Goal: Task Accomplishment & Management: Manage account settings

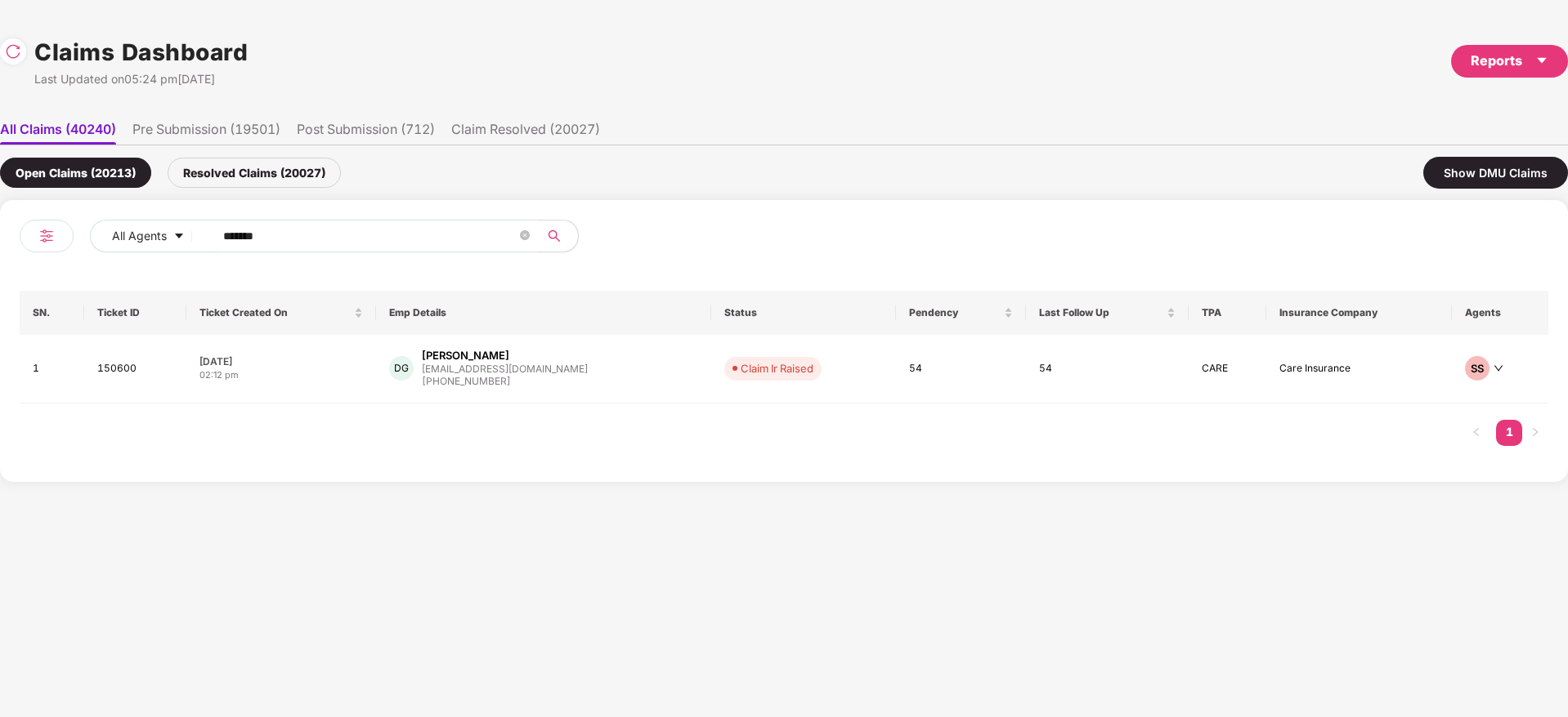
drag, startPoint x: 286, startPoint y: 237, endPoint x: 32, endPoint y: 225, distance: 254.3
click at [0, 215] on div "All Agents ****** SN. Ticket ID Ticket Created On Emp Details Status Pendency L…" at bounding box center [784, 341] width 1568 height 282
paste input "text"
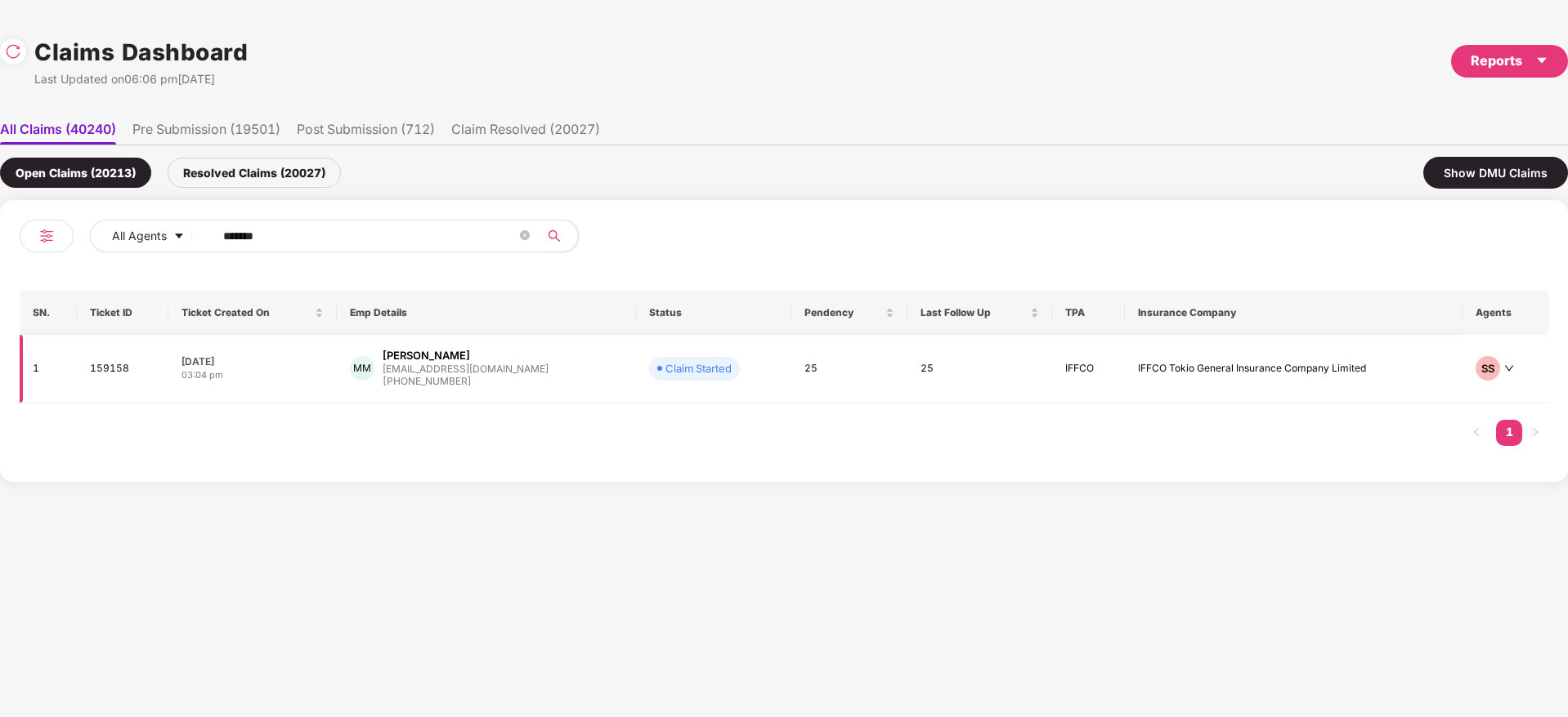
type input "******"
click at [545, 381] on div "[PERSON_NAME] Raj M [EMAIL_ADDRESS][DOMAIN_NAME] [PHONE_NUMBER]" at bounding box center [486, 368] width 272 height 41
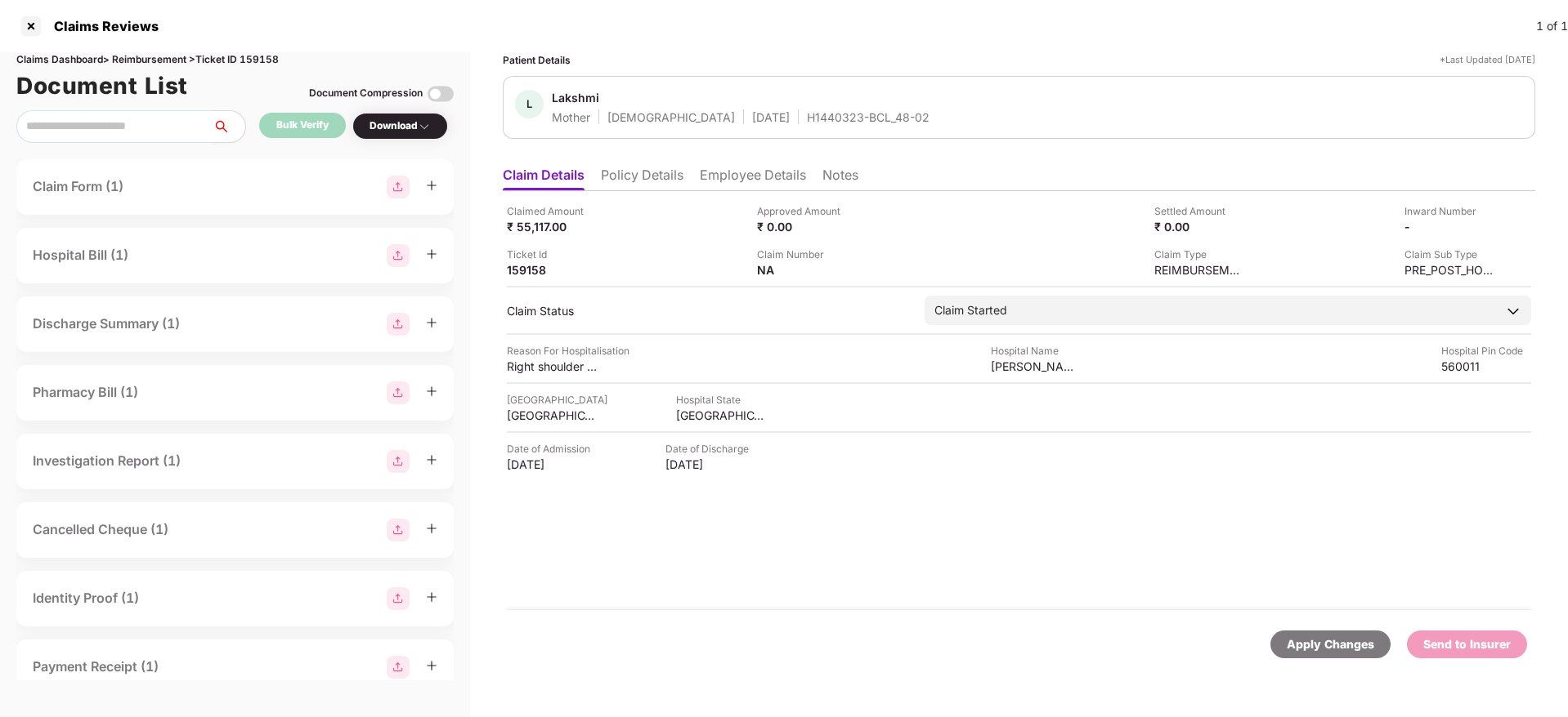
click at [880, 520] on div "Claimed Amount ₹ 55,117.00 Approved Amount ₹ 0.00 Settled Amount ₹ 0.00 Inward …" at bounding box center [1018, 400] width 1033 height 419
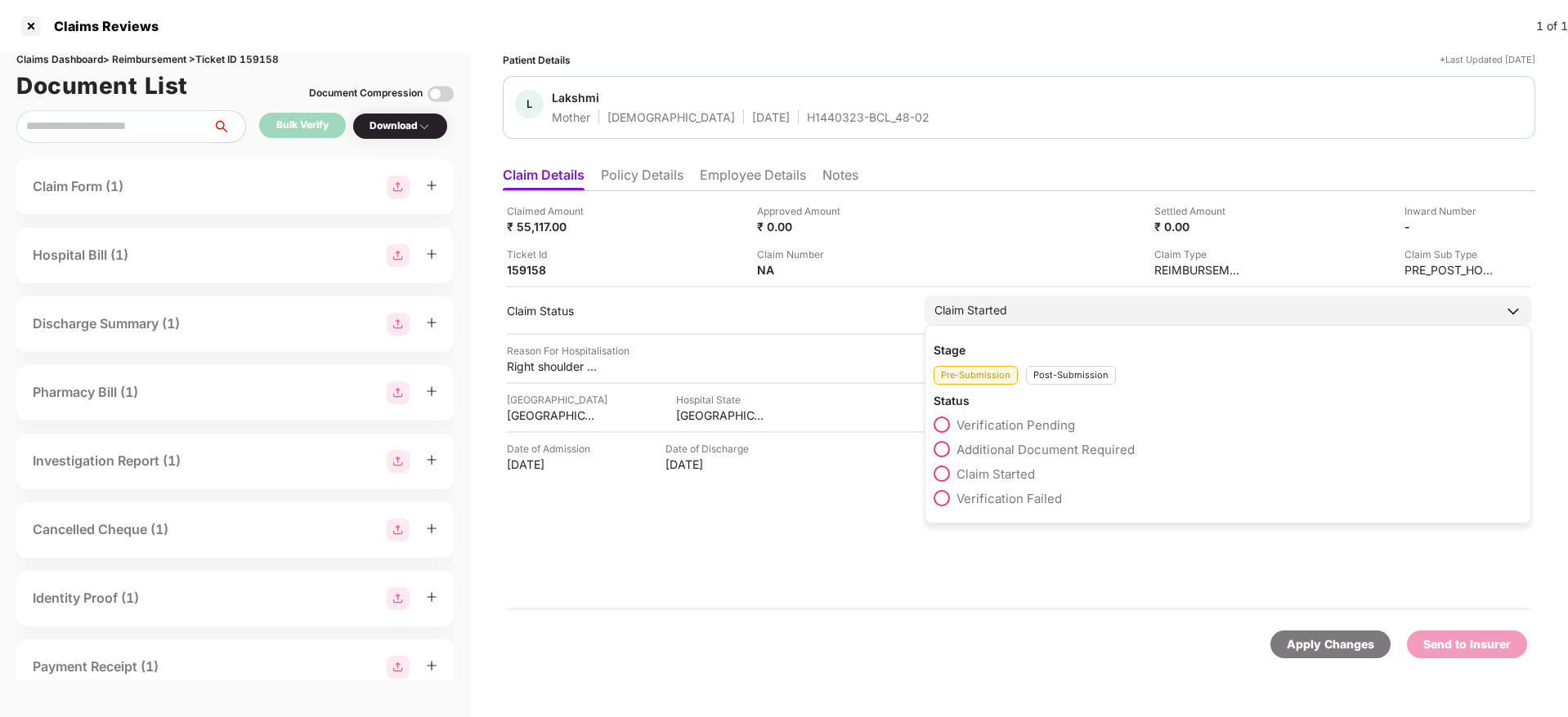
click at [1071, 372] on div "Post-Submission" at bounding box center [1071, 375] width 90 height 19
click at [1017, 472] on span "Claim Settled" at bounding box center [996, 474] width 78 height 15
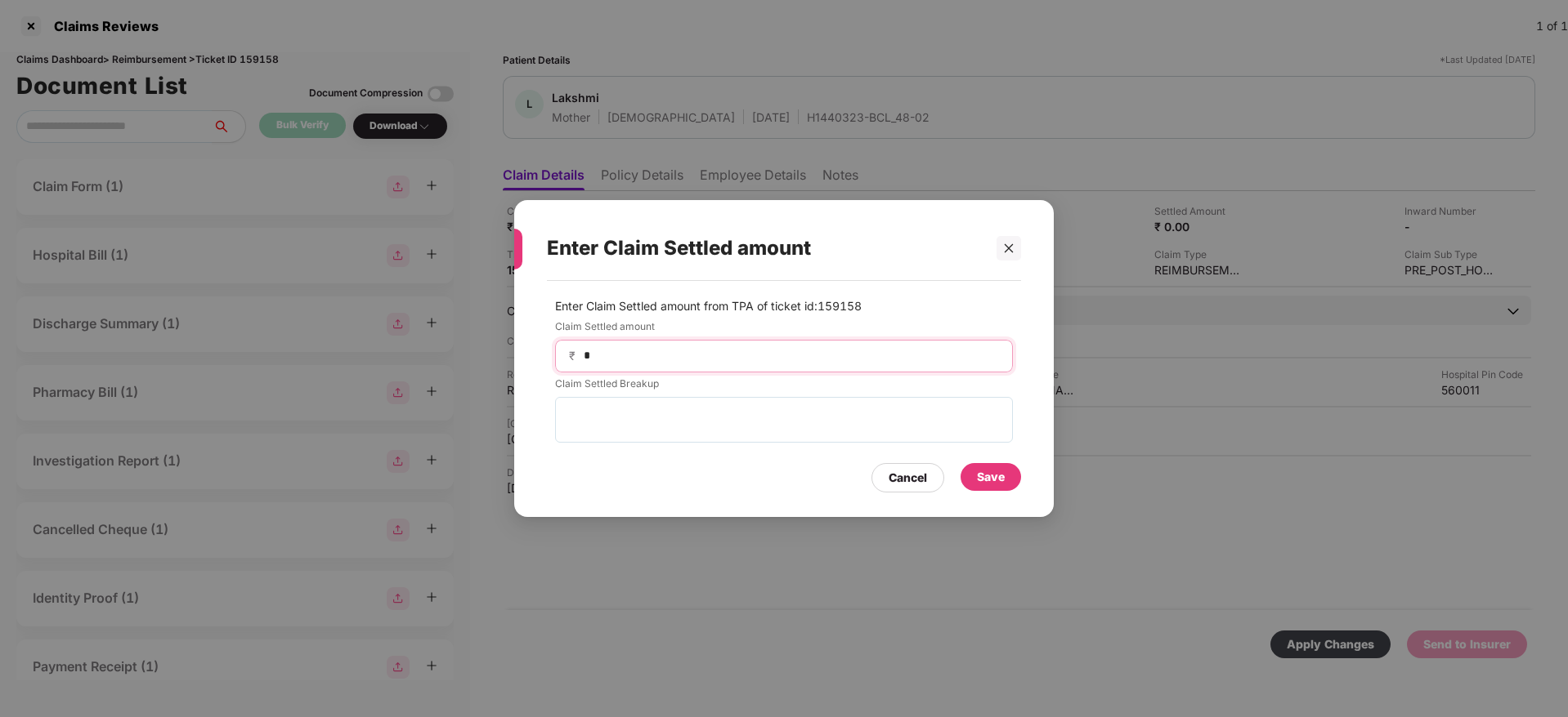
click at [722, 360] on input "*" at bounding box center [790, 356] width 417 height 17
type input "*****"
click at [1001, 472] on div "Save" at bounding box center [991, 477] width 28 height 18
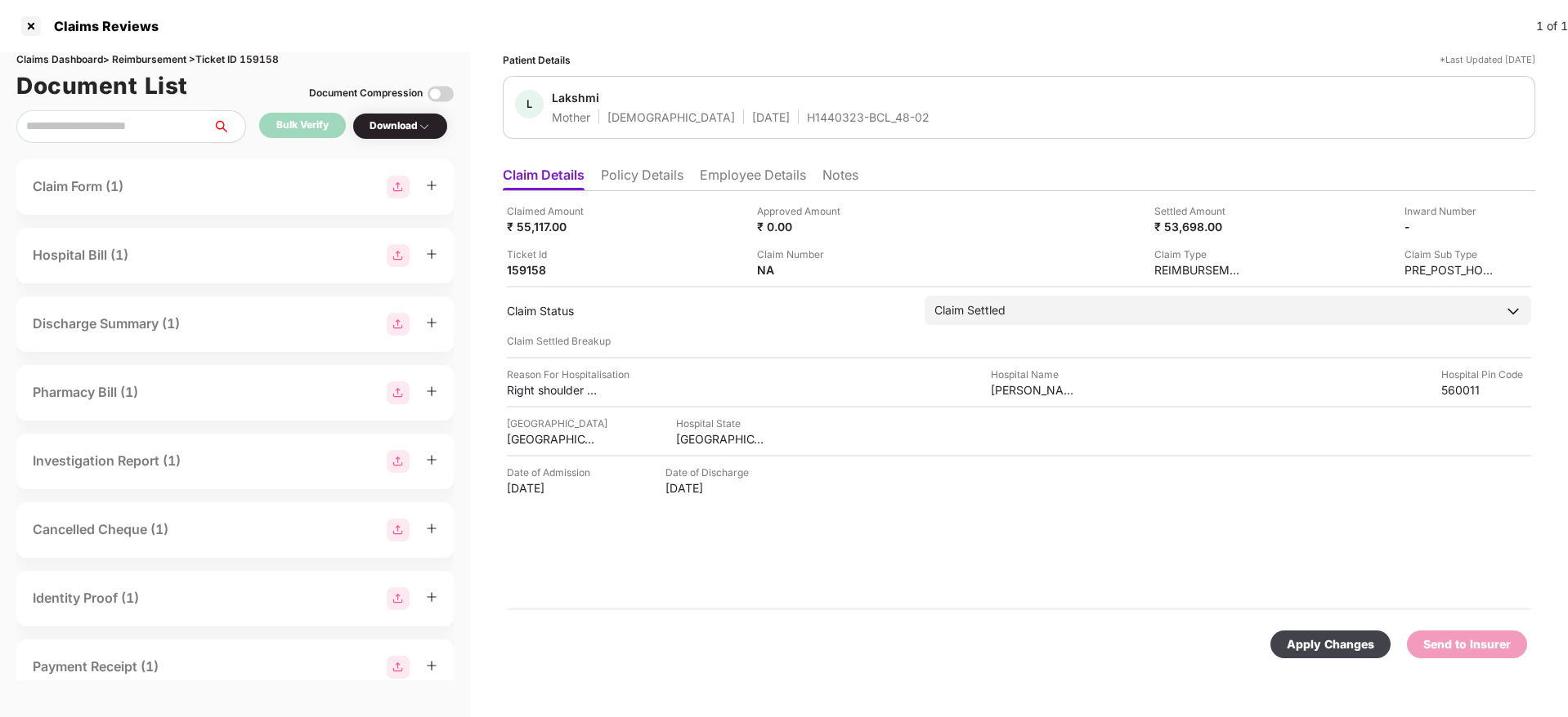
click at [1138, 626] on div "Apply Changes Send to Insurer" at bounding box center [1018, 644] width 1033 height 68
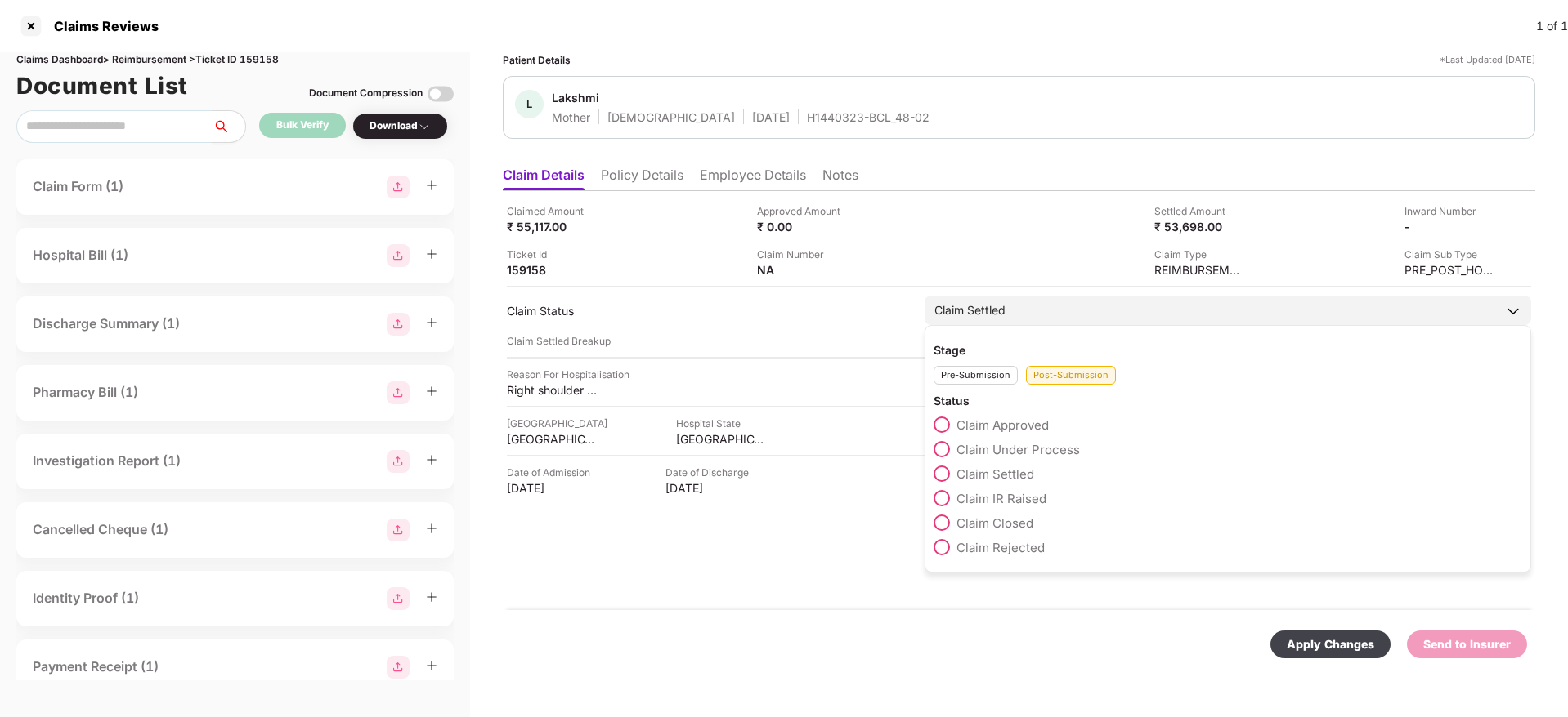
click at [987, 479] on span "Claim Settled" at bounding box center [996, 474] width 78 height 15
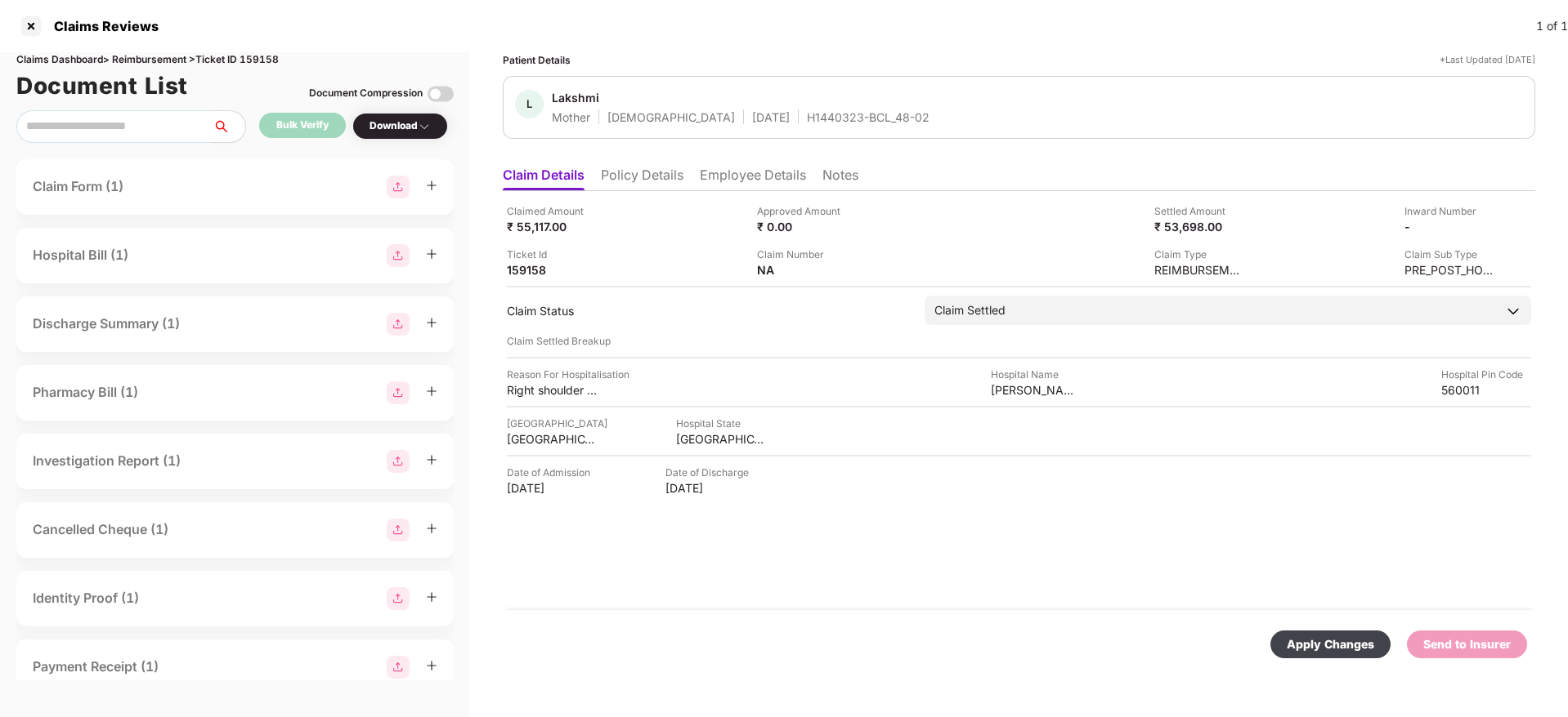
click at [1351, 648] on div "Apply Changes" at bounding box center [1330, 644] width 88 height 18
click at [35, 28] on div at bounding box center [30, 26] width 26 height 26
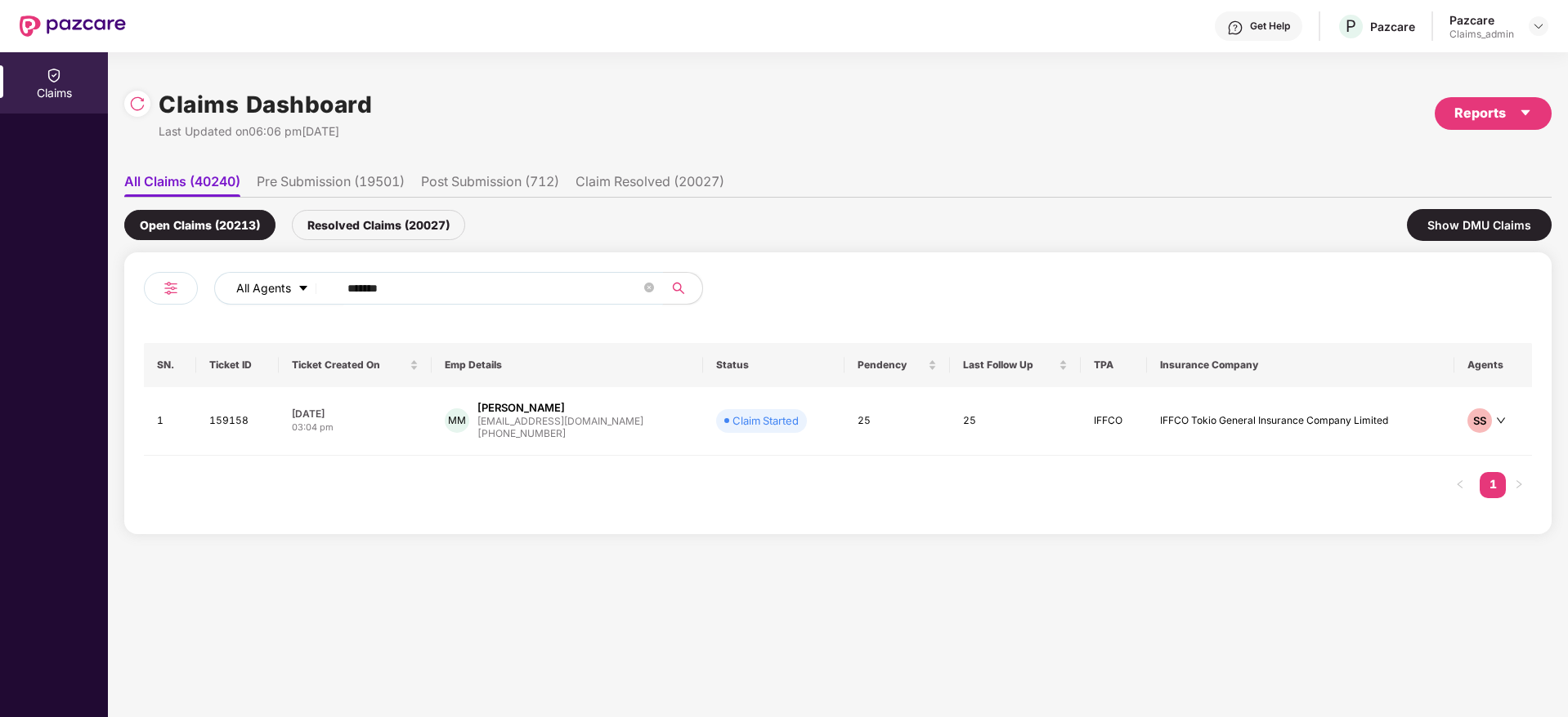
drag, startPoint x: 427, startPoint y: 281, endPoint x: 277, endPoint y: 288, distance: 150.2
click at [108, 285] on div "Claims Dashboard Last Updated on 06:06 pm[DATE] Reports All Claims (40240) Pre …" at bounding box center [838, 384] width 1460 height 665
paste input "text"
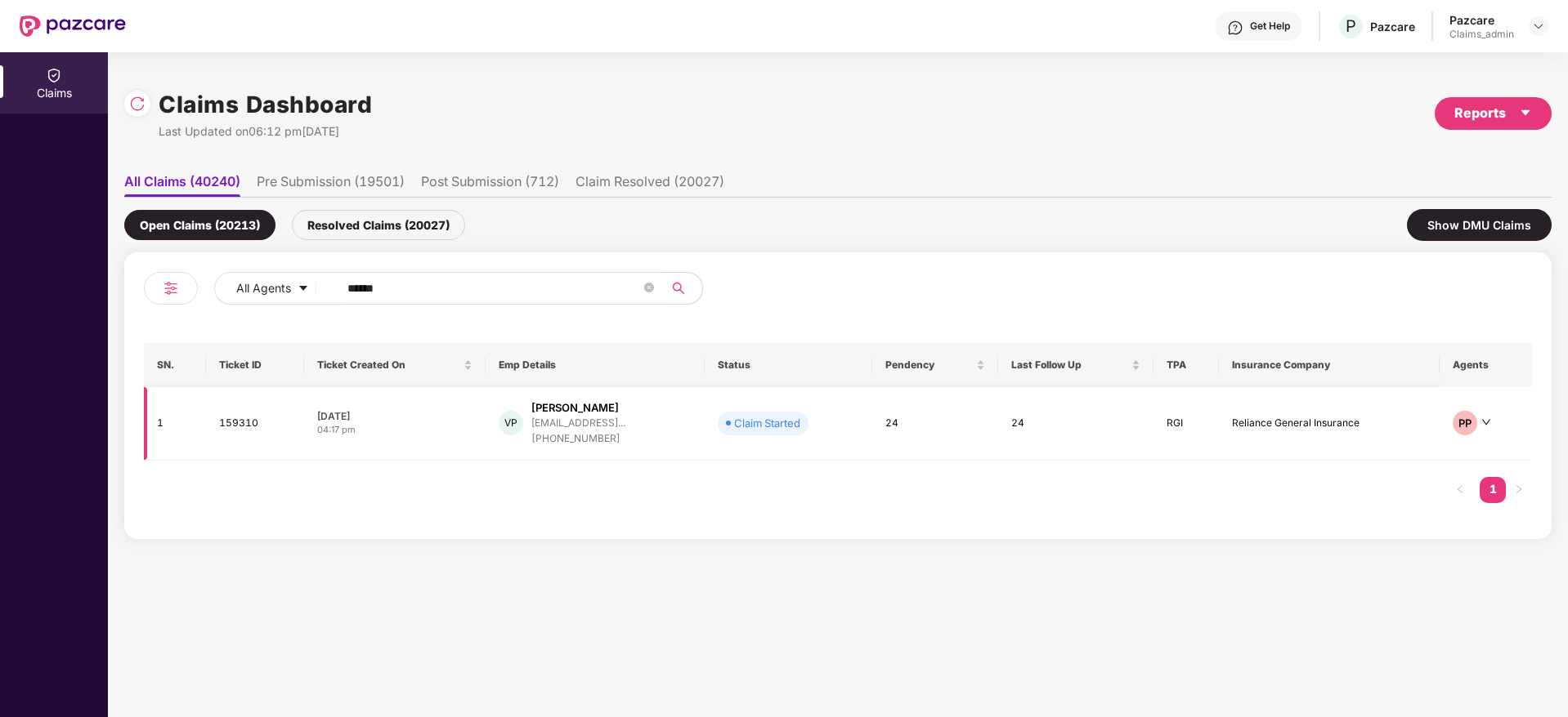
type input "******"
click at [691, 422] on div "VP [PERSON_NAME] [PERSON_NAME][EMAIL_ADDRESS]... [PHONE_NUMBER]" at bounding box center [595, 423] width 193 height 46
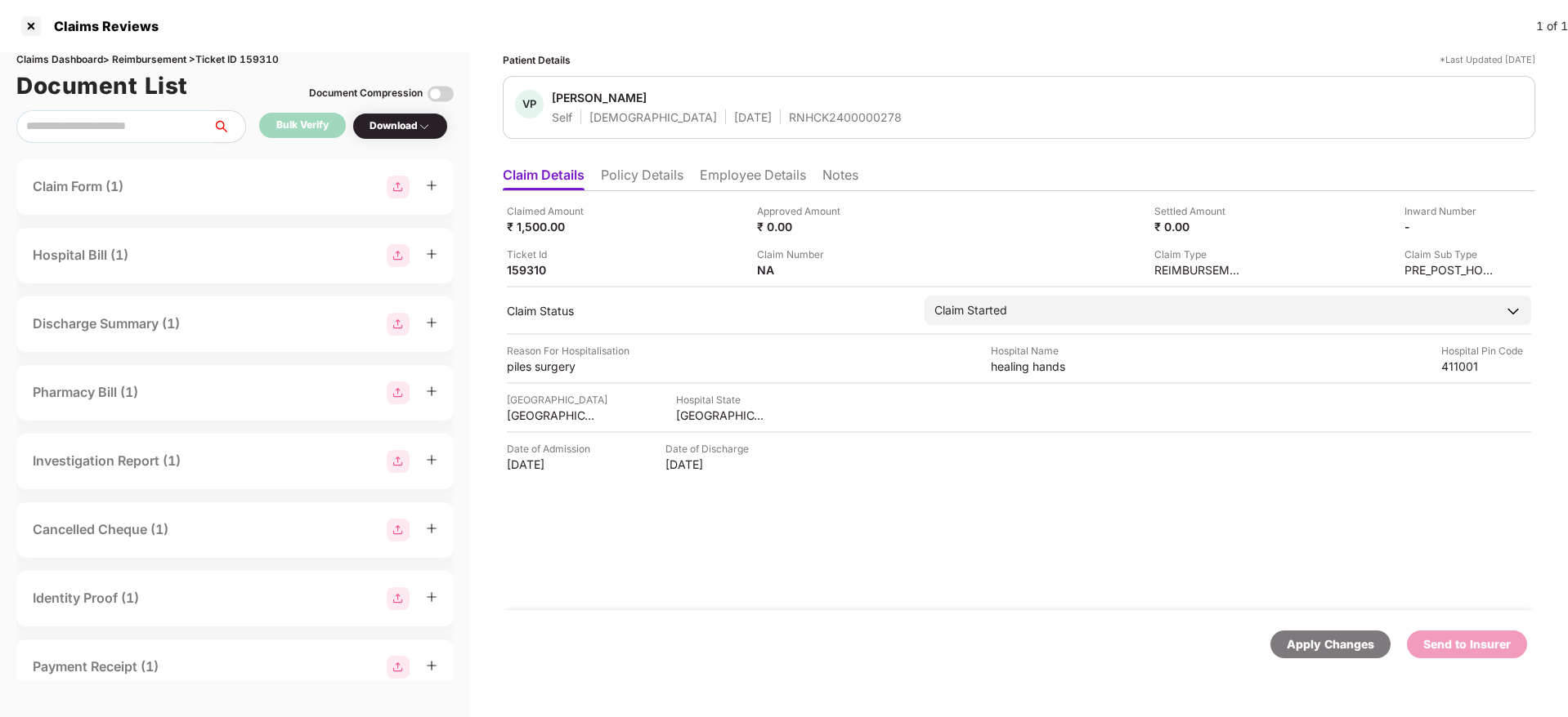
click at [671, 180] on li "Policy Details" at bounding box center [642, 179] width 83 height 24
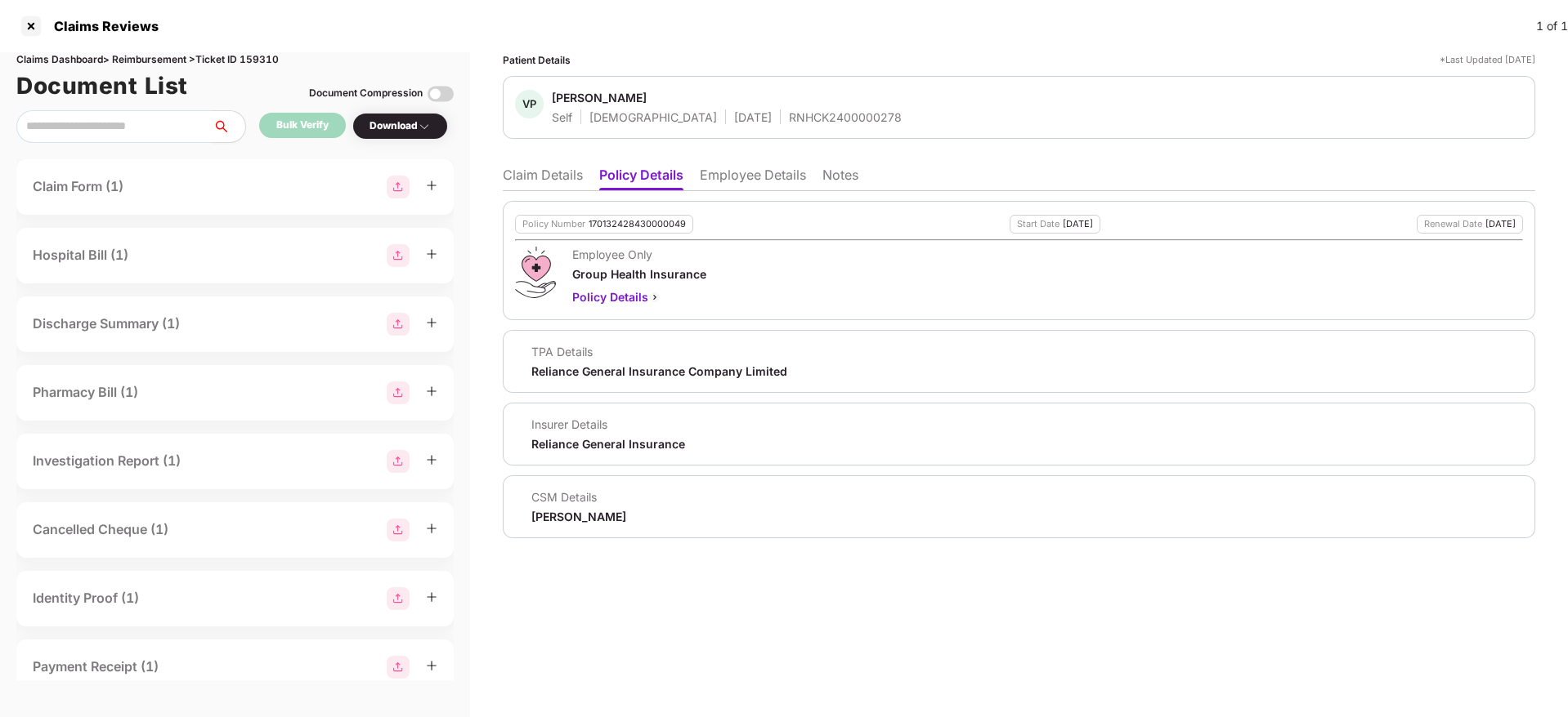
click at [515, 172] on li "Claim Details" at bounding box center [542, 179] width 80 height 24
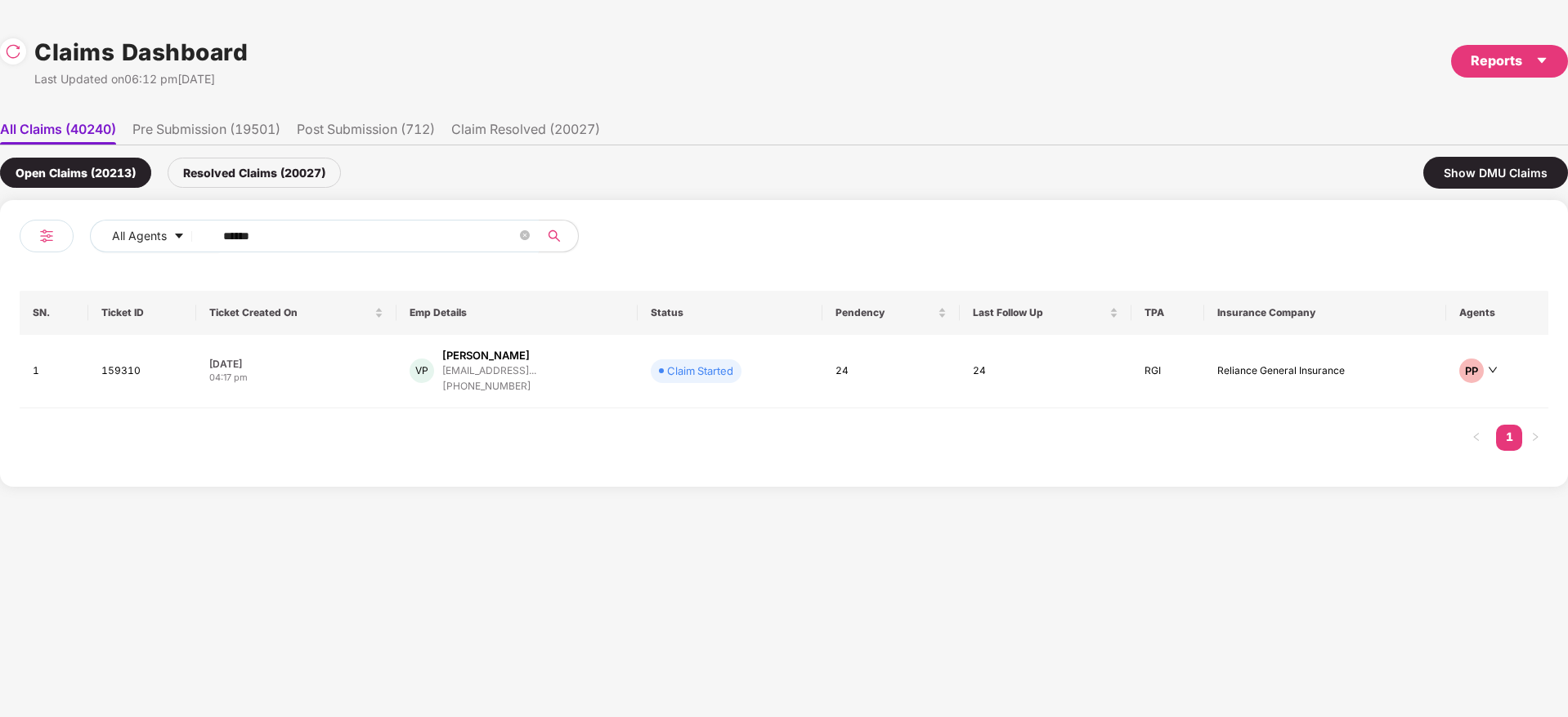
drag, startPoint x: 283, startPoint y: 230, endPoint x: 11, endPoint y: 227, distance: 272.0
click at [0, 227] on div "All Agents ****** SN. Ticket ID Ticket Created On Emp Details Status Pendency L…" at bounding box center [784, 344] width 1568 height 286
paste input "text"
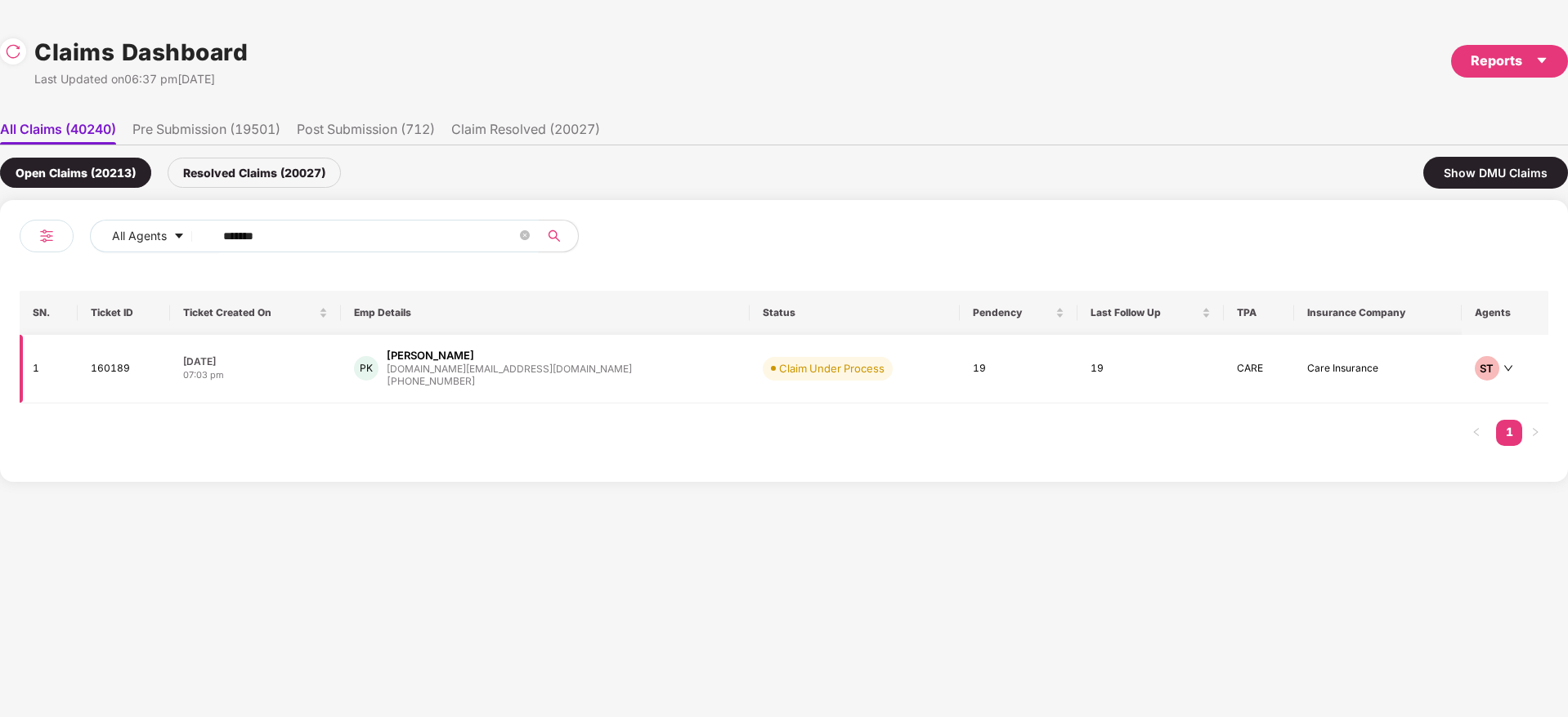
type input "******"
click at [597, 377] on div "PK [PERSON_NAME] [DOMAIN_NAME][EMAIL_ADDRESS][DOMAIN_NAME] [PHONE_NUMBER]" at bounding box center [545, 368] width 383 height 41
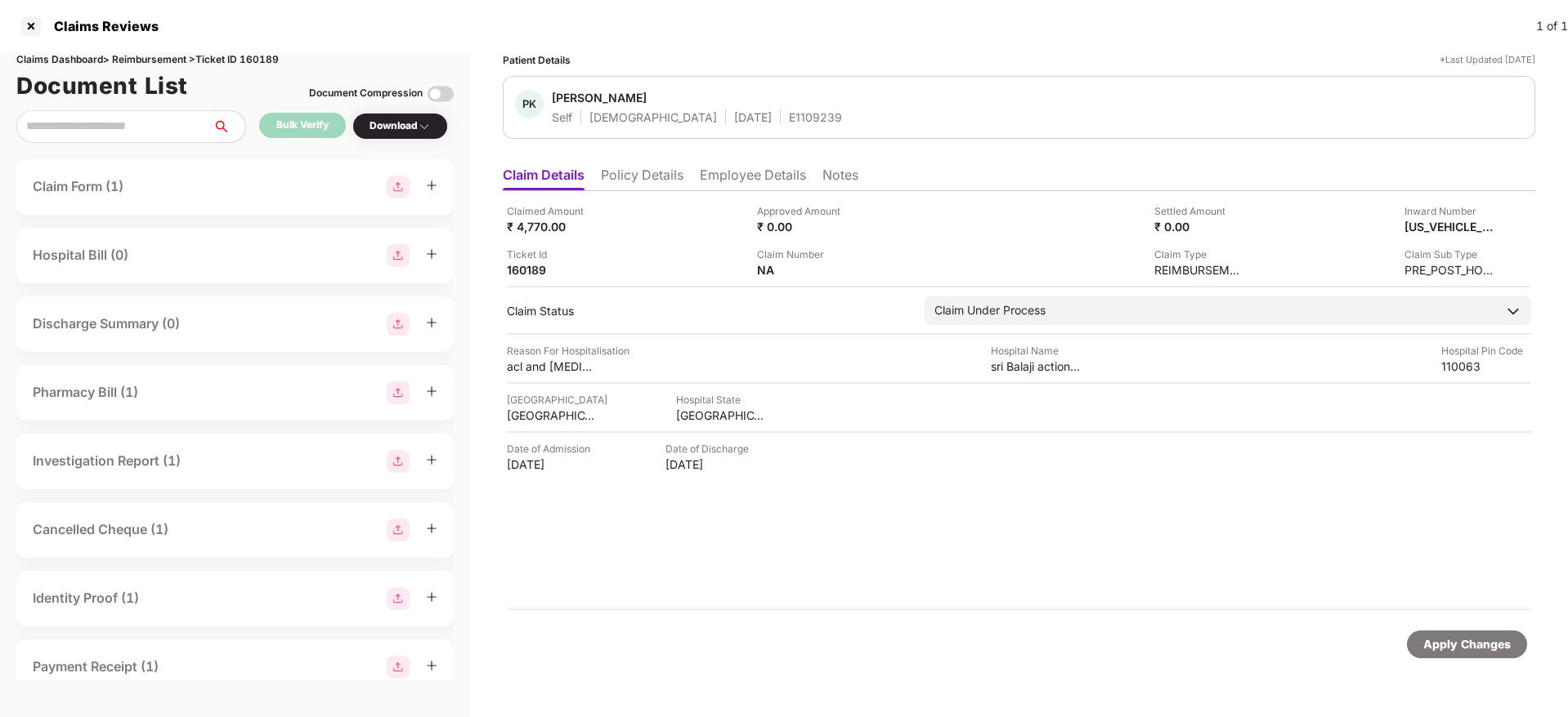
click at [644, 171] on li "Policy Details" at bounding box center [642, 179] width 83 height 24
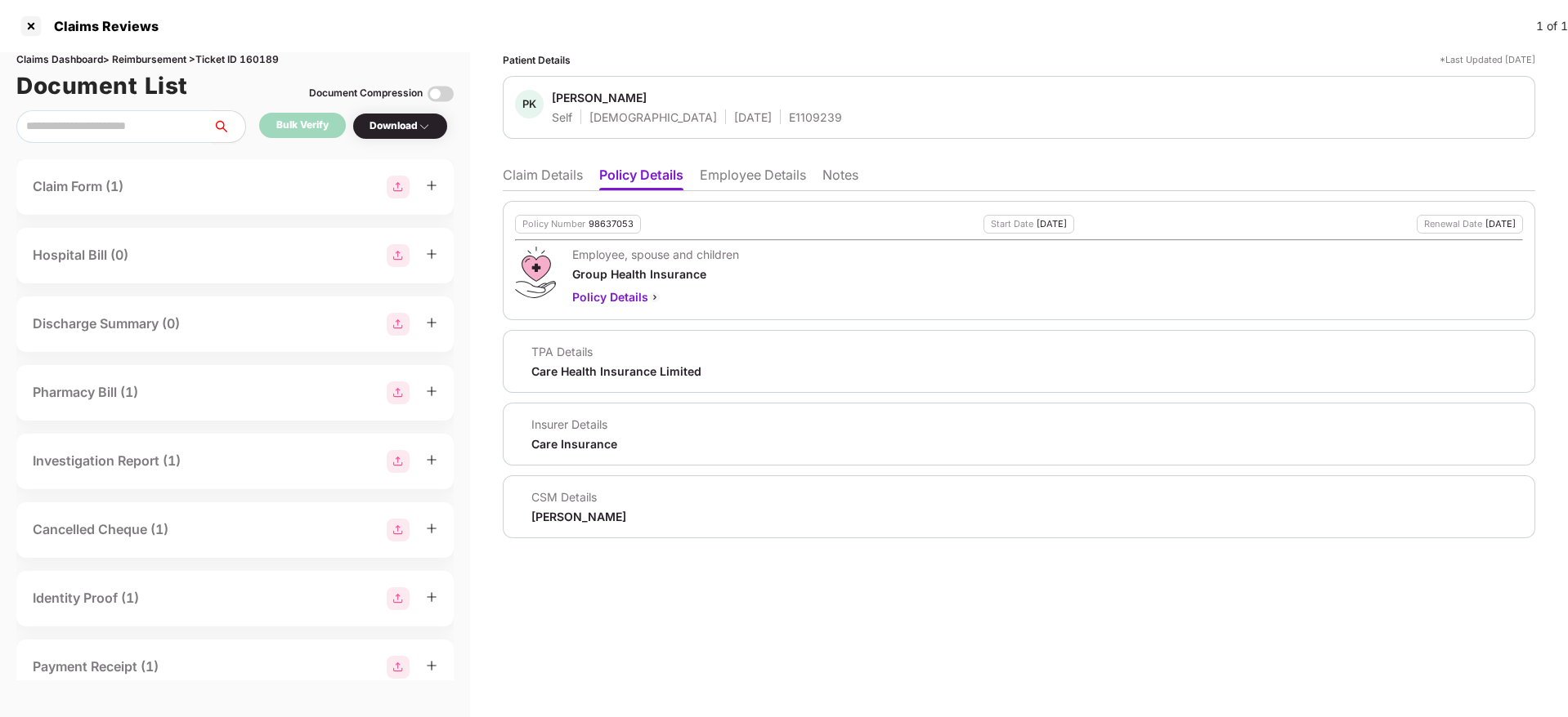
click at [615, 225] on div "98637053" at bounding box center [610, 224] width 45 height 11
copy div "98637053"
click at [789, 117] on div "E1109239" at bounding box center [815, 117] width 53 height 15
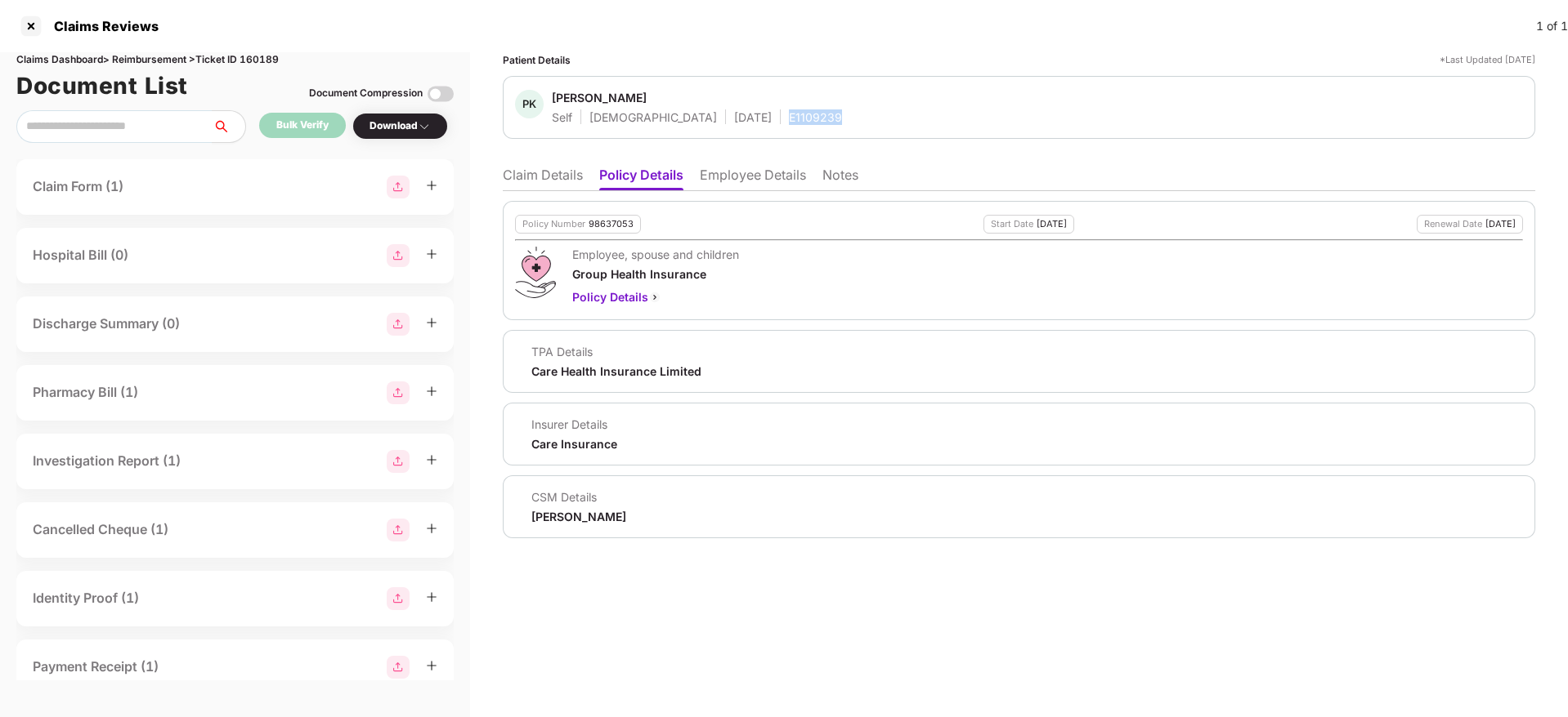
click at [789, 117] on div "E1109239" at bounding box center [815, 117] width 53 height 15
copy div "E1109239"
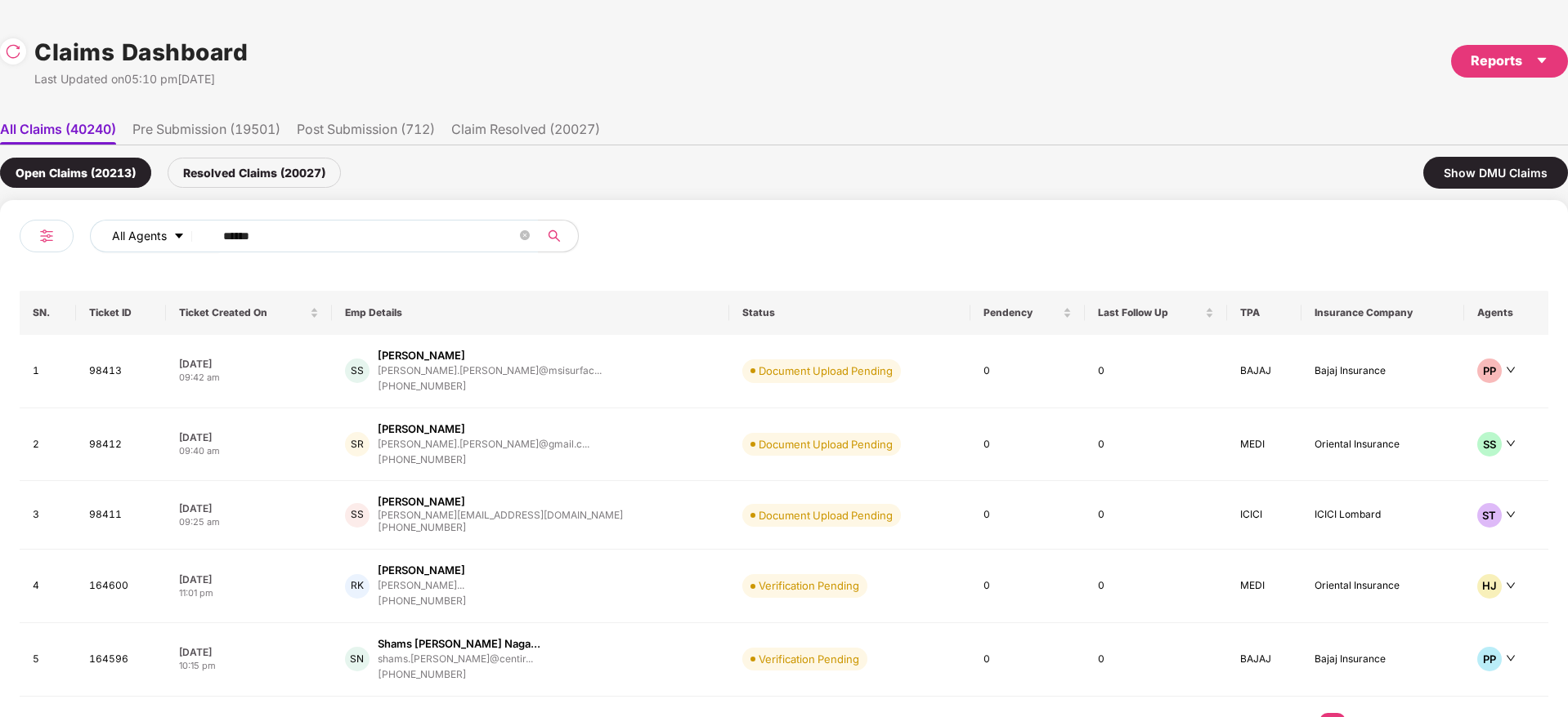
click at [0, 247] on div "All Agents ****** SN. Ticket ID Ticket Created On Emp Details Status Pendency L…" at bounding box center [784, 488] width 1568 height 575
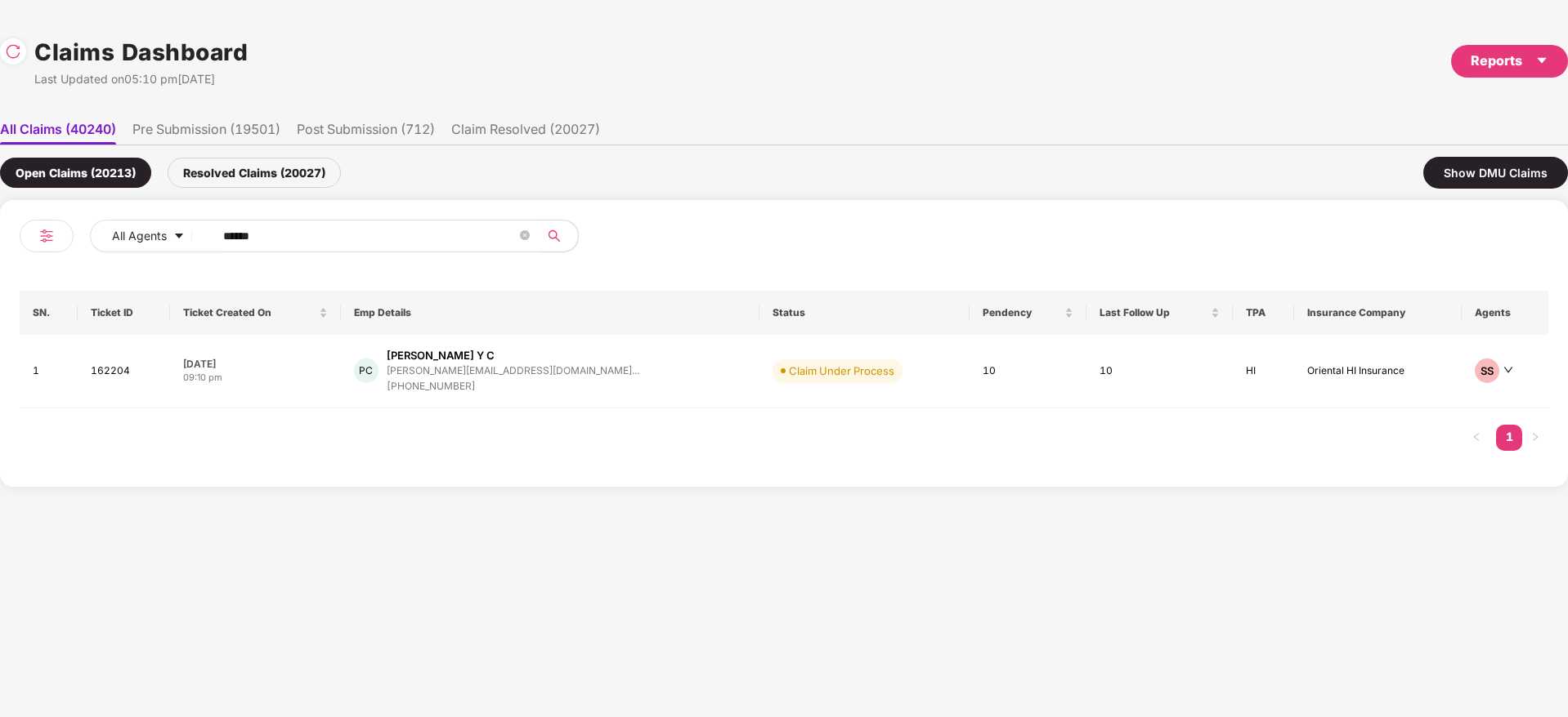
paste input "text"
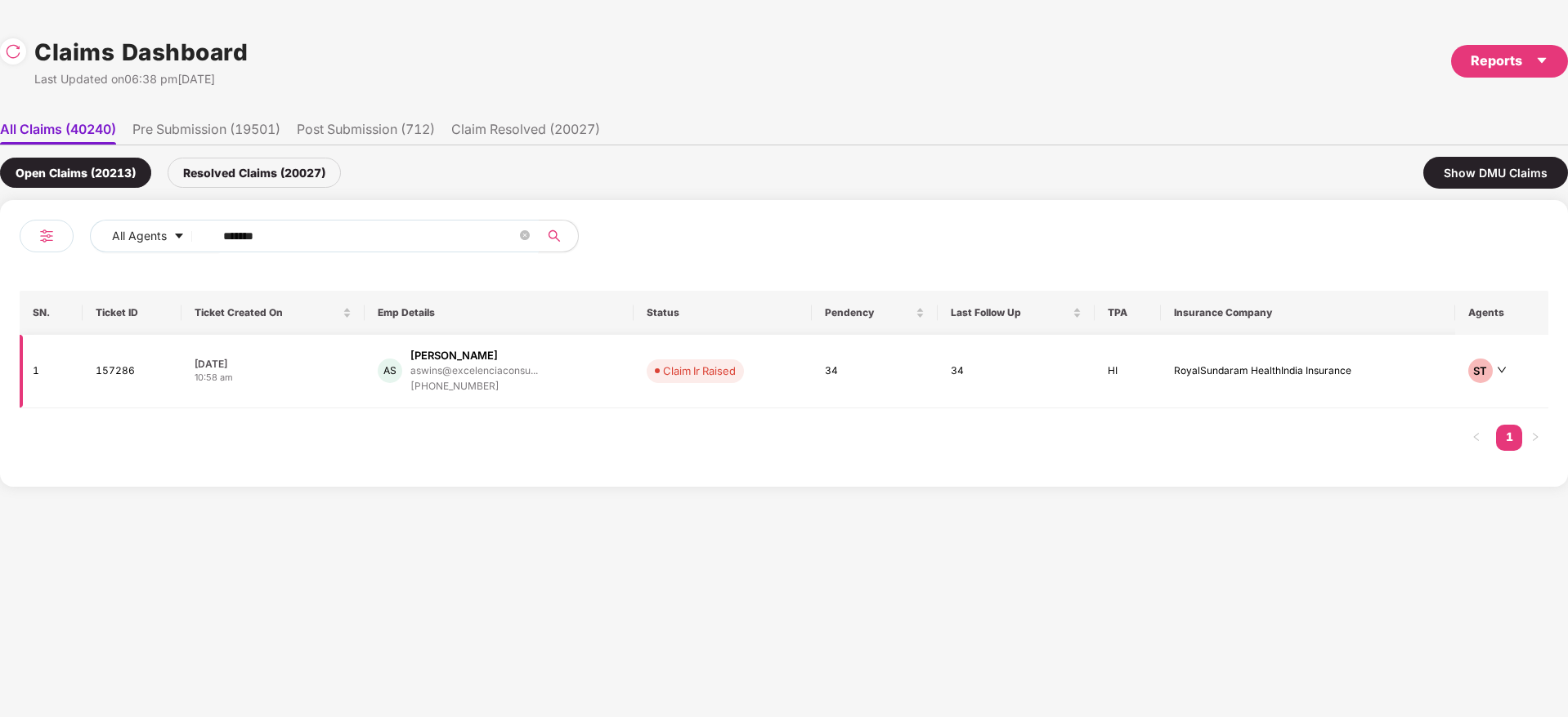
type input "******"
click at [588, 375] on div "AS Aswinkumar Sivanandam aswins@excelenciaconsu... +919360885581" at bounding box center [499, 371] width 243 height 46
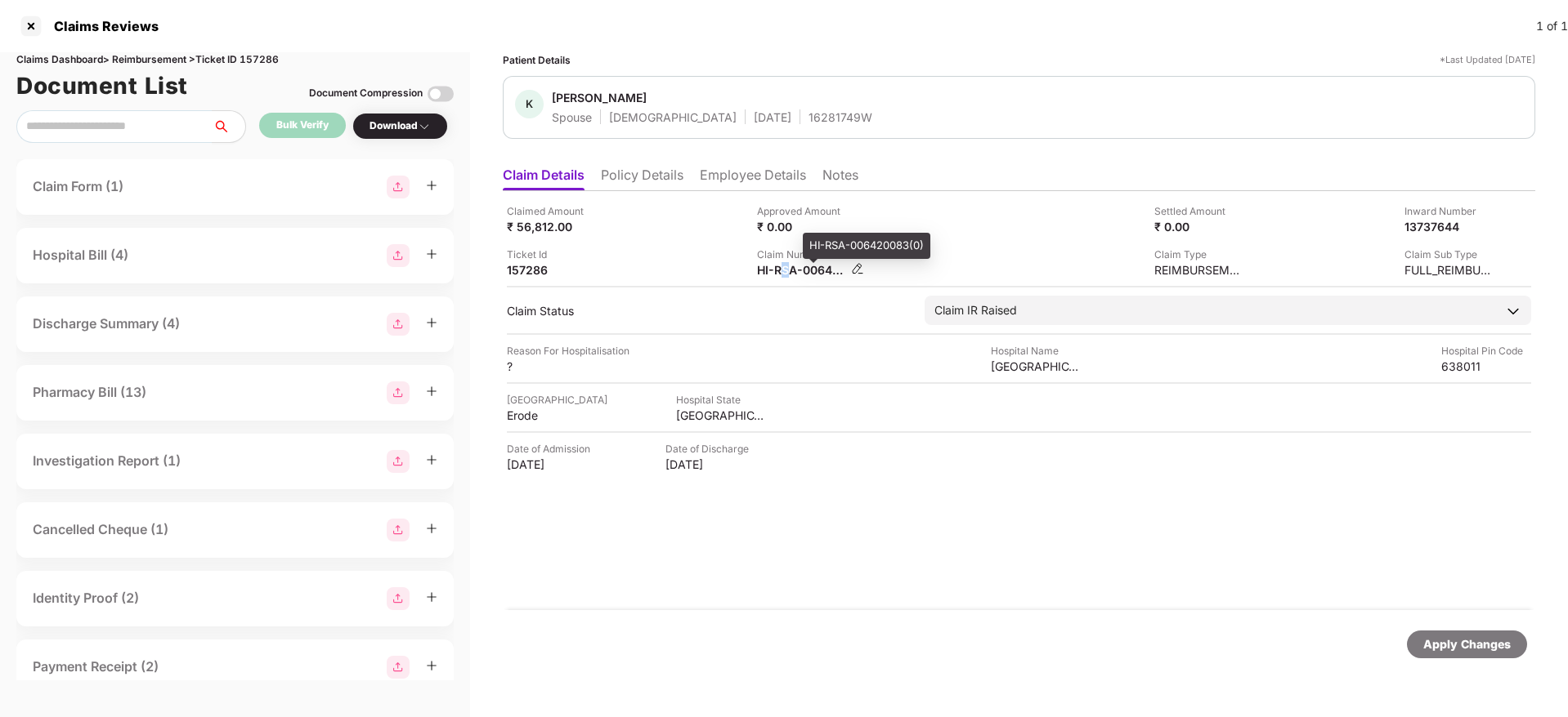
click at [787, 270] on div "HI-RSA-006420083(0)" at bounding box center [802, 270] width 90 height 15
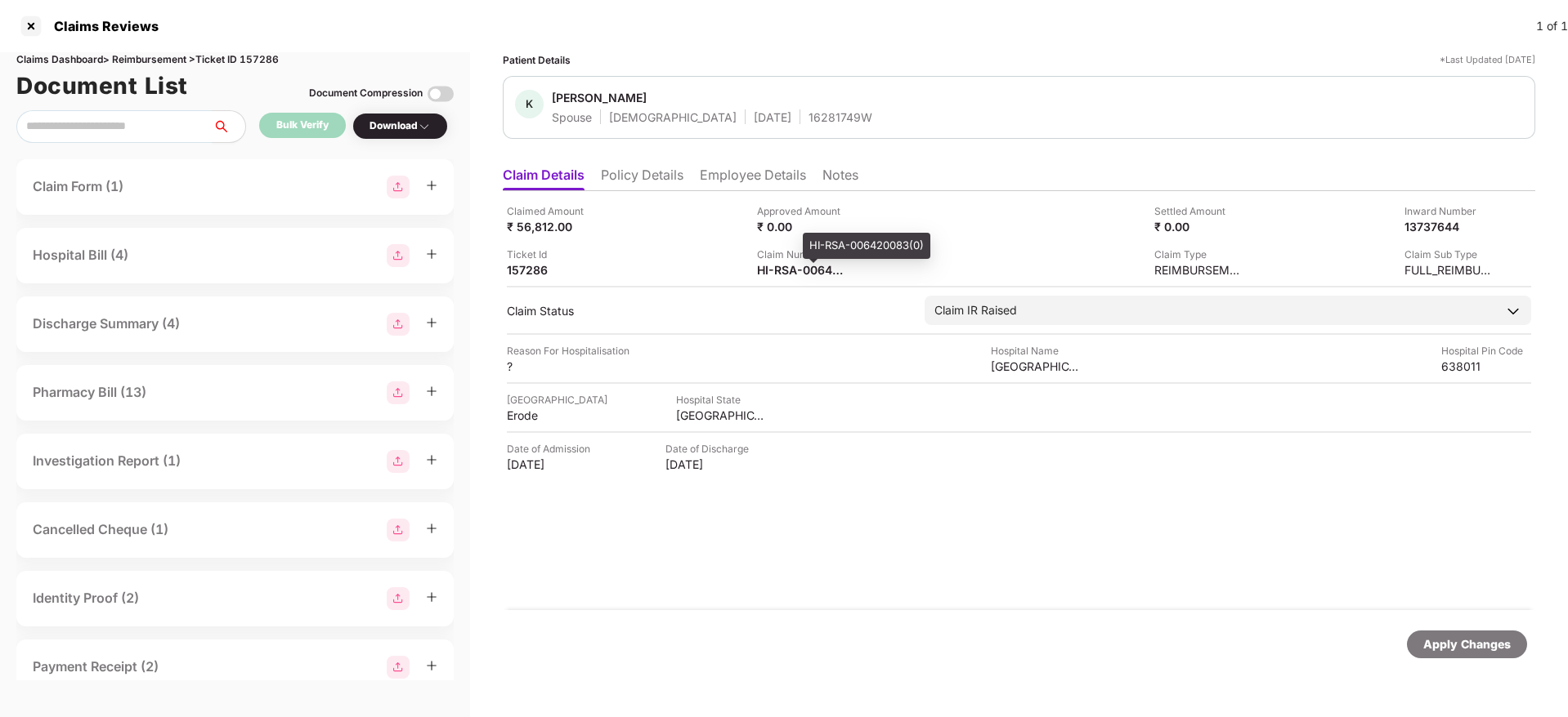
copy div
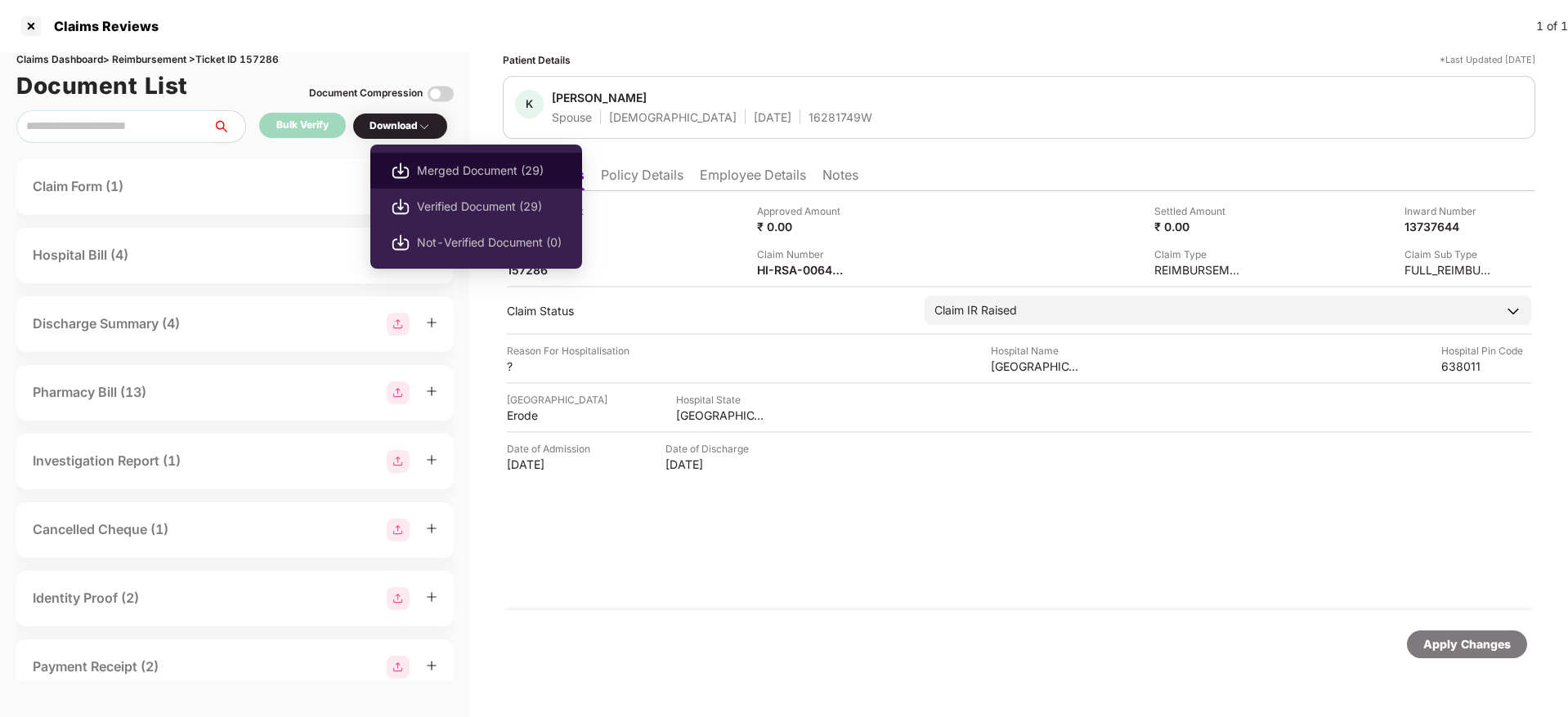
click at [415, 174] on li "Merged Document (29)" at bounding box center [475, 170] width 212 height 36
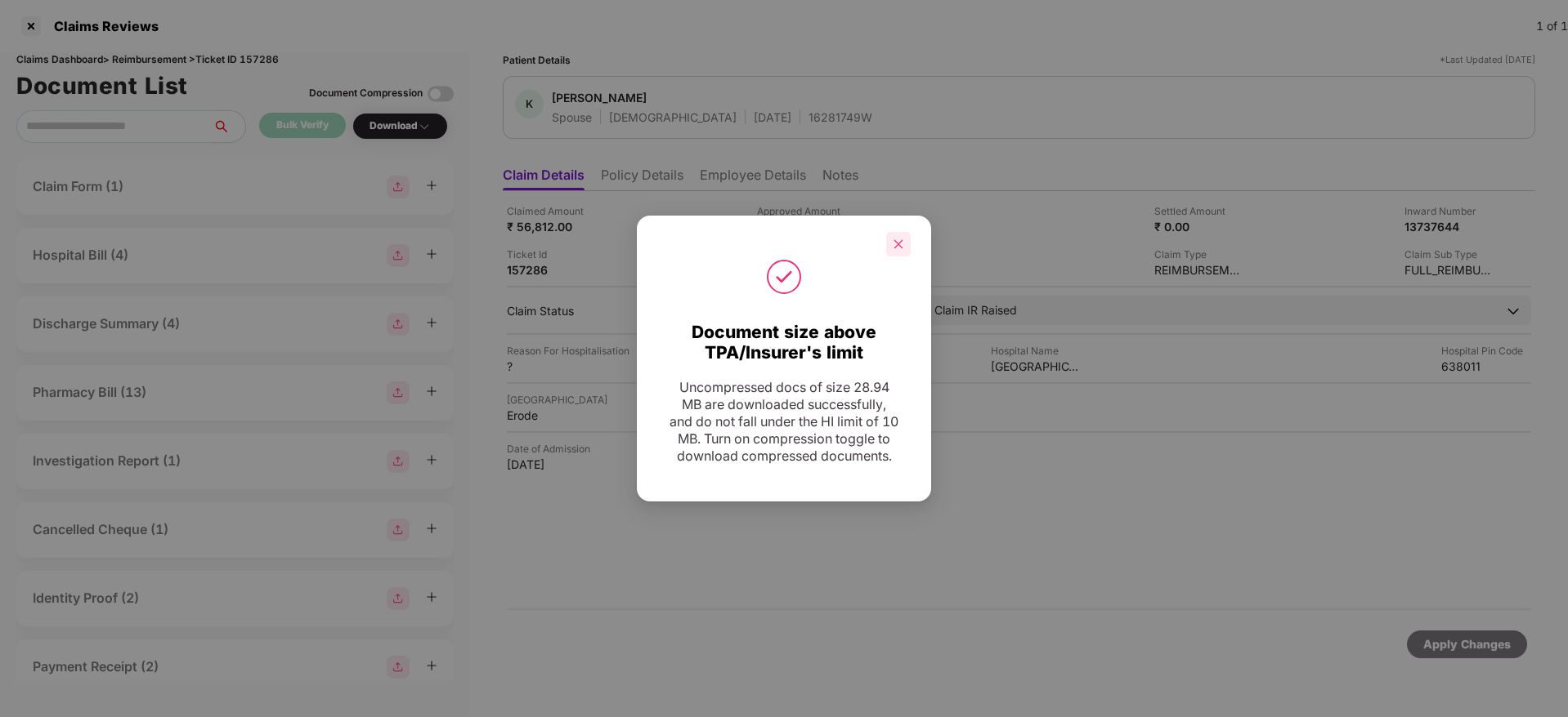
click at [896, 239] on icon "close" at bounding box center [899, 243] width 9 height 9
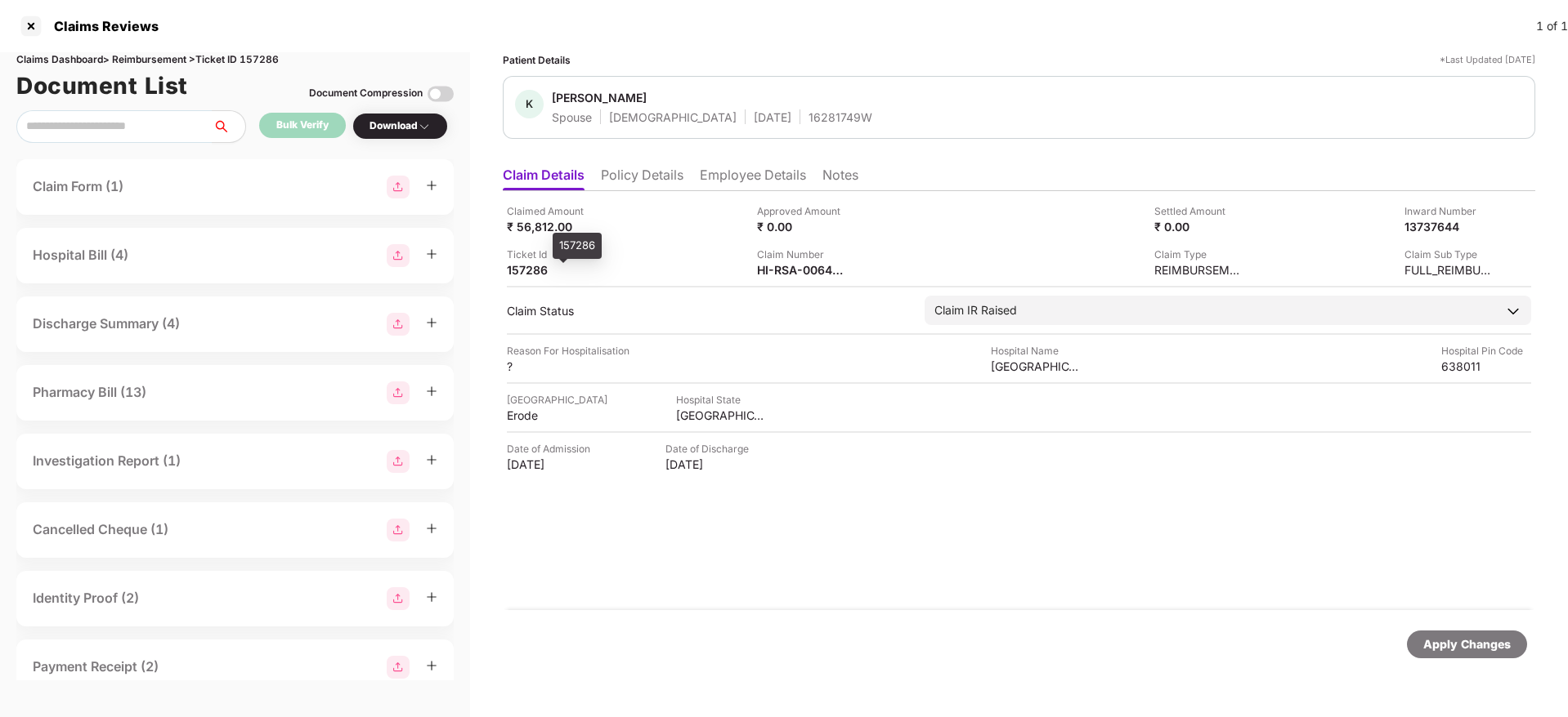
click at [514, 273] on div "157286" at bounding box center [551, 270] width 90 height 15
copy div "157286"
click at [942, 554] on div "Claimed Amount ₹ 56,812.00 Approved Amount ₹ 0.00 Settled Amount ₹ 0.00 Inward …" at bounding box center [1018, 400] width 1033 height 419
click at [661, 179] on li "Policy Details" at bounding box center [642, 179] width 83 height 24
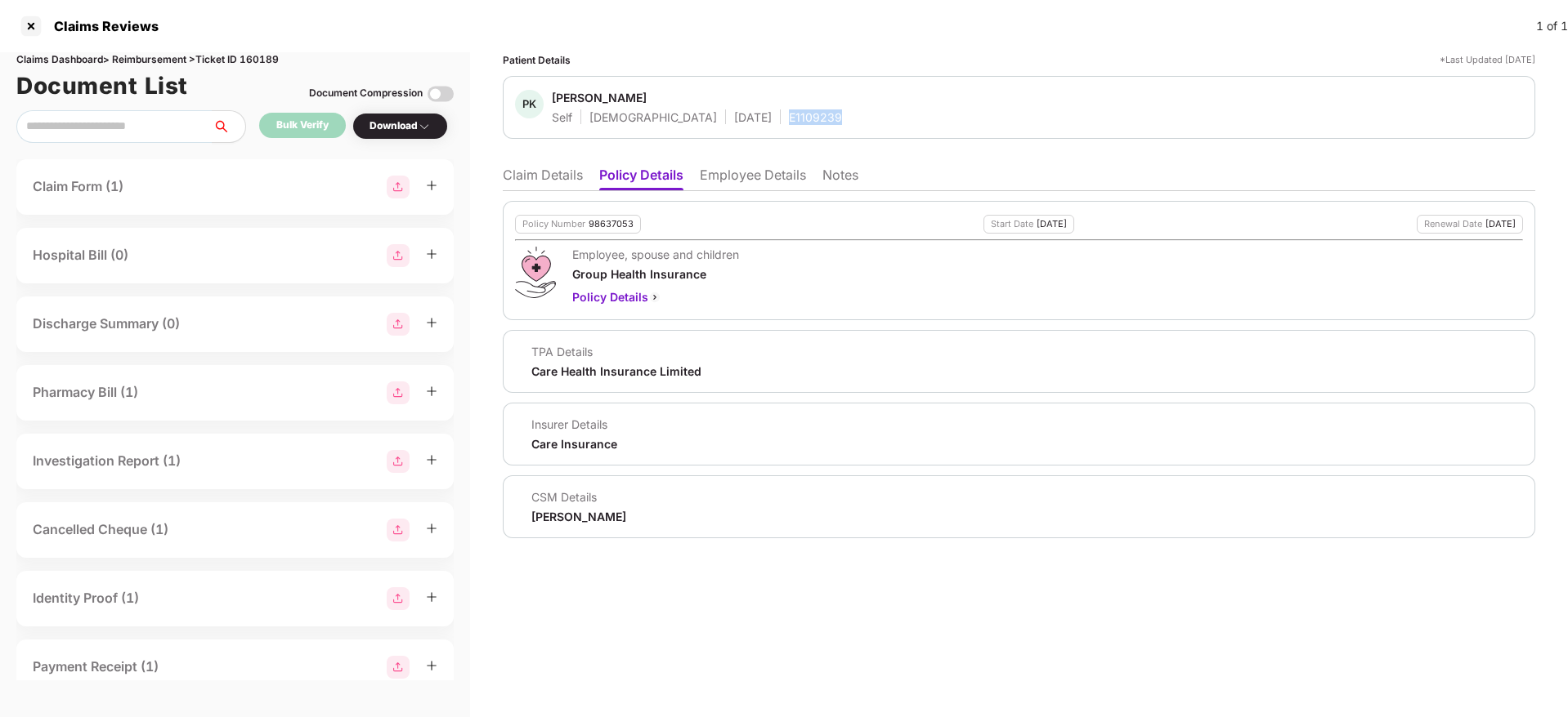
click at [564, 164] on ul "Claim Details Policy Details Employee Details Notes" at bounding box center [1018, 174] width 1033 height 33
click at [565, 173] on li "Claim Details" at bounding box center [542, 179] width 80 height 24
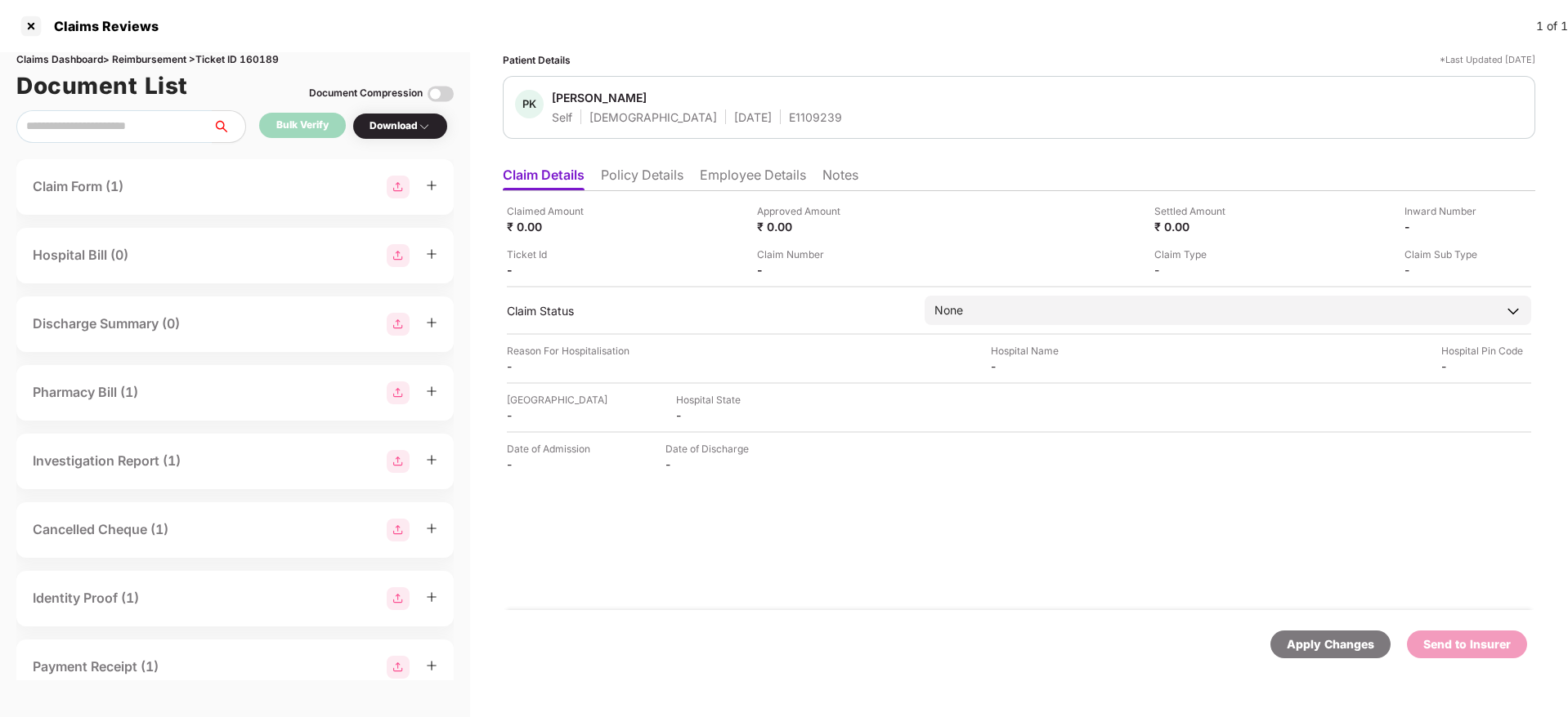
click at [557, 167] on li "Claim Details" at bounding box center [543, 179] width 82 height 24
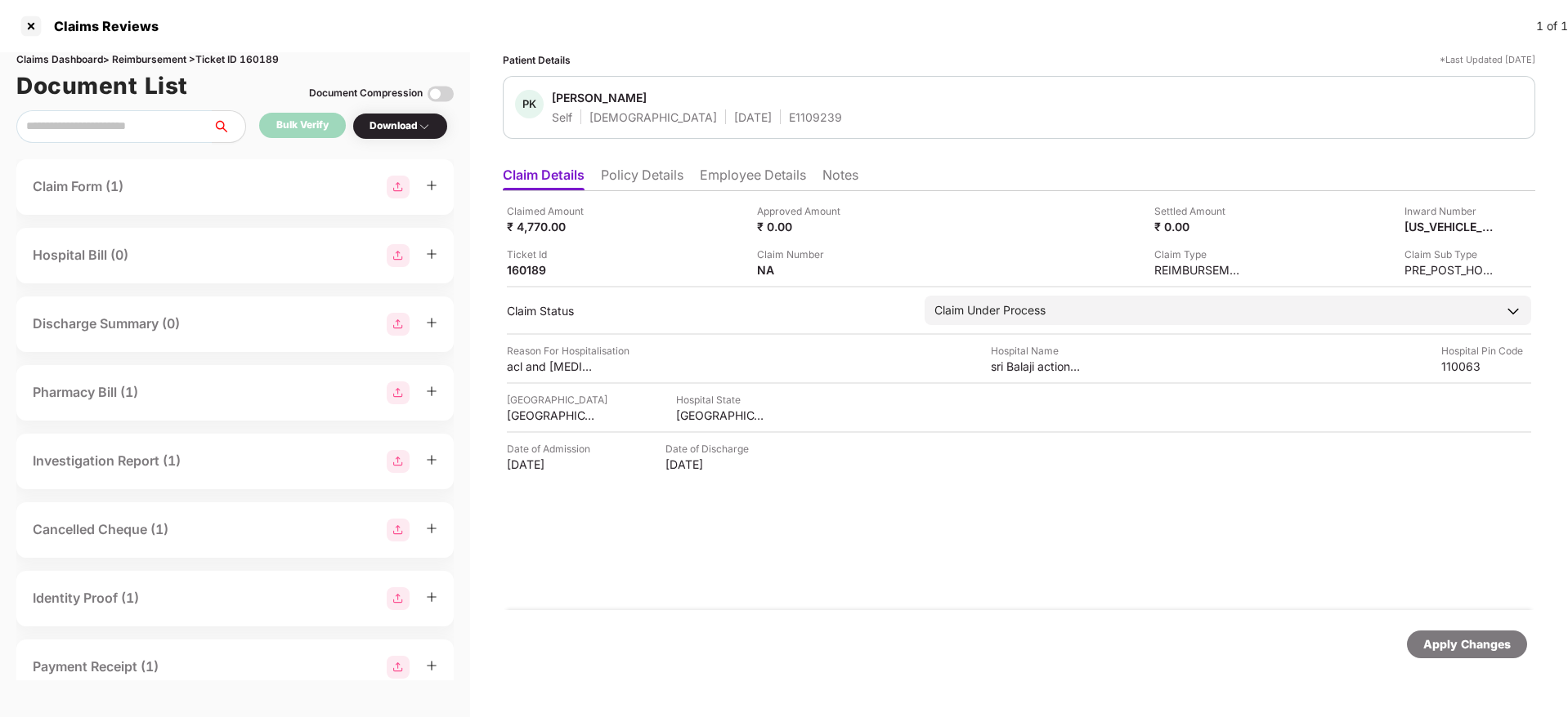
click at [1362, 453] on div "Date of Admission [DATE] Date of Discharge [DATE]" at bounding box center [1018, 457] width 1024 height 31
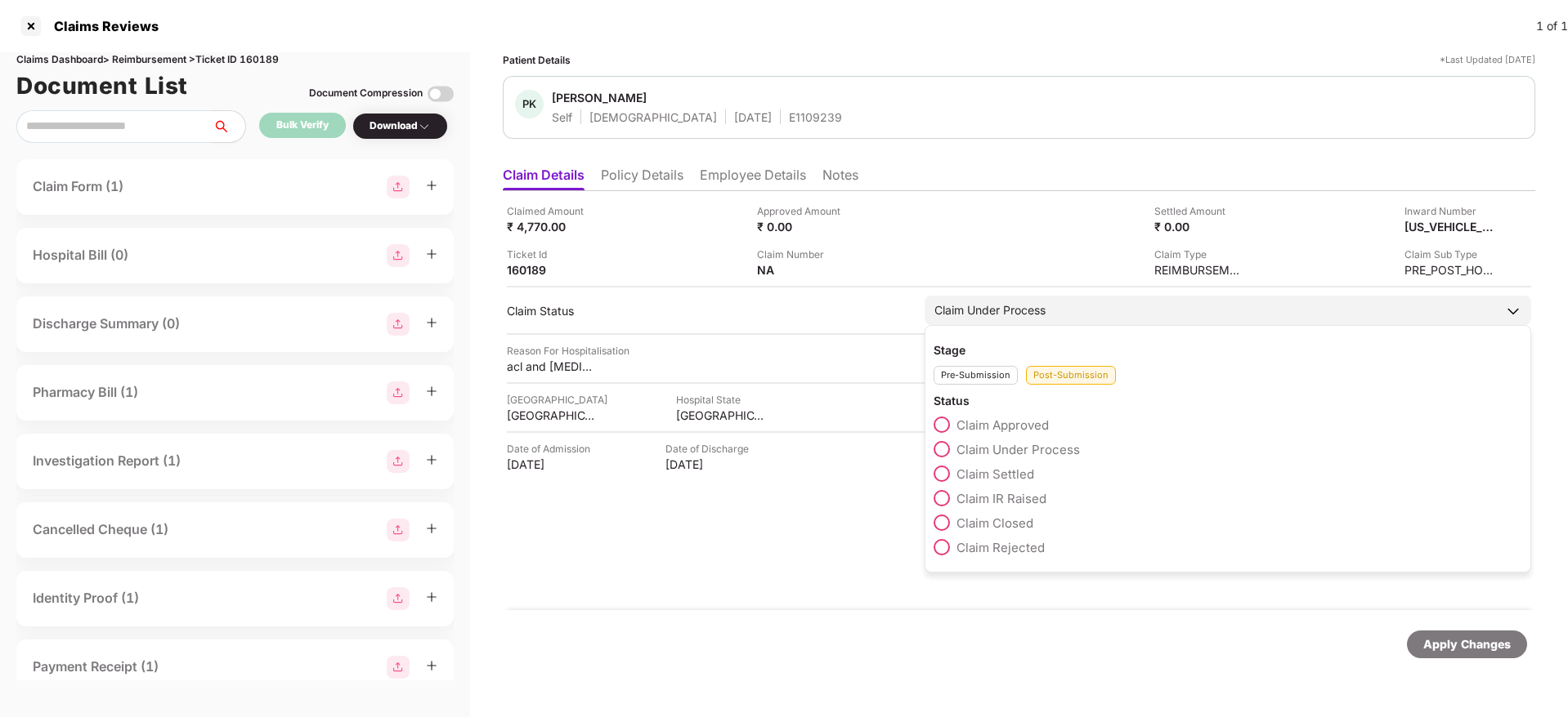
click at [1011, 473] on span "Claim Settled" at bounding box center [996, 474] width 78 height 15
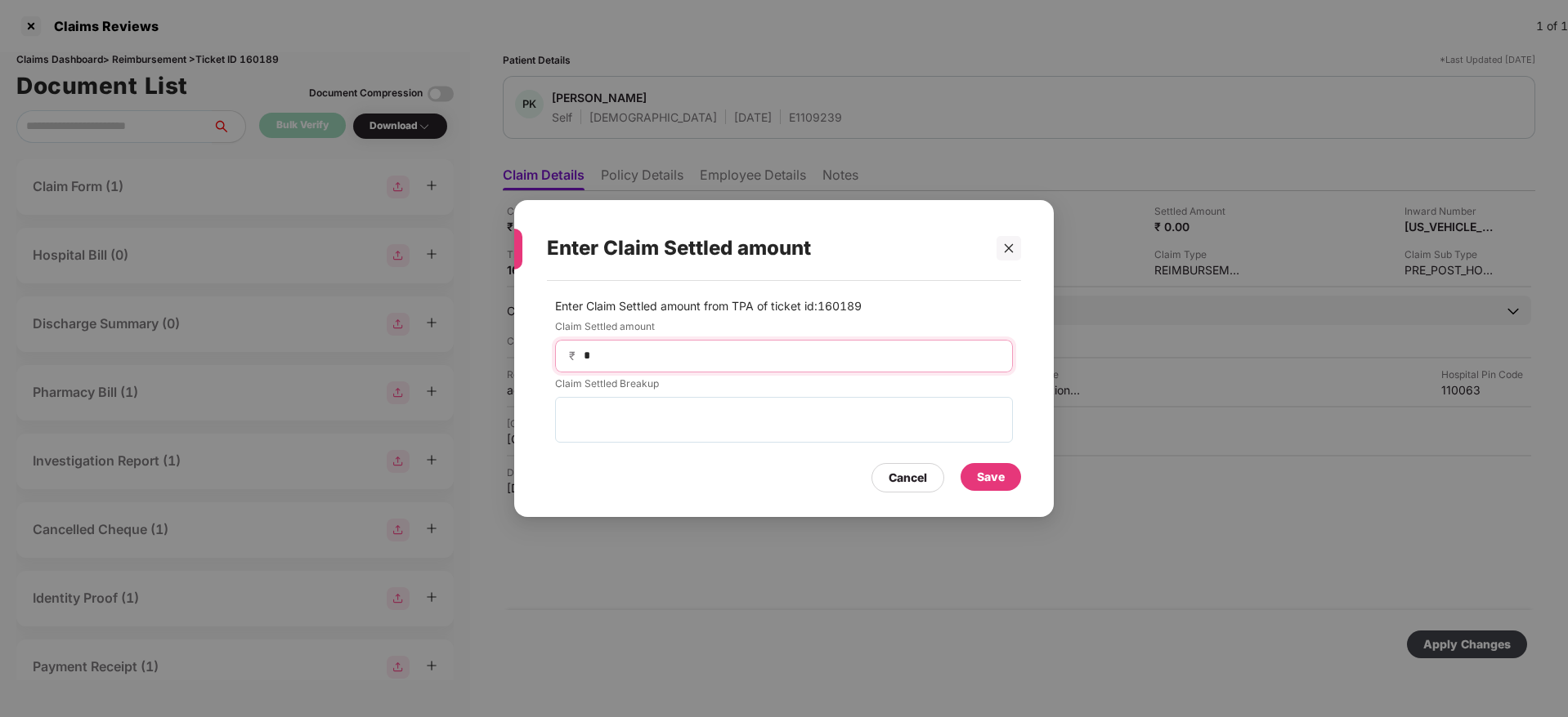
click at [799, 350] on input "*" at bounding box center [790, 356] width 417 height 17
type input "****"
click at [985, 476] on div "Save" at bounding box center [991, 477] width 28 height 18
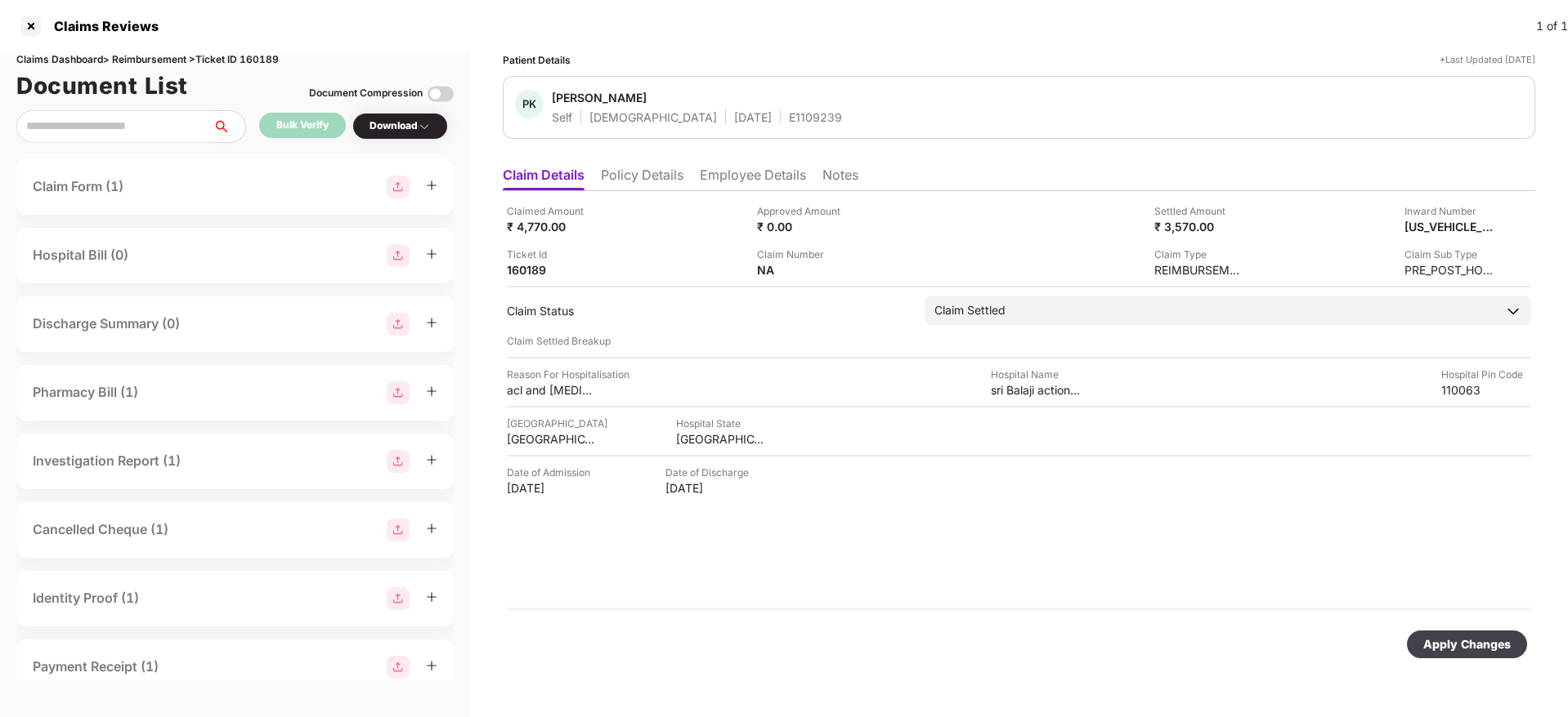
click at [1437, 638] on div "Apply Changes" at bounding box center [1467, 644] width 88 height 18
click at [980, 615] on div "Apply Changes" at bounding box center [1018, 644] width 1033 height 68
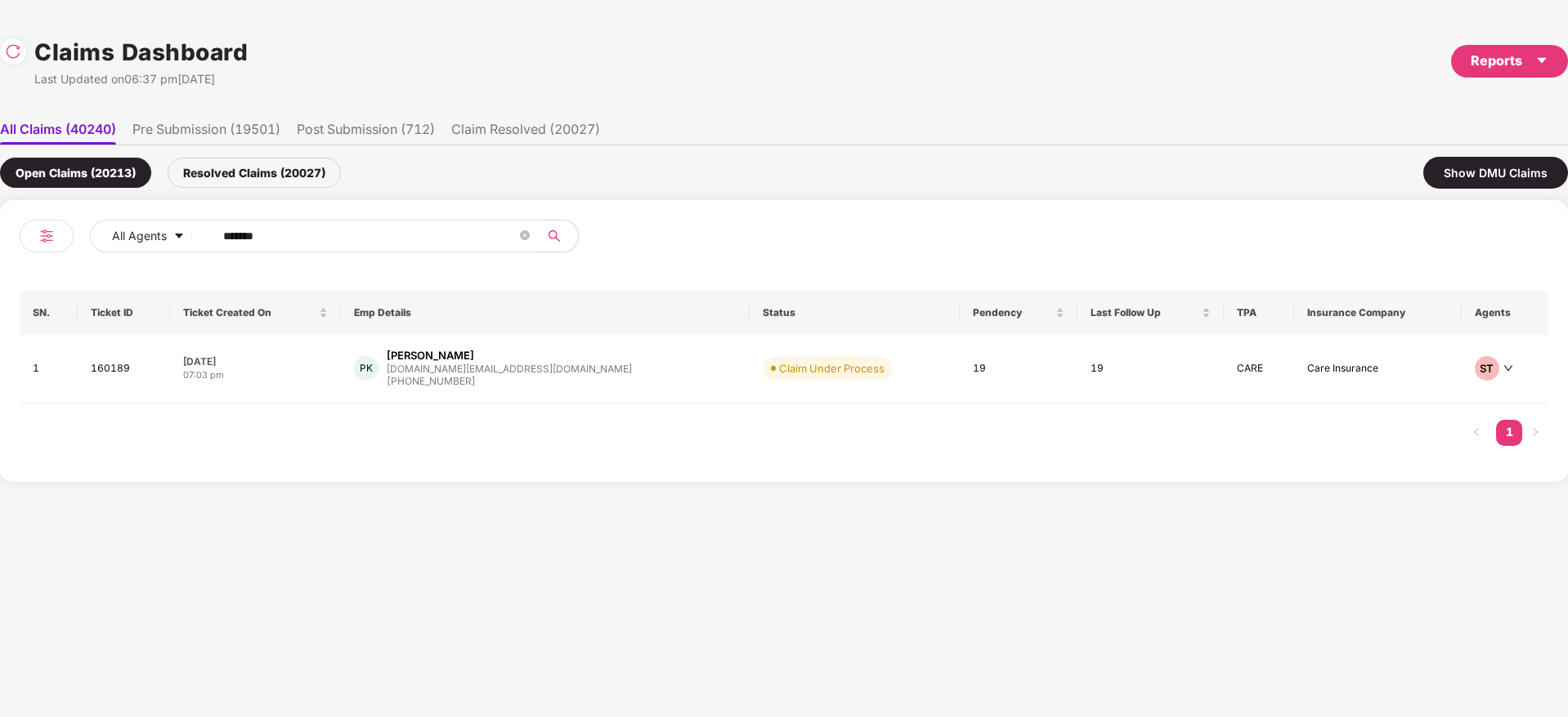
drag, startPoint x: 38, startPoint y: 248, endPoint x: 540, endPoint y: 283, distance: 503.2
click at [0, 258] on div "All Agents ****** SN. Ticket ID Ticket Created On Emp Details Status Pendency L…" at bounding box center [784, 341] width 1568 height 282
paste input "text"
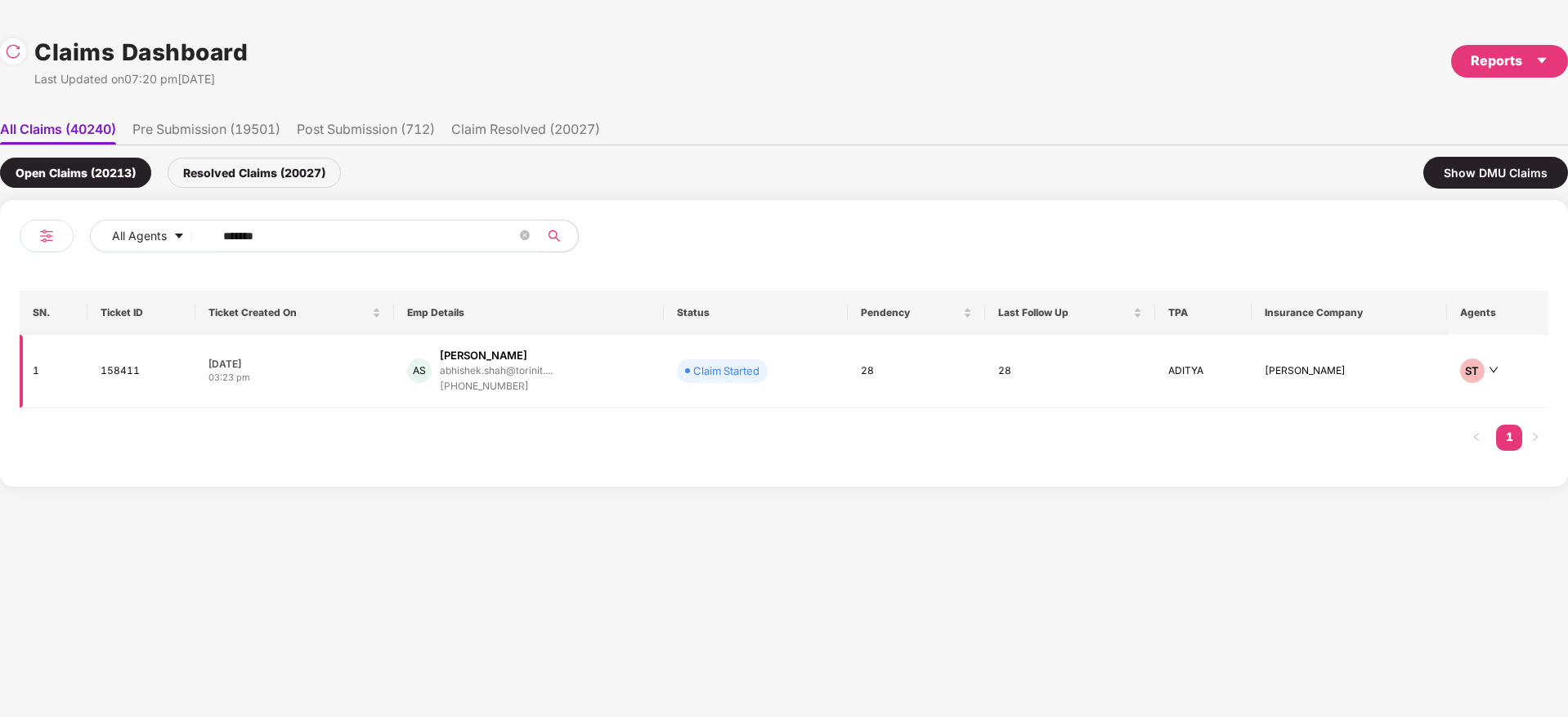
type input "******"
click at [608, 374] on div "AS Abhishek Shah abhishek.shah@torinit.... +918460151124" at bounding box center [529, 371] width 244 height 46
drag, startPoint x: 231, startPoint y: 236, endPoint x: 204, endPoint y: 257, distance: 34.2
click at [78, 248] on div "All Agents ******" at bounding box center [401, 243] width 765 height 45
paste input "text"
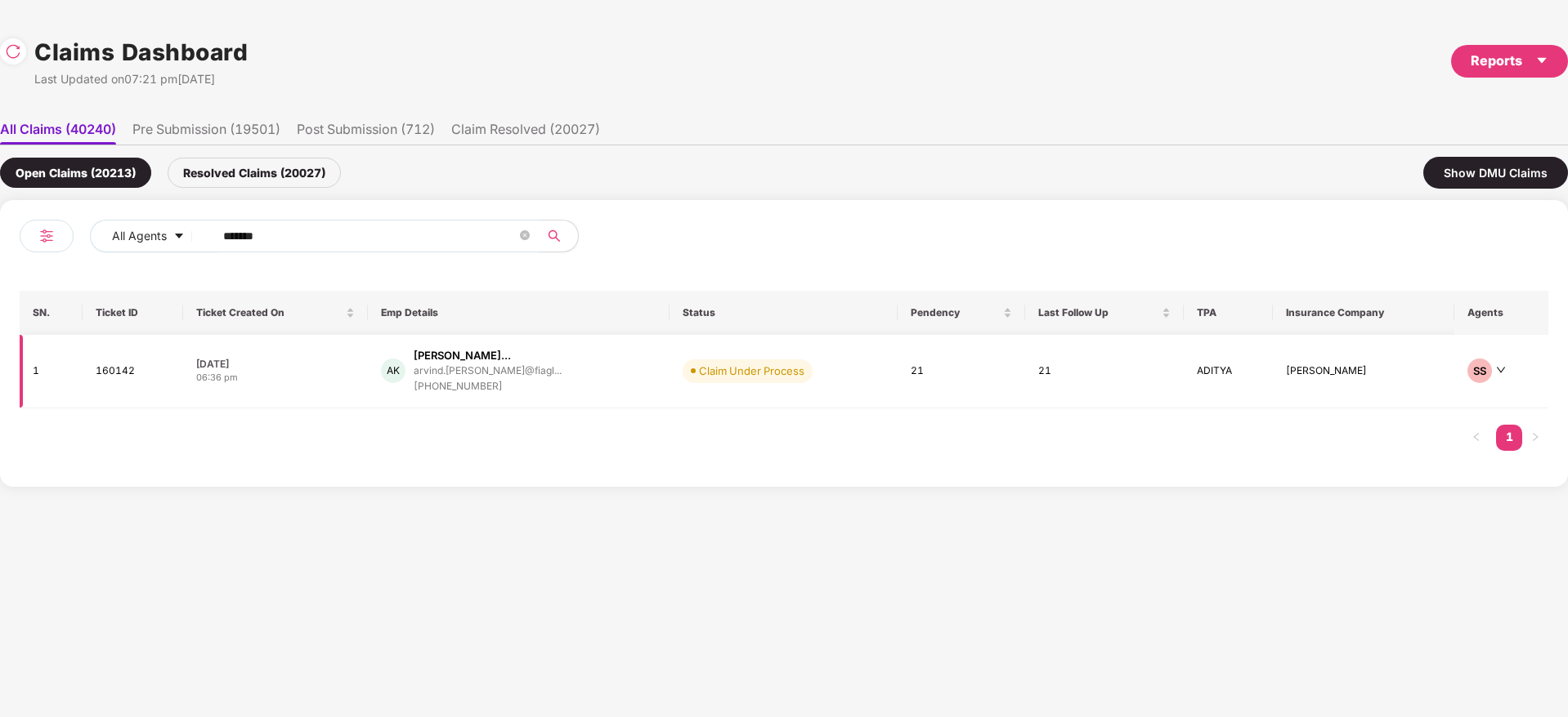
type input "******"
click at [613, 381] on div "AK Arvind Babasaheb Karan... arvind.karanjkar@fiagl... +918080170005" at bounding box center [518, 371] width 276 height 46
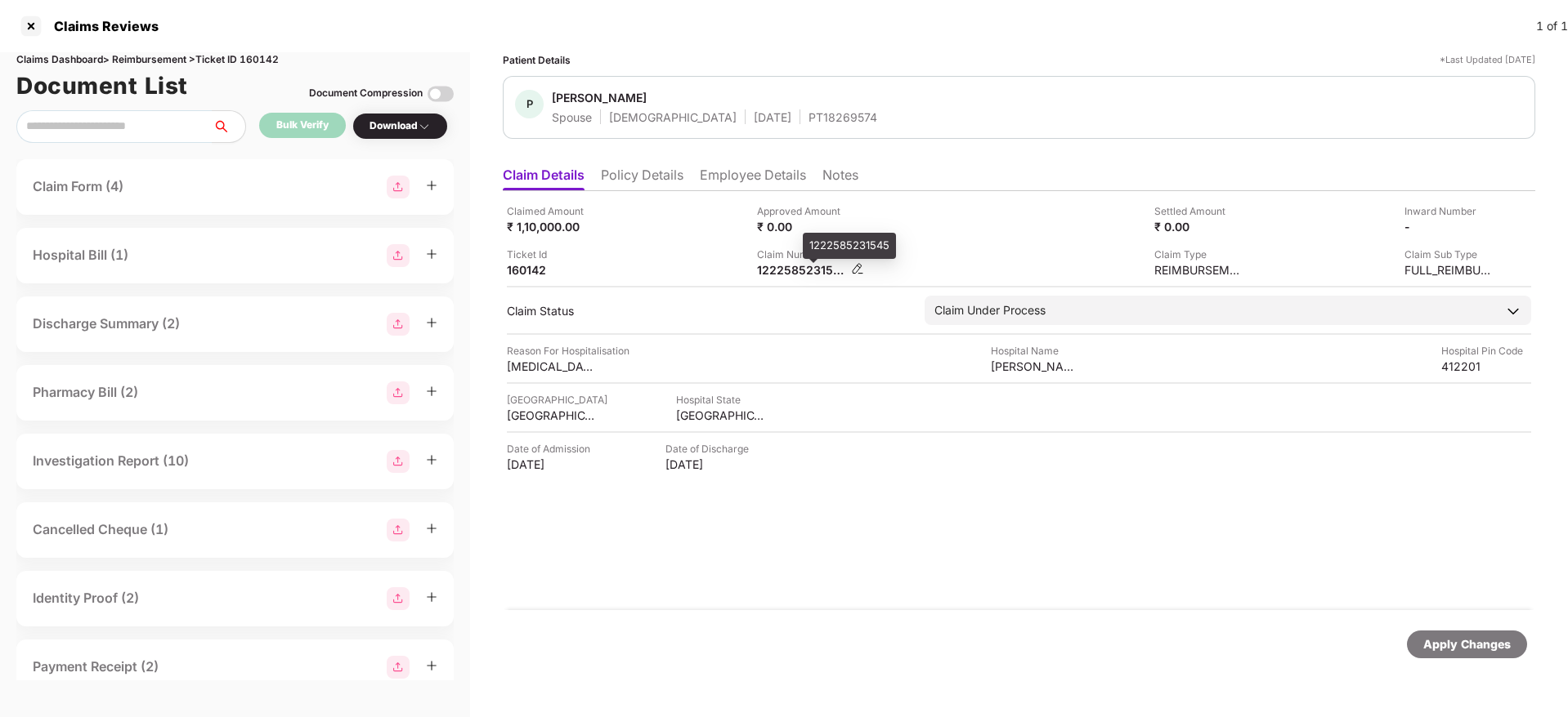
click at [786, 276] on div "1222585231545" at bounding box center [802, 270] width 90 height 15
copy div
click at [638, 172] on li "Policy Details" at bounding box center [642, 179] width 83 height 24
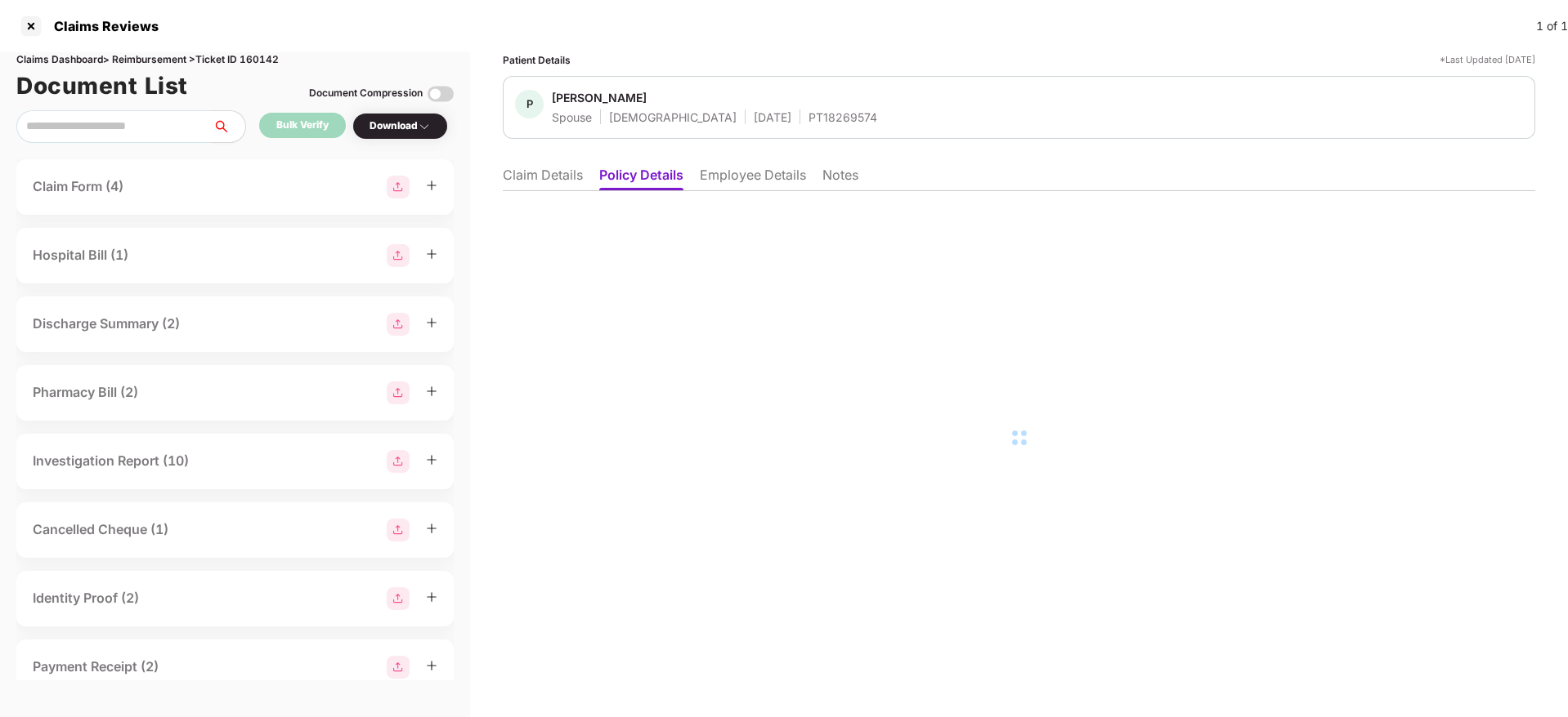
click at [709, 178] on li "Employee Details" at bounding box center [753, 179] width 106 height 24
click at [730, 175] on li "Employee Details" at bounding box center [752, 179] width 108 height 24
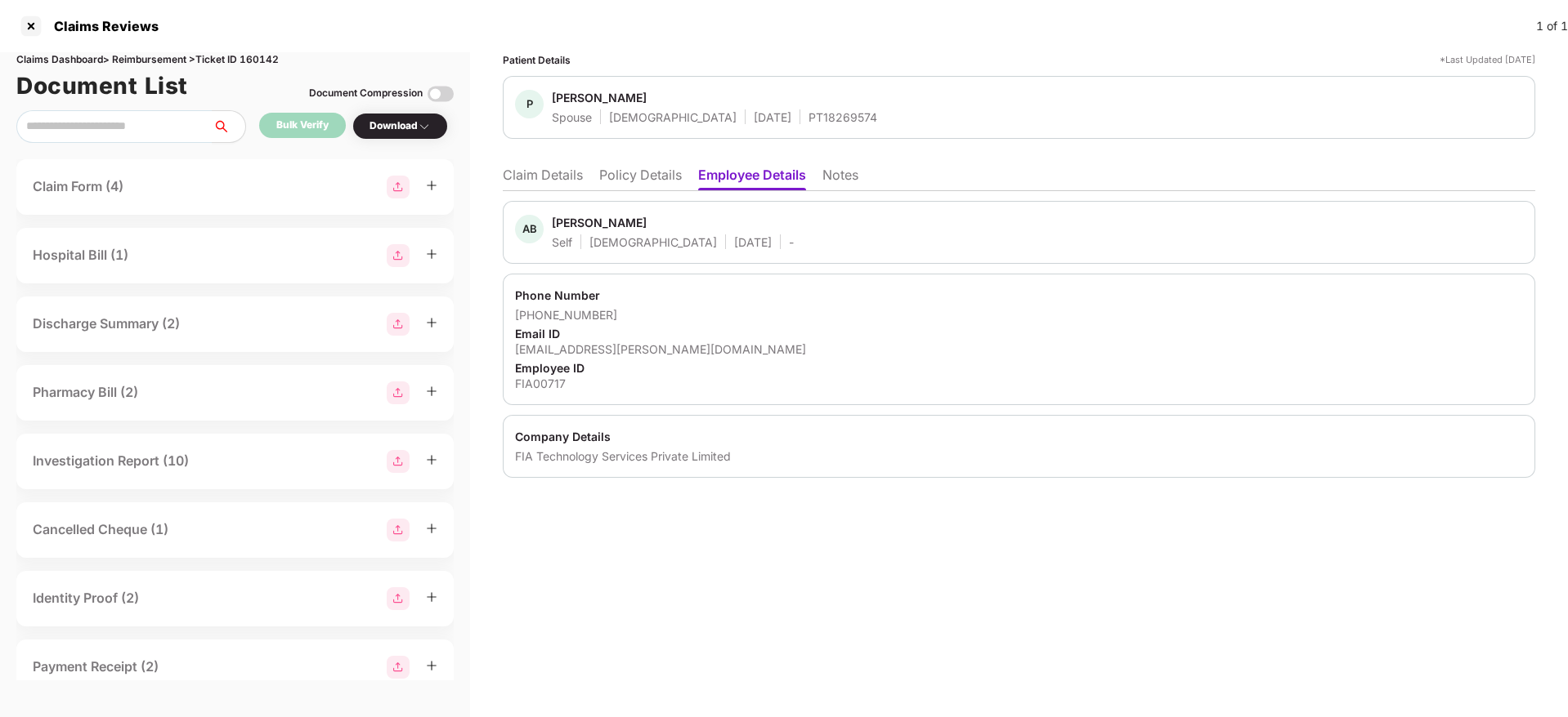
click at [557, 176] on li "Claim Details" at bounding box center [542, 179] width 80 height 24
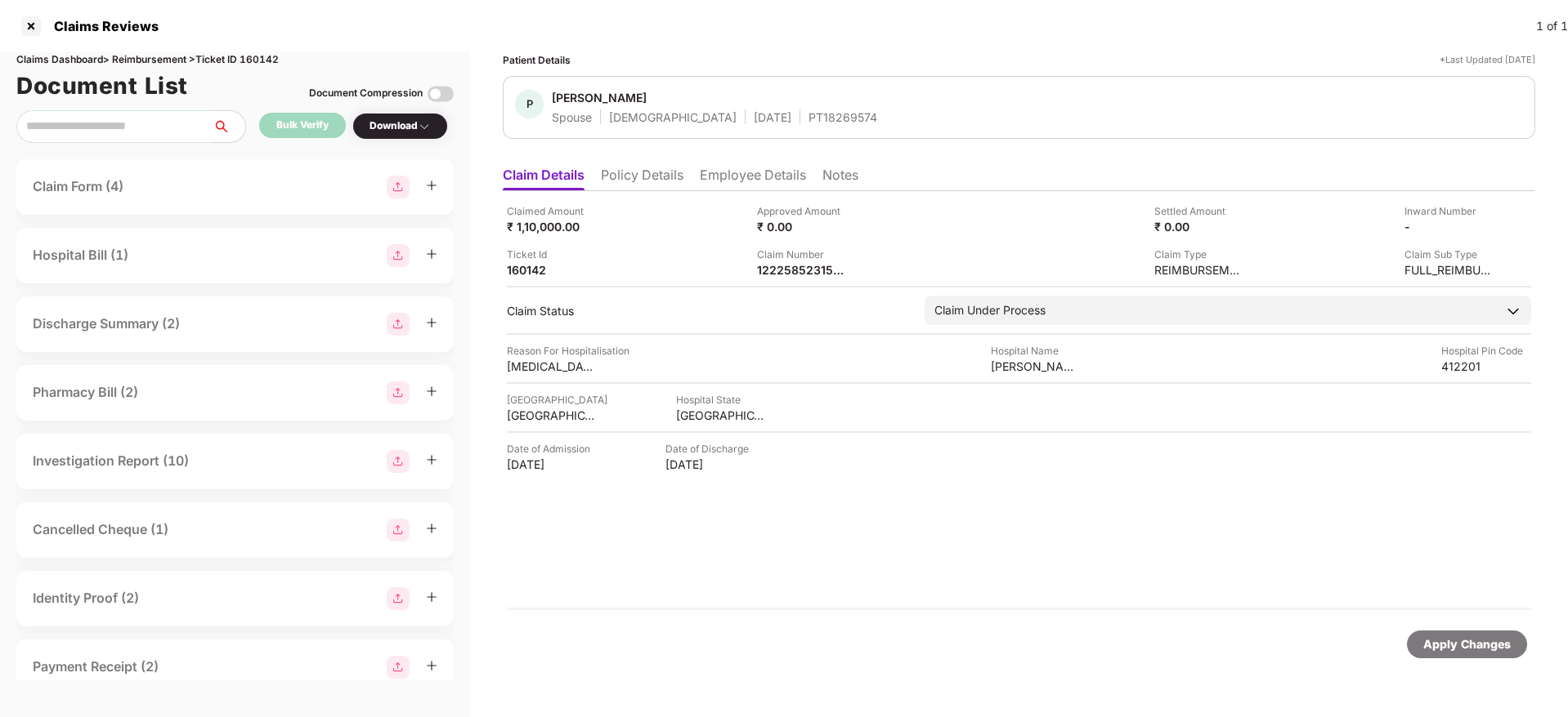
click at [776, 178] on li "Employee Details" at bounding box center [753, 179] width 106 height 24
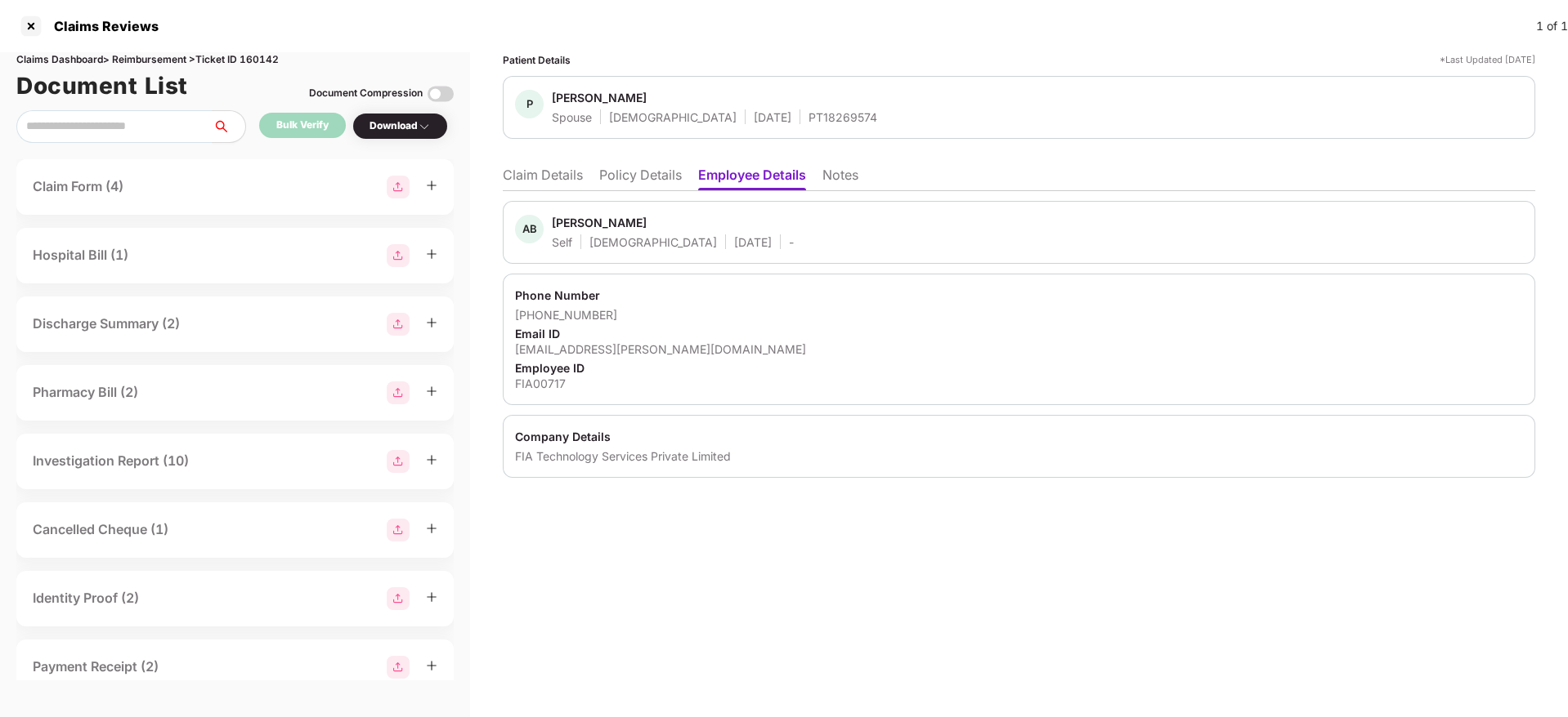
click at [534, 178] on li "Claim Details" at bounding box center [542, 179] width 80 height 24
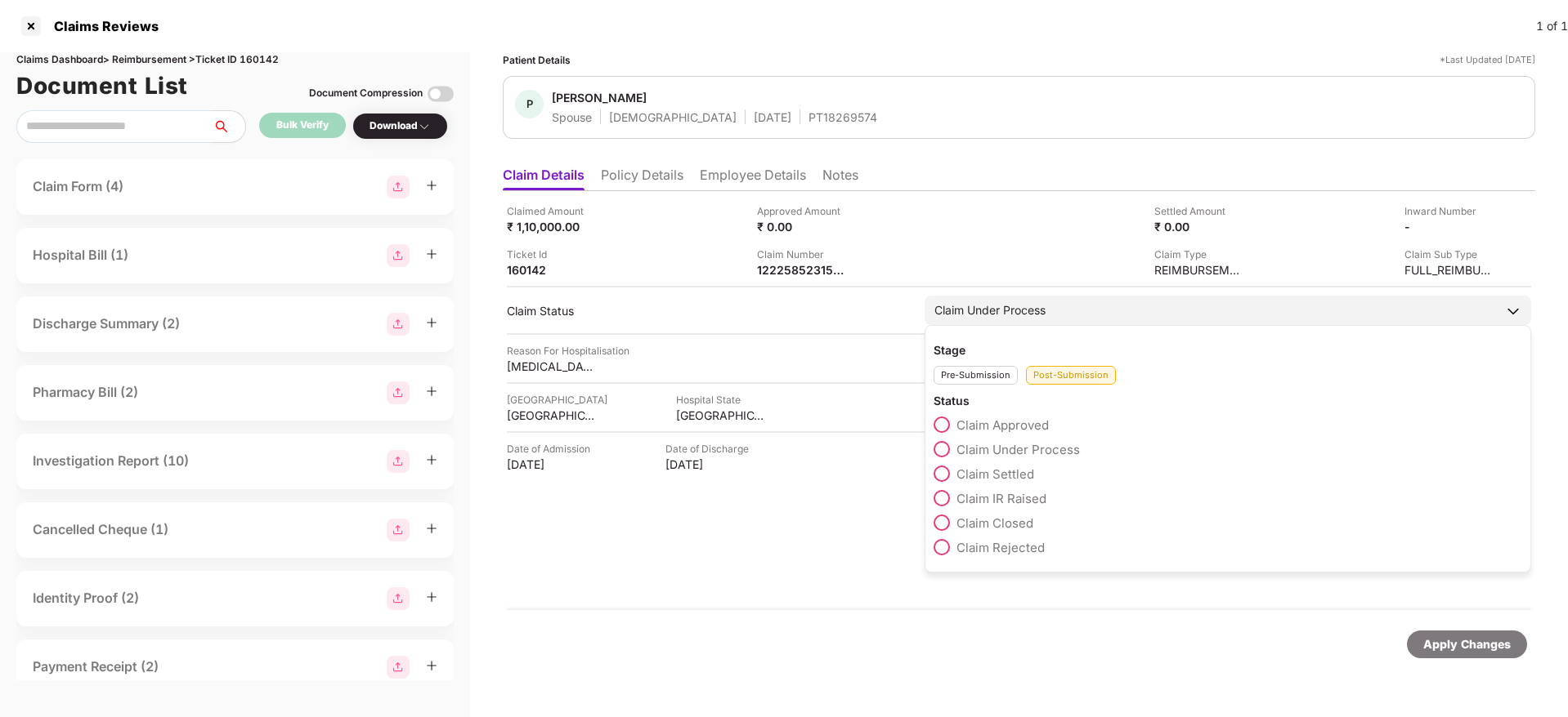
click at [1018, 550] on span "Claim Rejected" at bounding box center [1001, 548] width 89 height 15
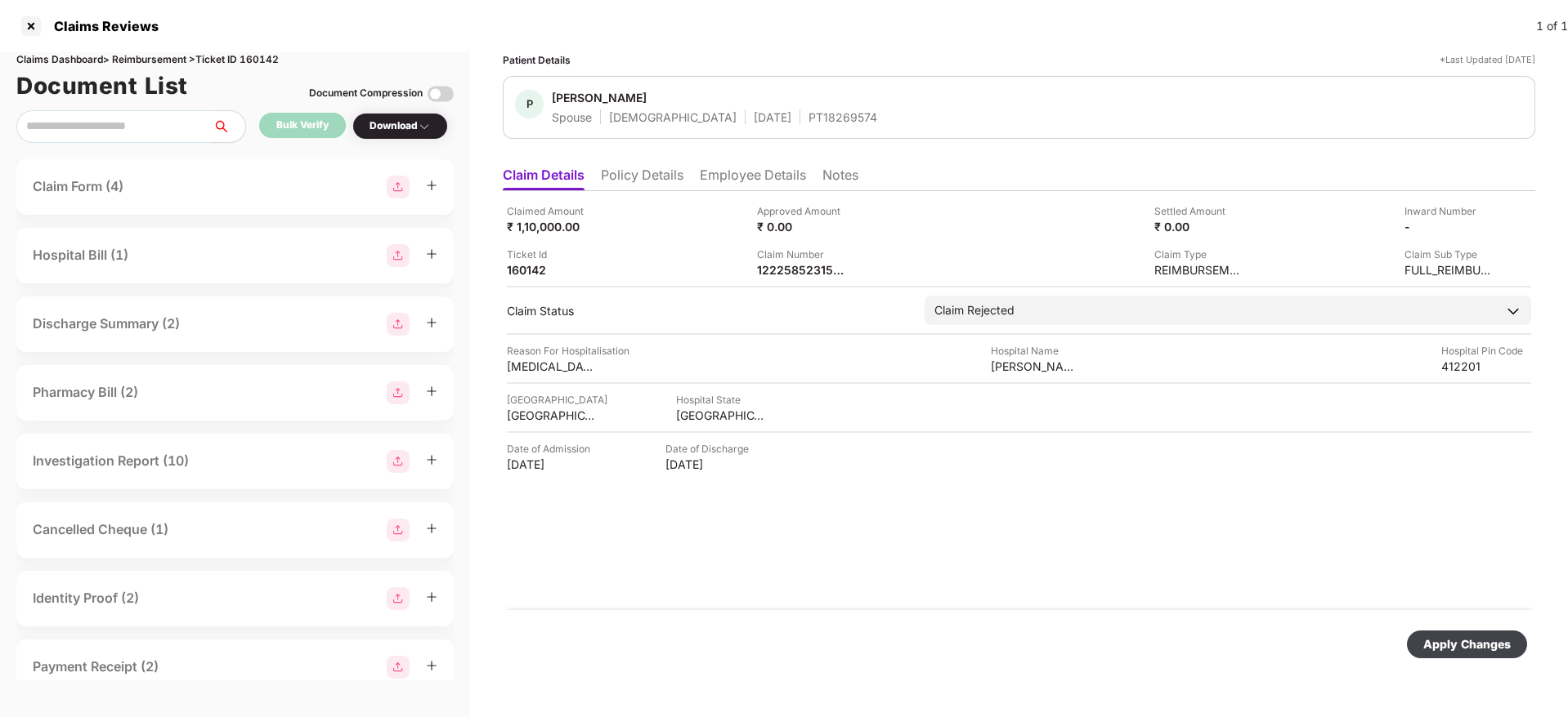
click at [1464, 647] on div "Apply Changes" at bounding box center [1467, 644] width 88 height 18
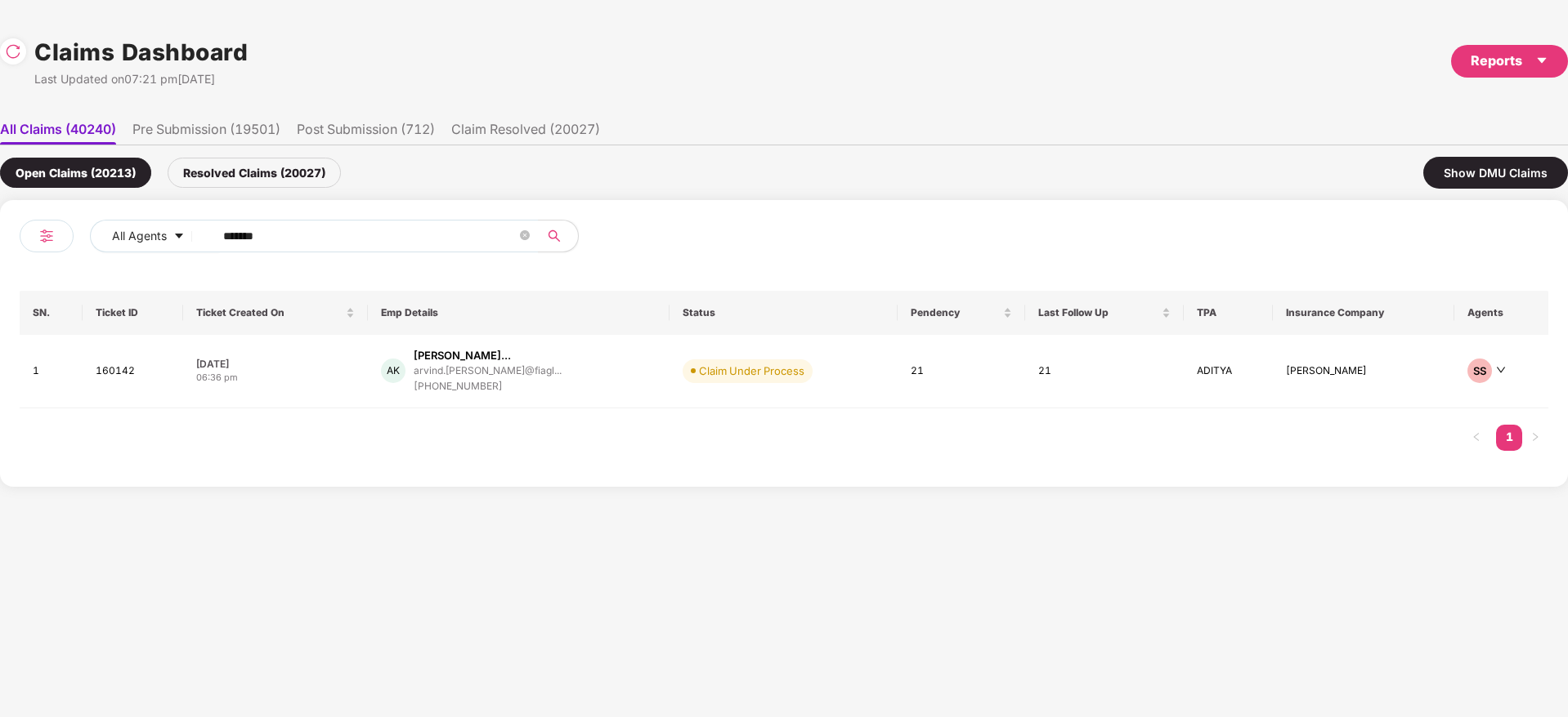
drag, startPoint x: 277, startPoint y: 230, endPoint x: 62, endPoint y: 229, distance: 215.0
click at [76, 230] on div "All Agents ******" at bounding box center [401, 243] width 765 height 45
paste input "text"
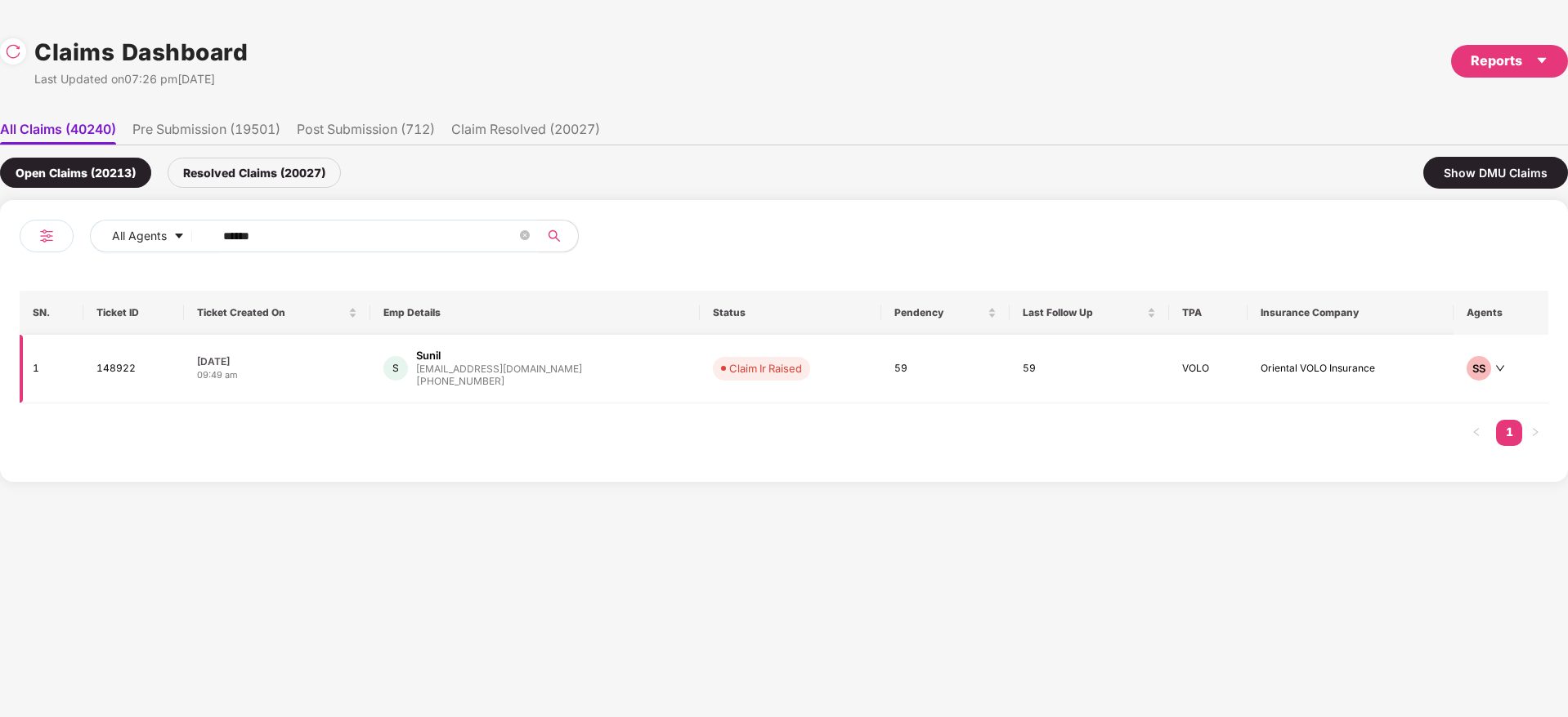
type input "******"
click at [631, 368] on div "S Sunil susunil@assystem.com +919990884533" at bounding box center [535, 368] width 304 height 41
drag, startPoint x: 192, startPoint y: 229, endPoint x: 11, endPoint y: 229, distance: 181.0
click at [0, 229] on div "All Agents ****** SN. Ticket ID Ticket Created On Emp Details Status Pendency L…" at bounding box center [784, 341] width 1568 height 282
paste input "text"
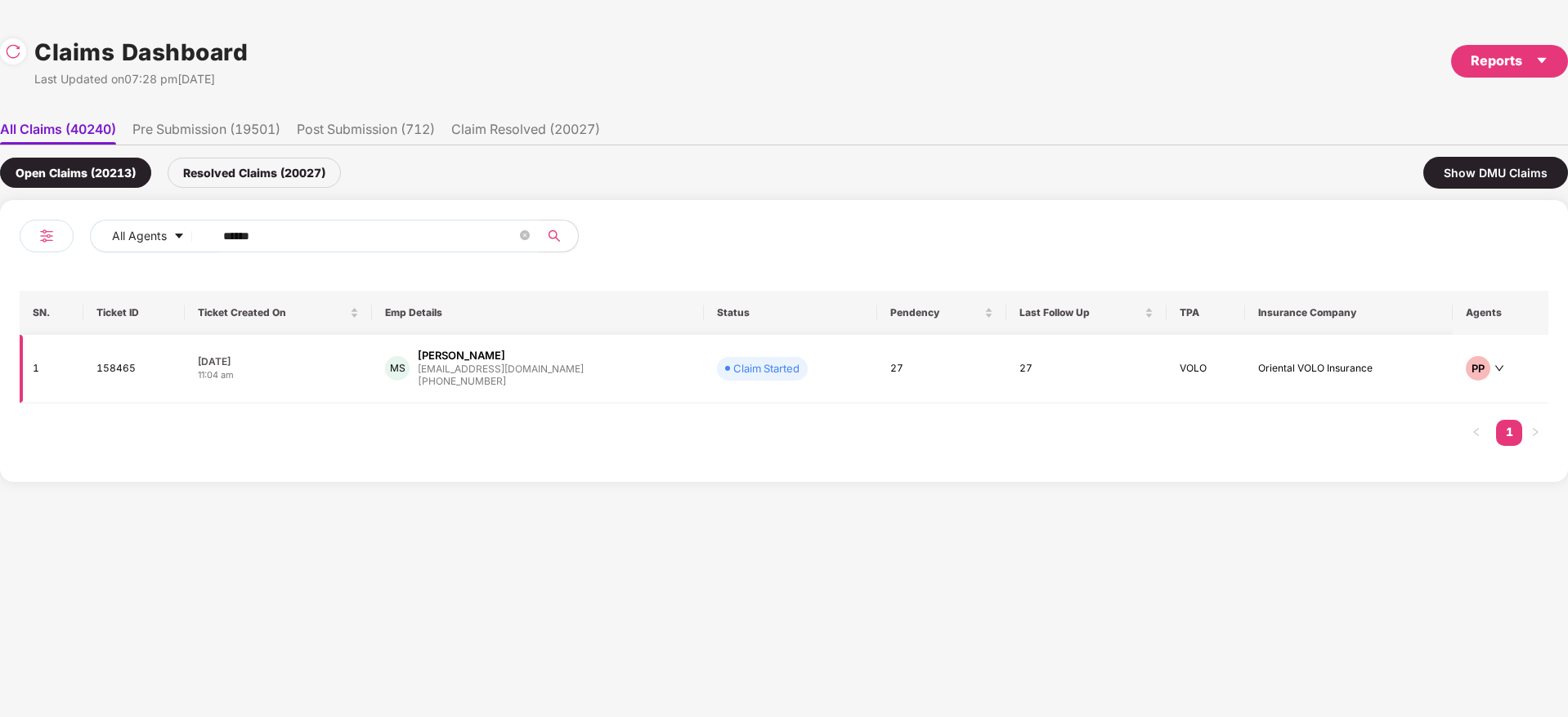
type input "******"
click at [602, 367] on div "MS Manish Srivastava manish@techasso.com +919005093436" at bounding box center [538, 368] width 306 height 41
drag, startPoint x: 304, startPoint y: 238, endPoint x: 3, endPoint y: 248, distance: 301.2
click at [0, 248] on div "All Agents ****** SN. Ticket ID Ticket Created On Emp Details Status Pendency L…" at bounding box center [784, 341] width 1568 height 282
paste input "text"
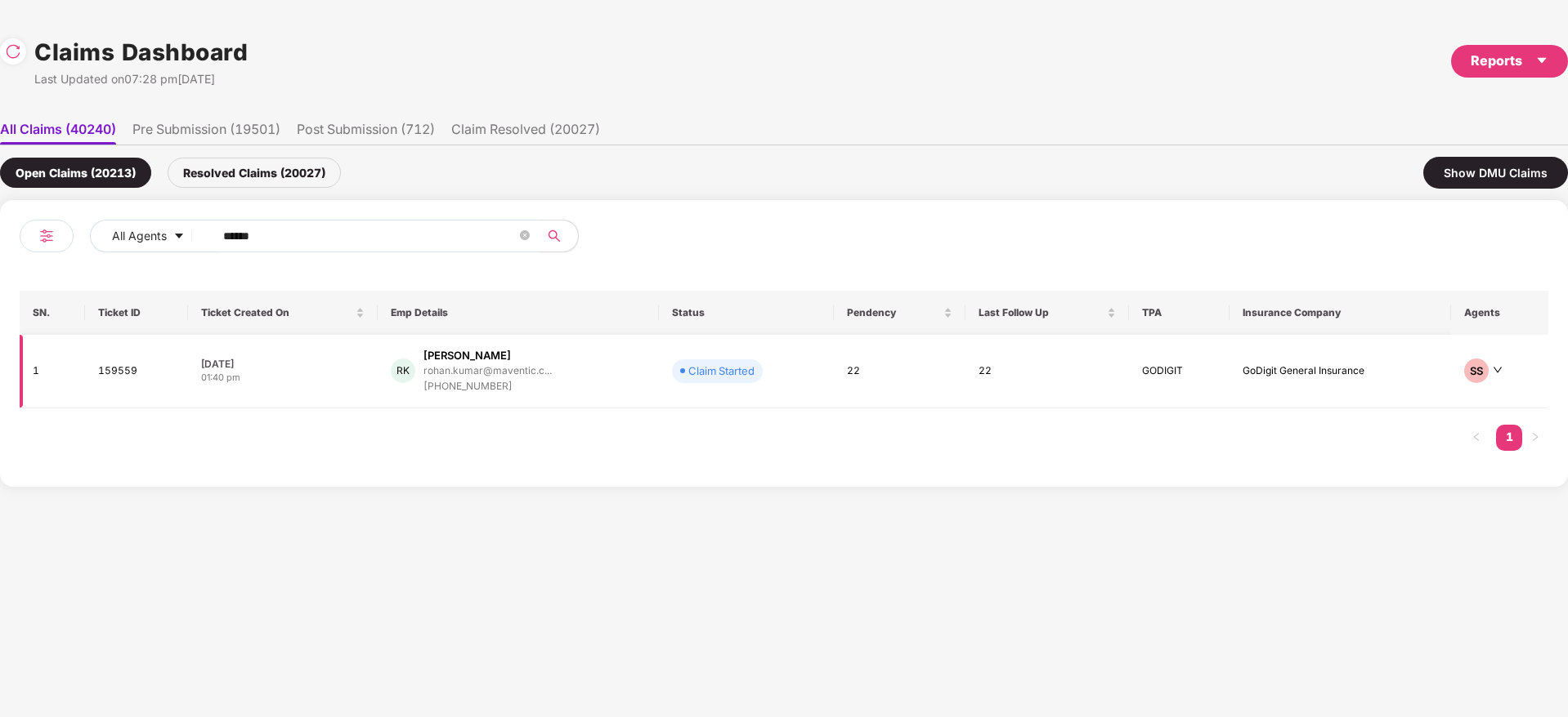
type input "******"
click at [620, 383] on div "RK Rohan Kumar rohan.kumar@maventic.c... +916204954839" at bounding box center [518, 371] width 255 height 46
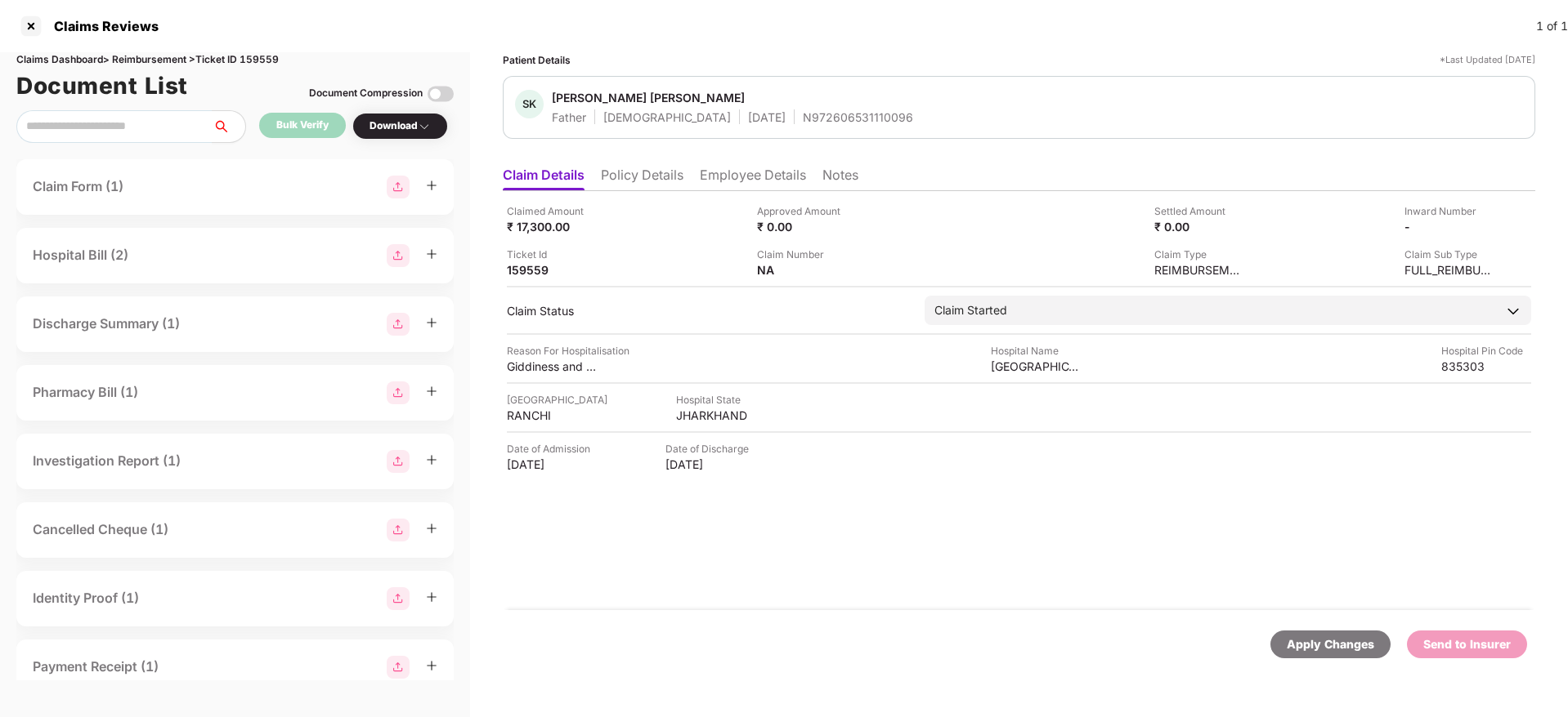
click at [605, 247] on div "Ticket Id 159559" at bounding box center [626, 262] width 238 height 31
click at [914, 62] on div "Patient Details *Last Updated 21 Jul 2025" at bounding box center [1018, 60] width 1033 height 15
click at [652, 175] on li "Policy Details" at bounding box center [642, 179] width 83 height 24
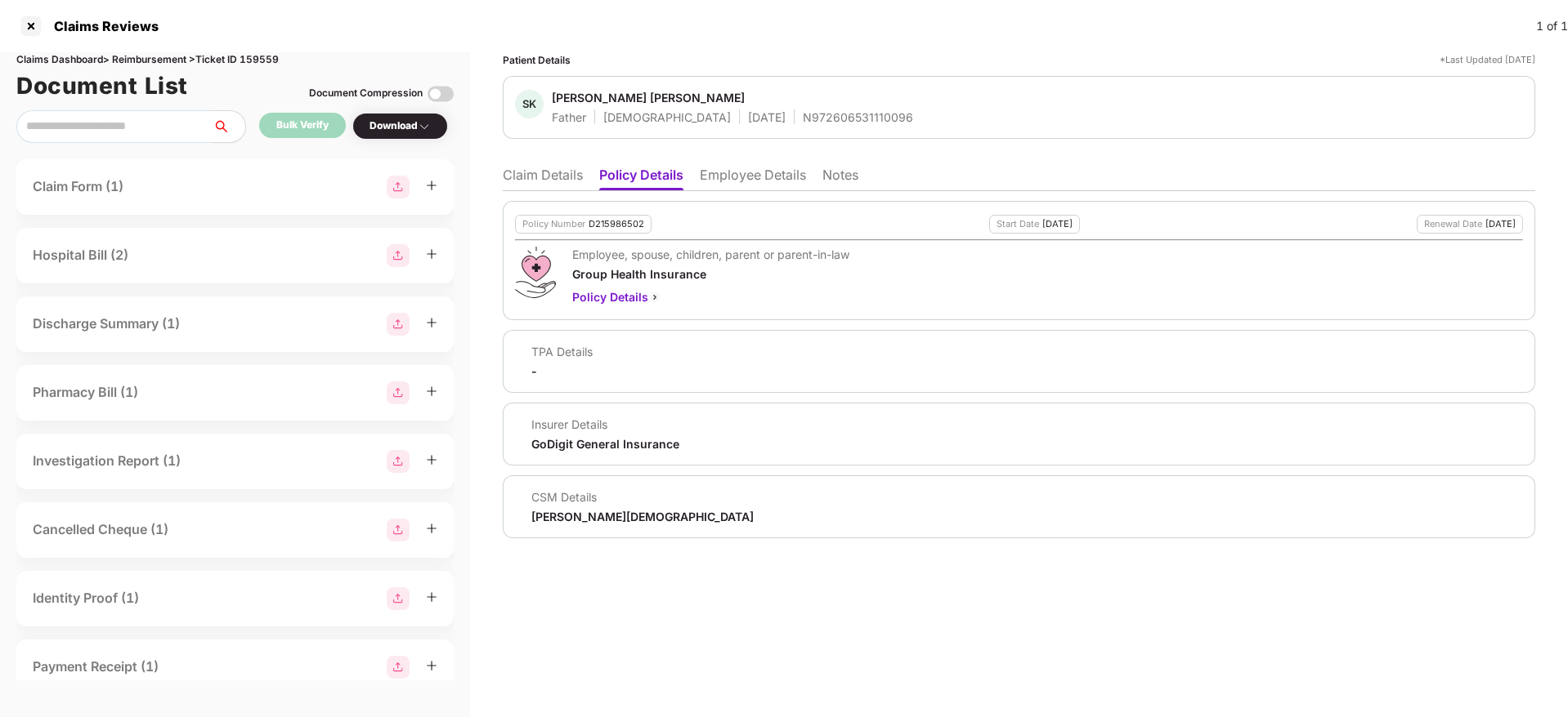
click at [539, 184] on li "Claim Details" at bounding box center [542, 179] width 80 height 24
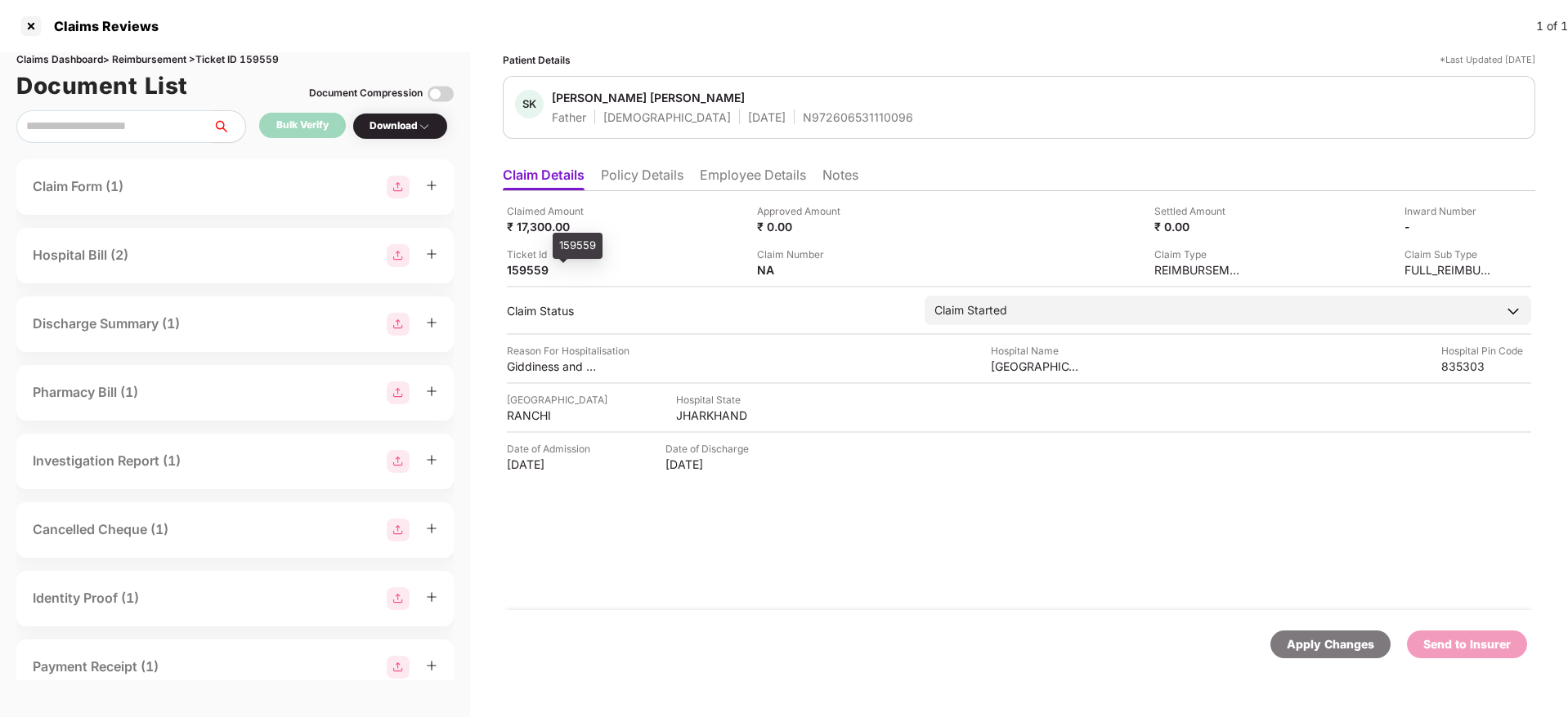
click at [529, 270] on div "159559" at bounding box center [551, 270] width 90 height 15
click at [529, 270] on div "159559" at bounding box center [551, 270] width 90 height 15
copy div "159559"
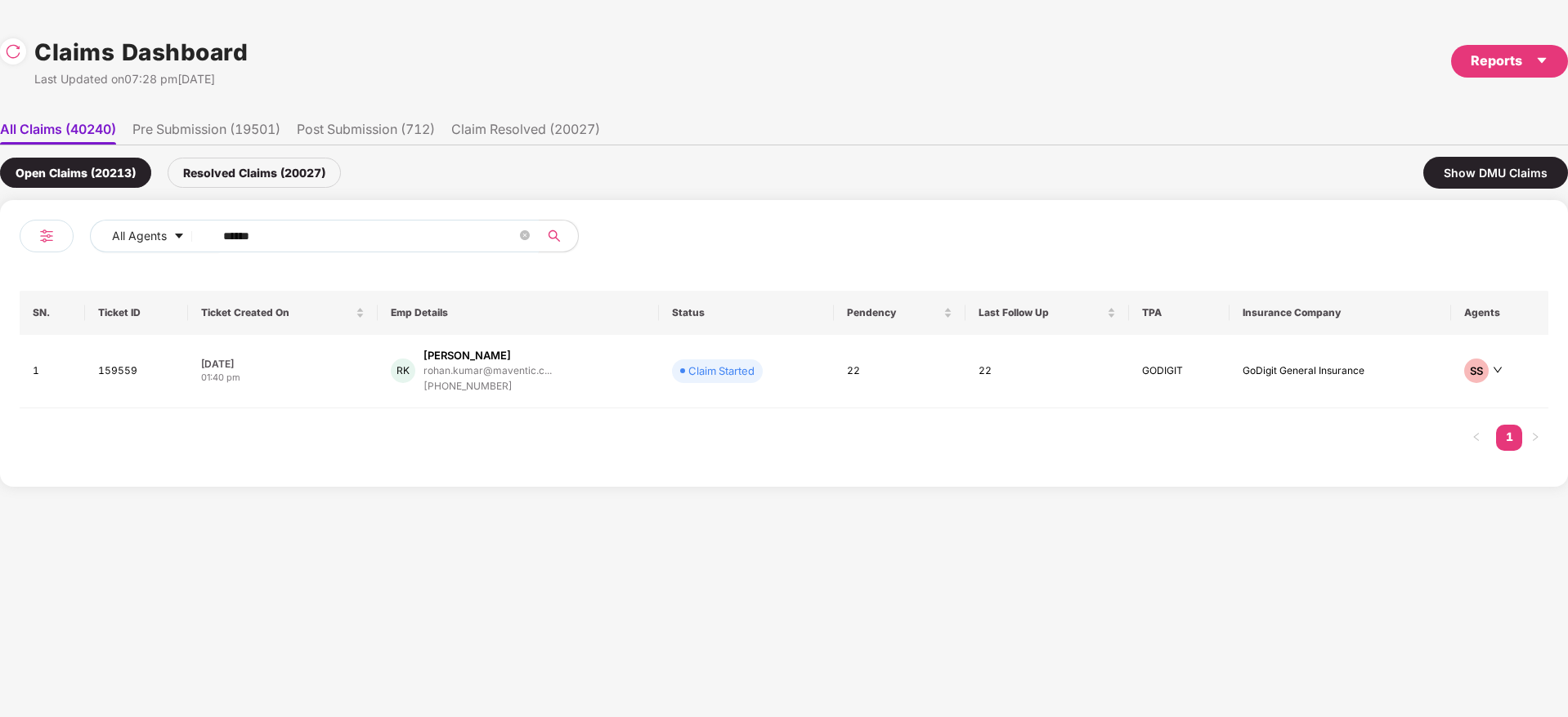
drag, startPoint x: 303, startPoint y: 243, endPoint x: 10, endPoint y: 254, distance: 293.2
click at [1, 253] on div "All Agents ****** SN. Ticket ID Ticket Created On Emp Details Status Pendency L…" at bounding box center [784, 344] width 1568 height 286
paste input "text"
type input "******"
click at [615, 368] on div "RK Rohan Kumar rohan.kumar@maventic.c... +916204954839" at bounding box center [518, 371] width 255 height 46
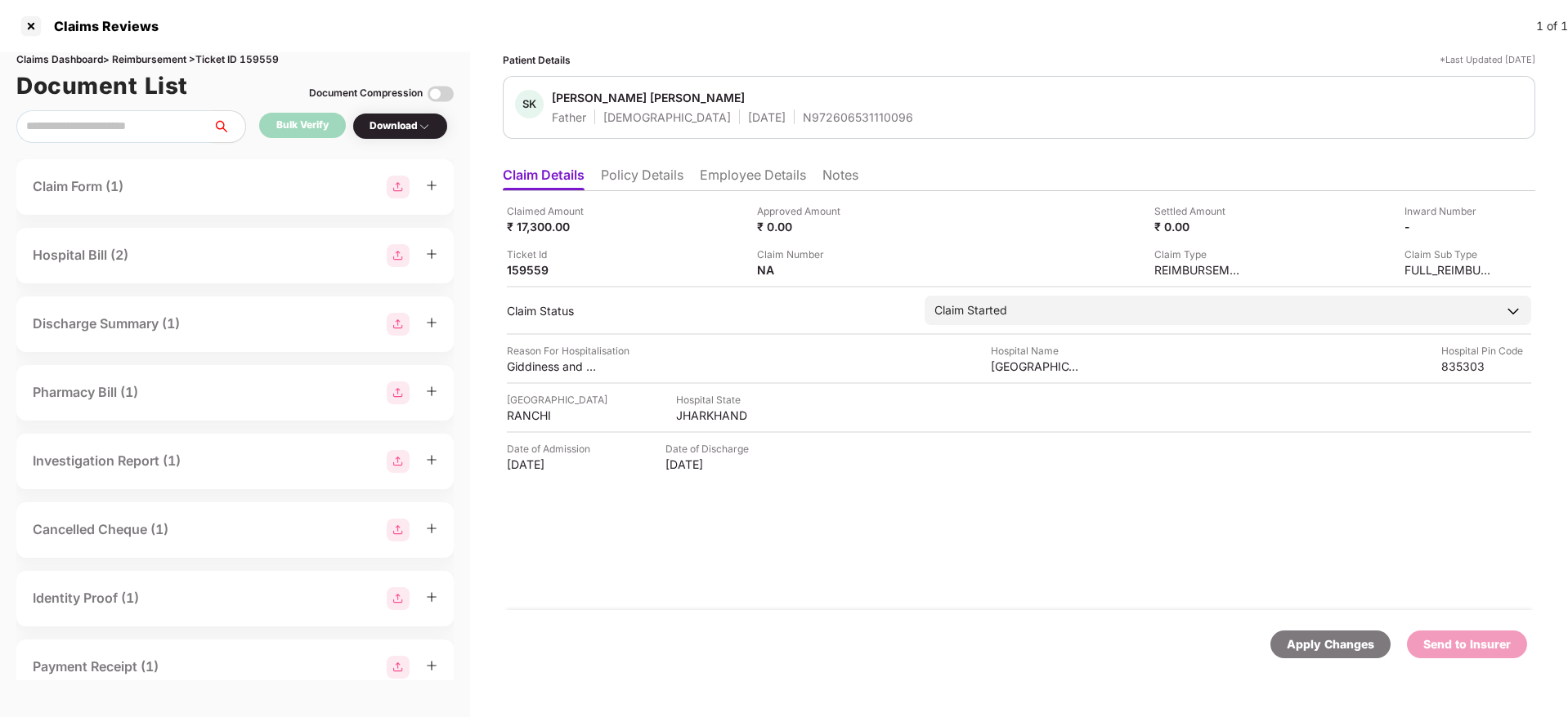
click at [682, 178] on li "Policy Details" at bounding box center [642, 179] width 83 height 24
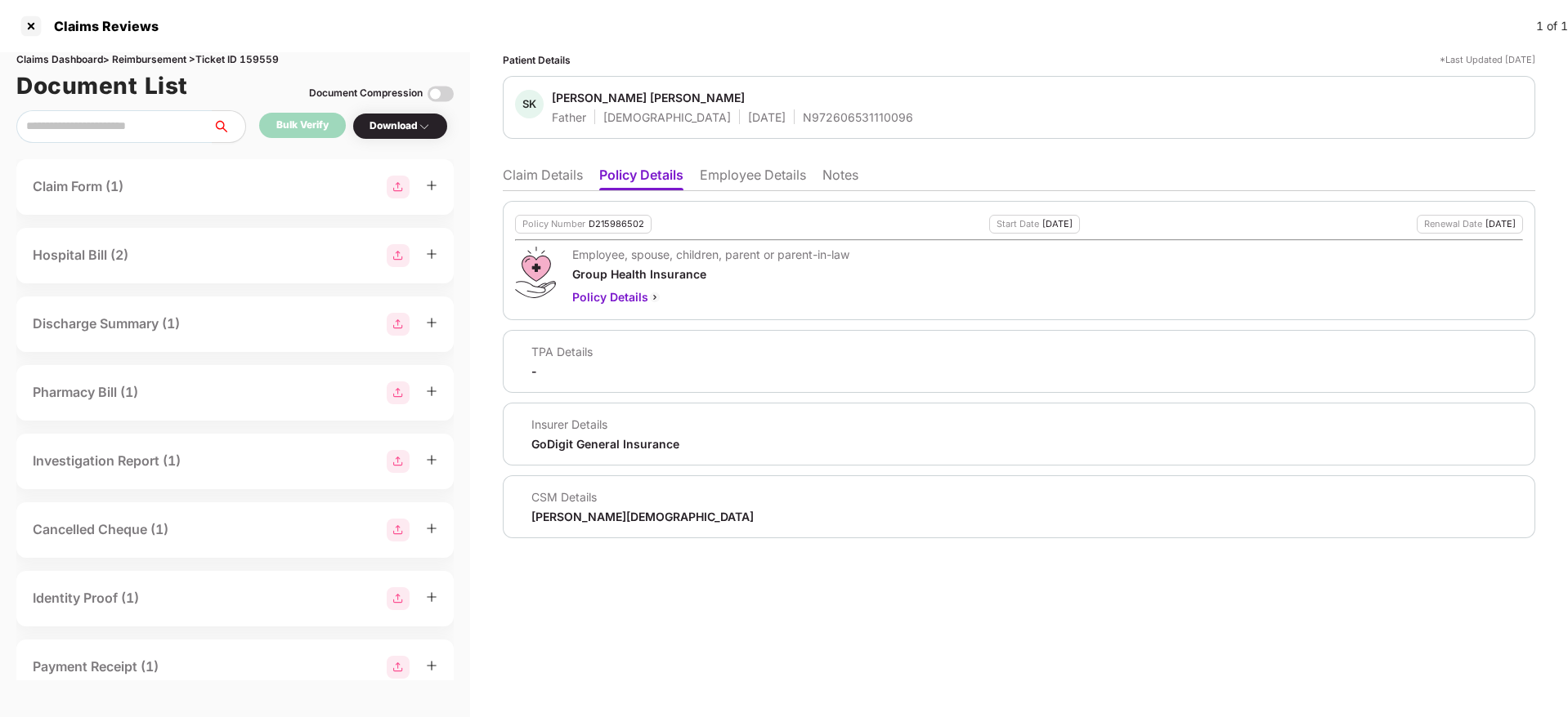
click at [553, 181] on li "Claim Details" at bounding box center [542, 179] width 80 height 24
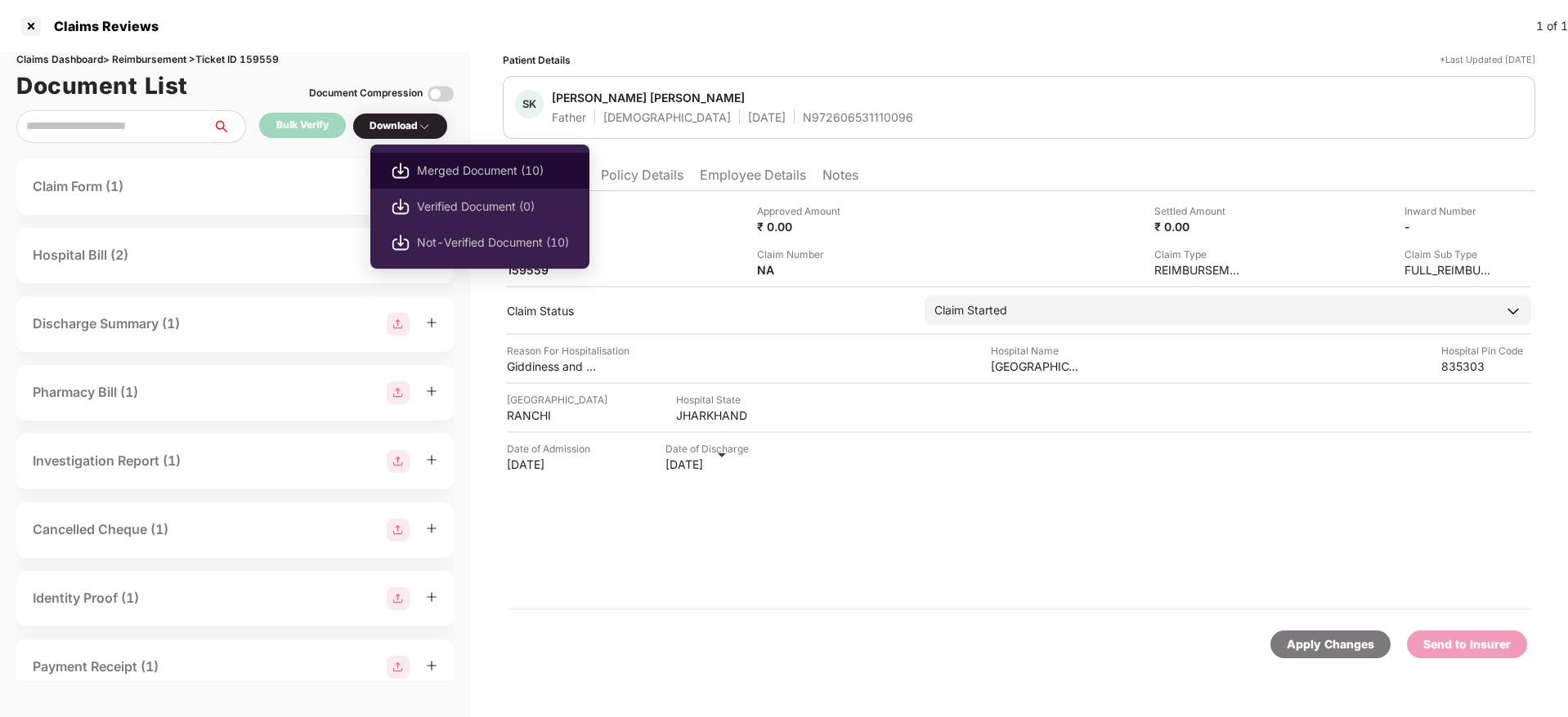
click at [483, 165] on span "Merged Document (10)" at bounding box center [493, 170] width 152 height 18
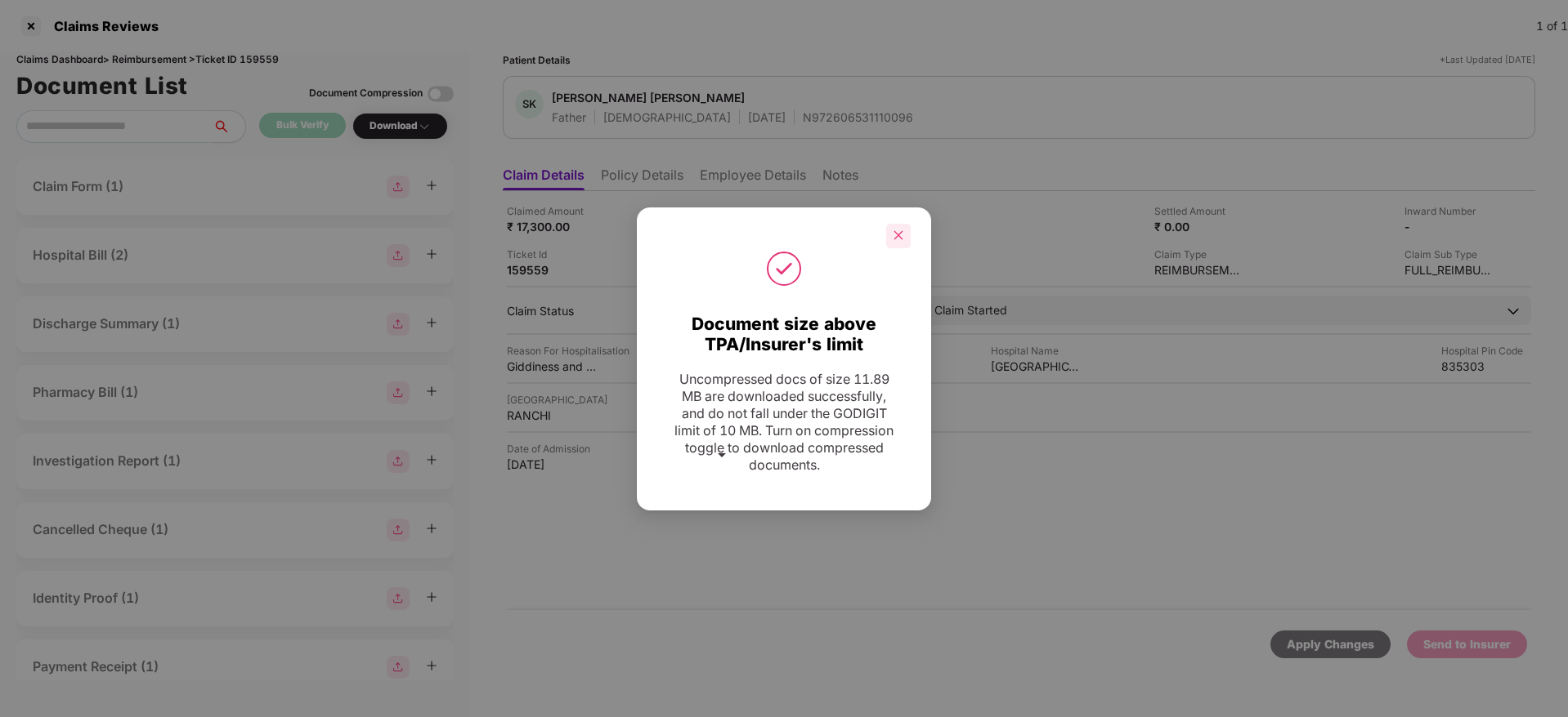
click at [904, 233] on div at bounding box center [898, 236] width 24 height 24
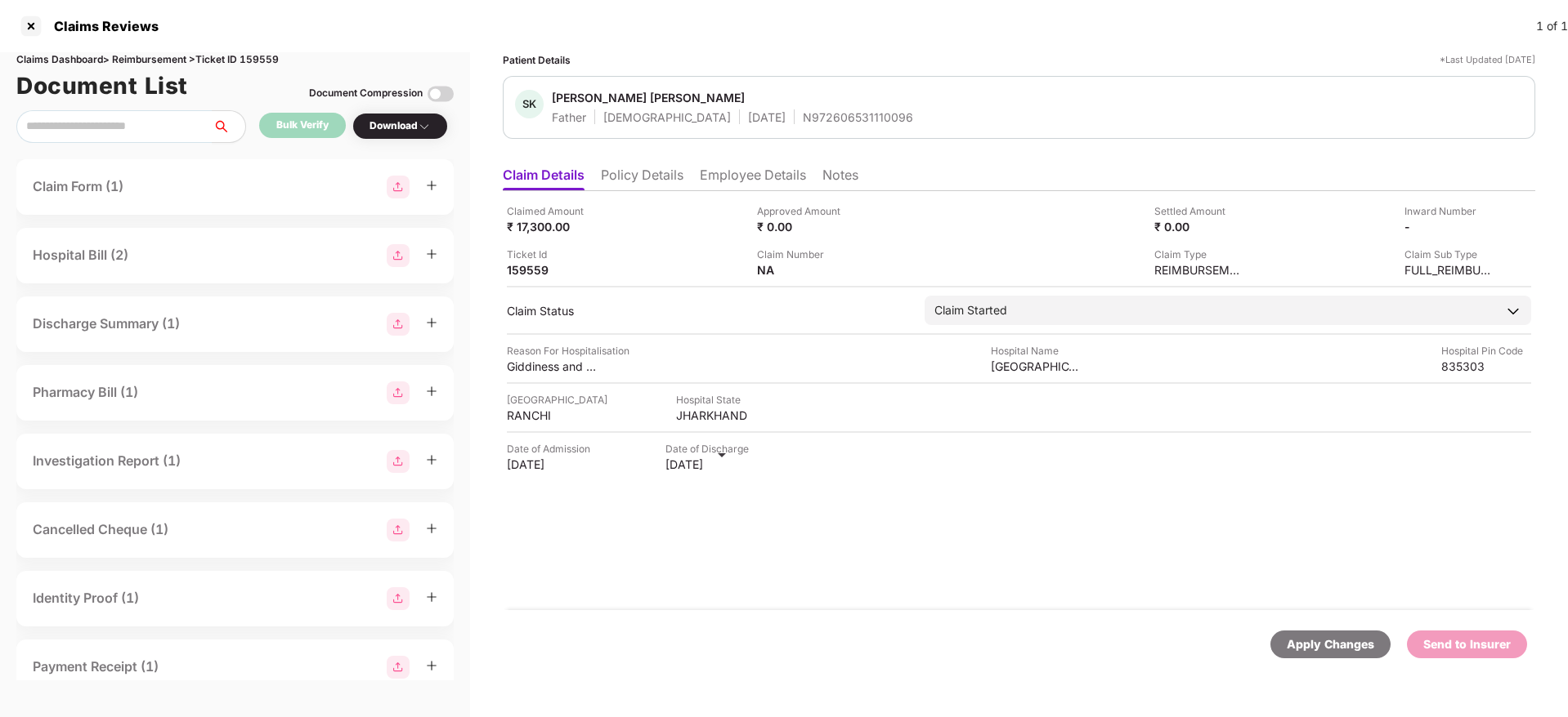
click at [729, 173] on li "Employee Details" at bounding box center [753, 179] width 106 height 24
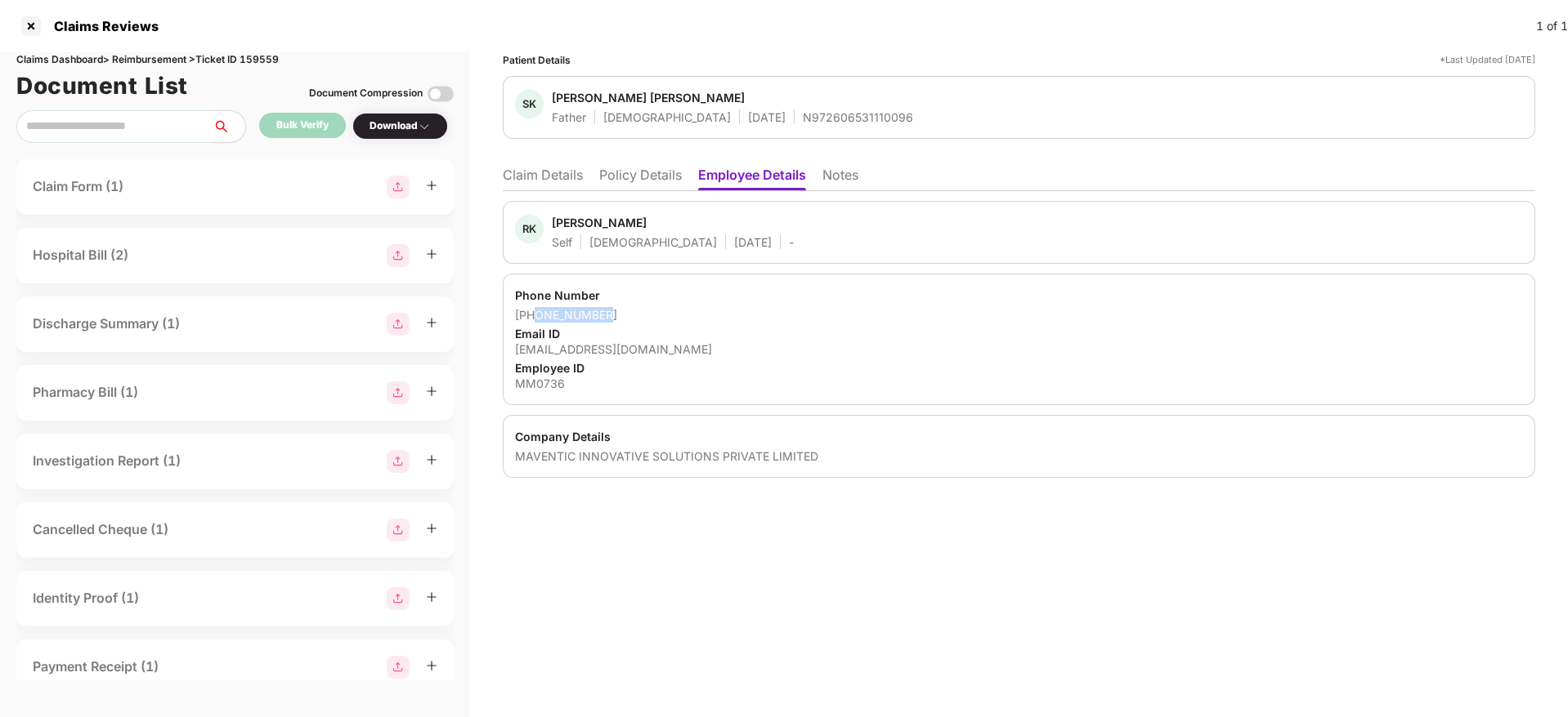
drag, startPoint x: 613, startPoint y: 318, endPoint x: 536, endPoint y: 317, distance: 77.0
click at [536, 317] on div "+916204954839" at bounding box center [1019, 315] width 1008 height 15
copy div "6204954839"
drag, startPoint x: 674, startPoint y: 351, endPoint x: 513, endPoint y: 354, distance: 161.0
click at [513, 354] on div "Phone Number +916204954839 Email ID rohan.kumar@maventic.com Employee ID MM0736" at bounding box center [1018, 340] width 1033 height 131
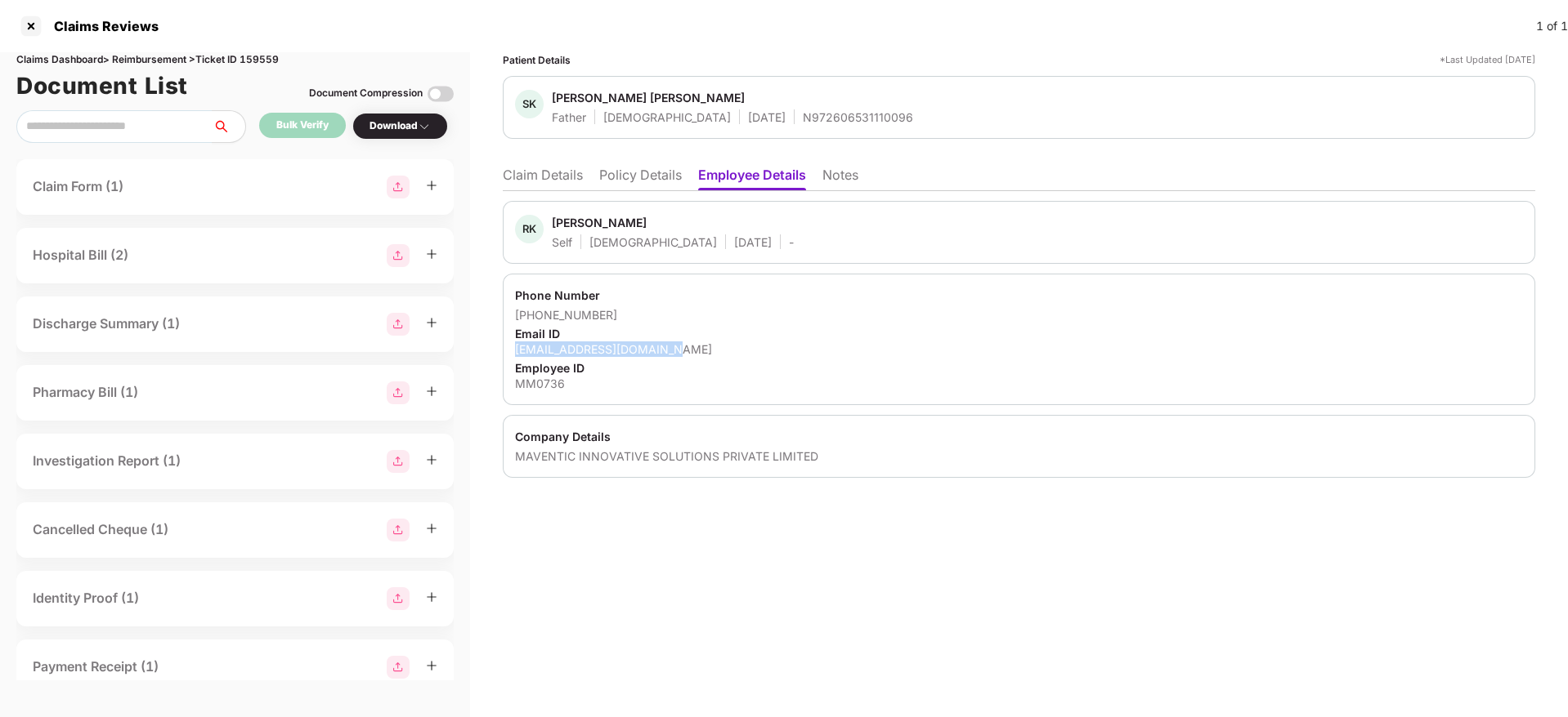
copy div "rohan.kumar@maventic.com"
click at [528, 163] on ul "Claim Details Policy Details Employee Details Notes" at bounding box center [1018, 174] width 1033 height 33
click at [536, 175] on li "Claim Details" at bounding box center [542, 179] width 80 height 24
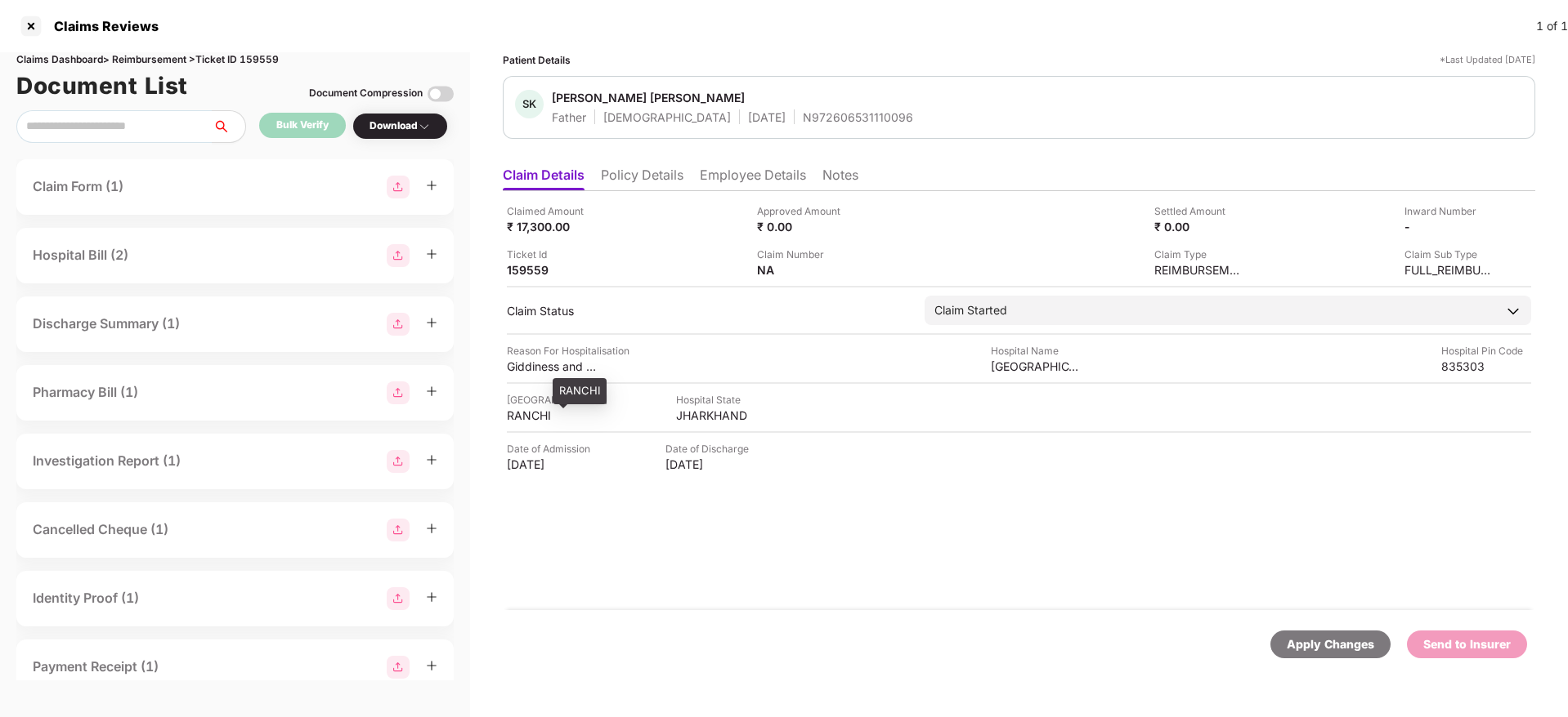
click at [530, 412] on div "RANCHI" at bounding box center [551, 415] width 90 height 15
copy div "RANCHI"
click at [1012, 369] on div "RINCHI Trust Hospital" at bounding box center [1035, 367] width 90 height 15
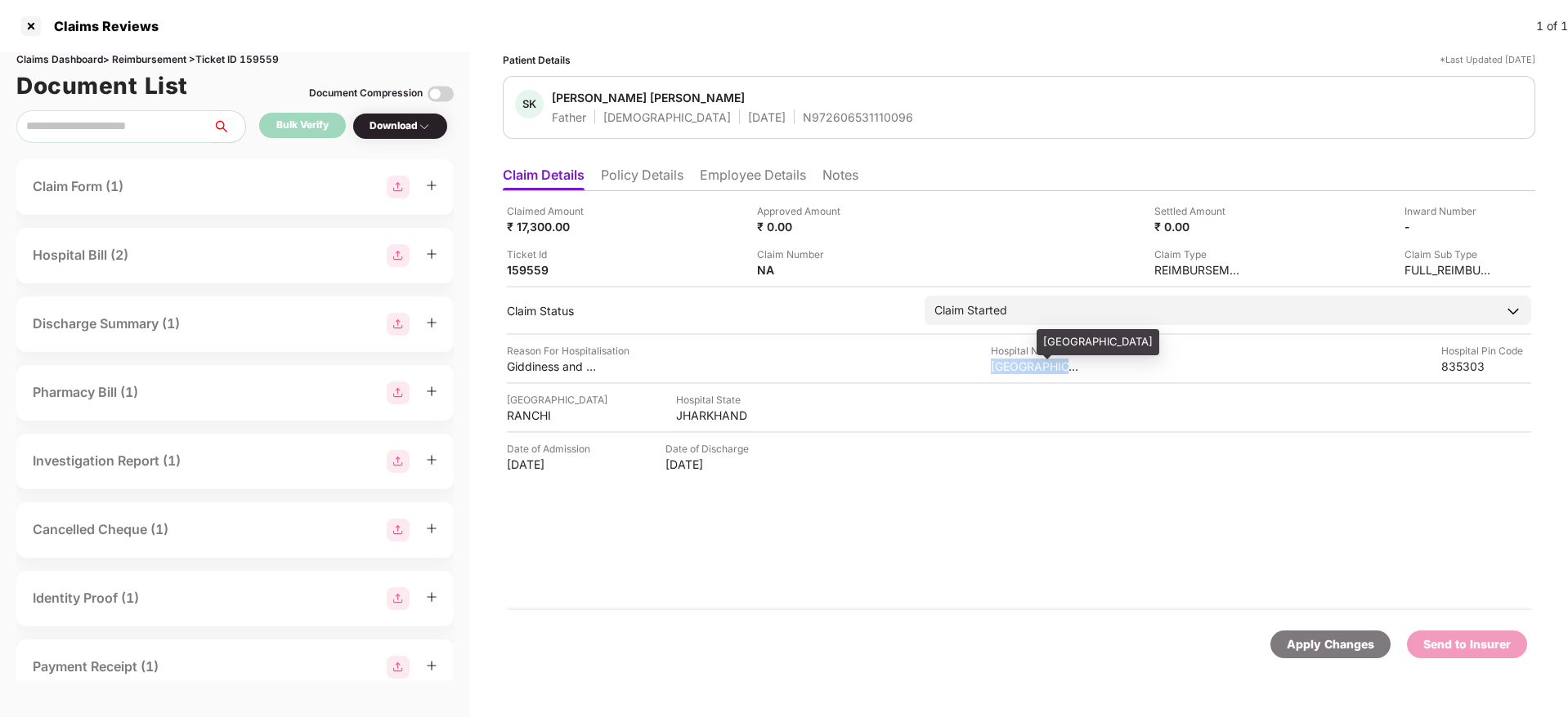
click at [1012, 369] on div "RINCHI Trust Hospital" at bounding box center [1035, 367] width 90 height 15
copy div "RINCHI Trust Hospital"
click at [531, 415] on div "RANCHI" at bounding box center [551, 415] width 90 height 15
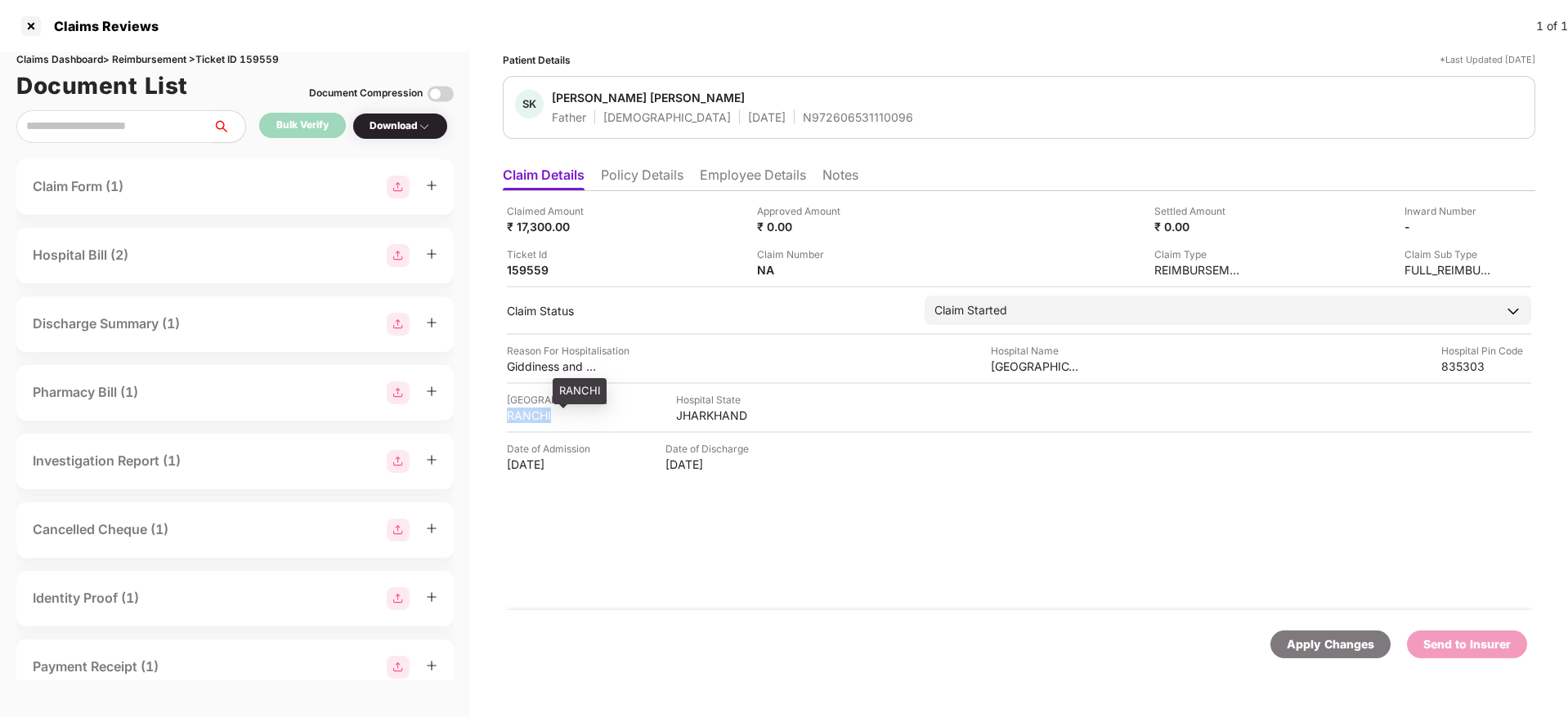
click at [531, 415] on div "RANCHI" at bounding box center [551, 415] width 90 height 15
copy div "RANCHI"
click at [1018, 366] on div "RINCHI Trust Hospital" at bounding box center [1035, 367] width 90 height 15
click at [1018, 366] on div "RINCHI Trust Hospital" at bounding box center [1035, 367] width 90 height 15
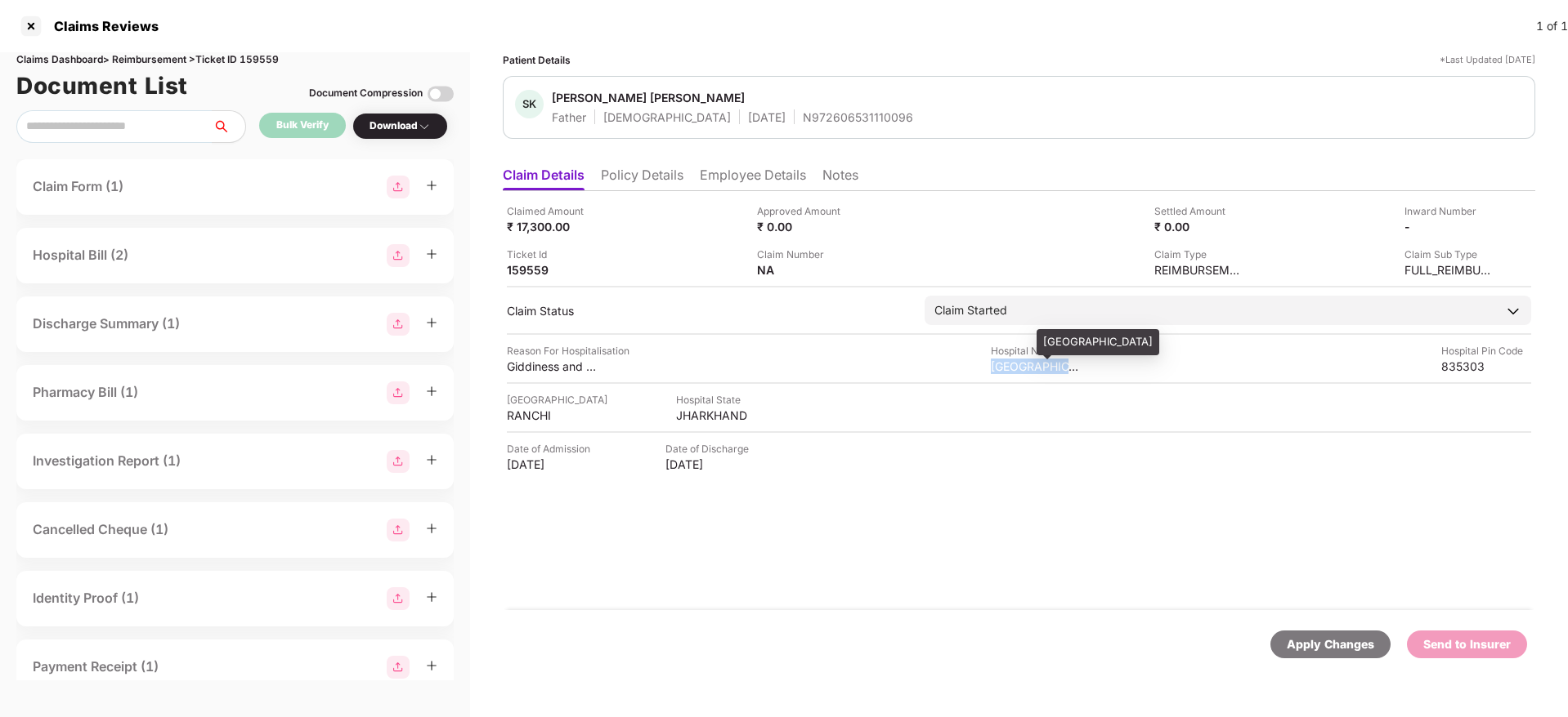
click at [1018, 366] on div "RINCHI Trust Hospital" at bounding box center [1035, 367] width 90 height 15
copy div "RINCHI Trust Hospital"
click at [31, 27] on div at bounding box center [30, 26] width 26 height 26
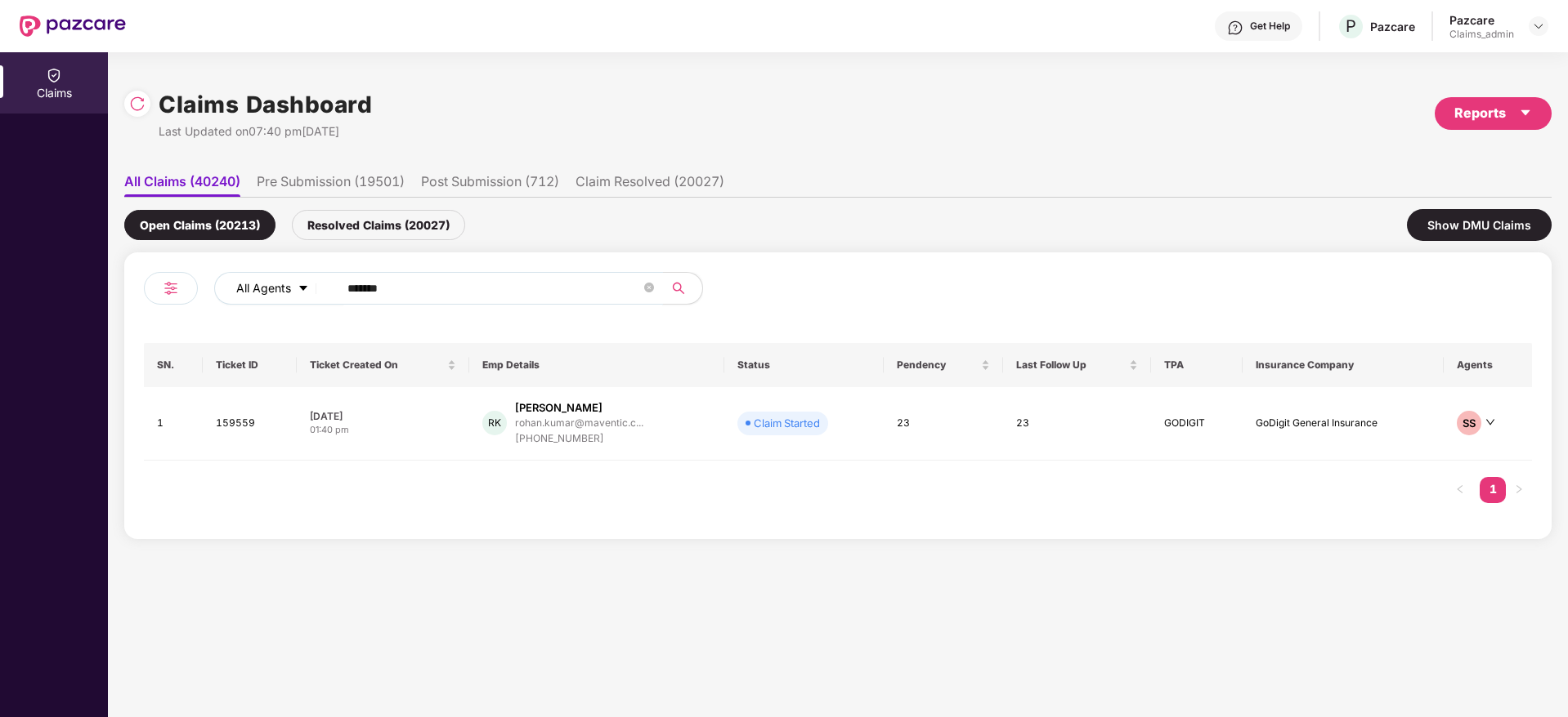
drag, startPoint x: 429, startPoint y: 289, endPoint x: 229, endPoint y: 288, distance: 200.0
click at [240, 288] on div "All Agents ******" at bounding box center [631, 288] width 833 height 33
paste input "text"
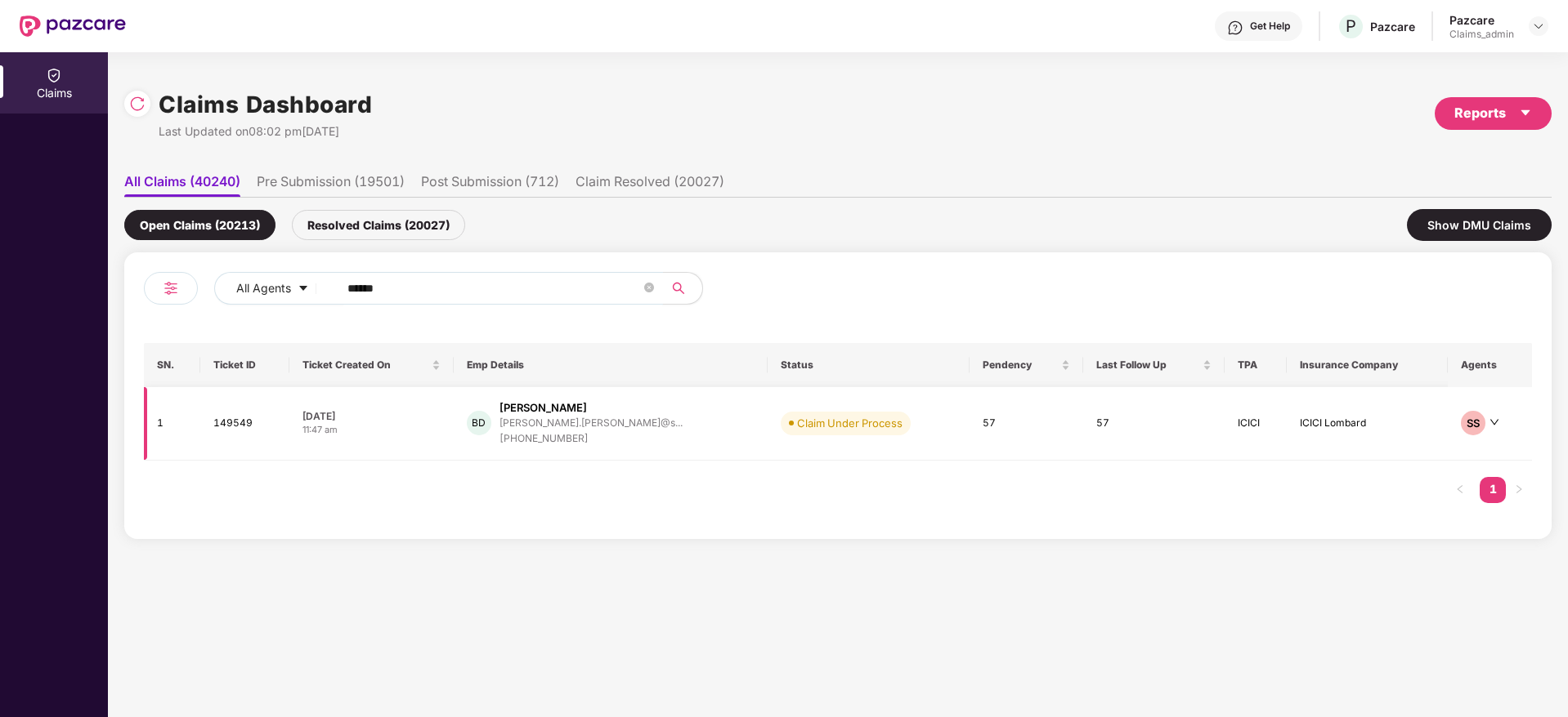
type input "******"
click at [658, 428] on div "BD Basavaraj Devaramani basavaraj.devaramani@s... +917338212679" at bounding box center [610, 423] width 287 height 46
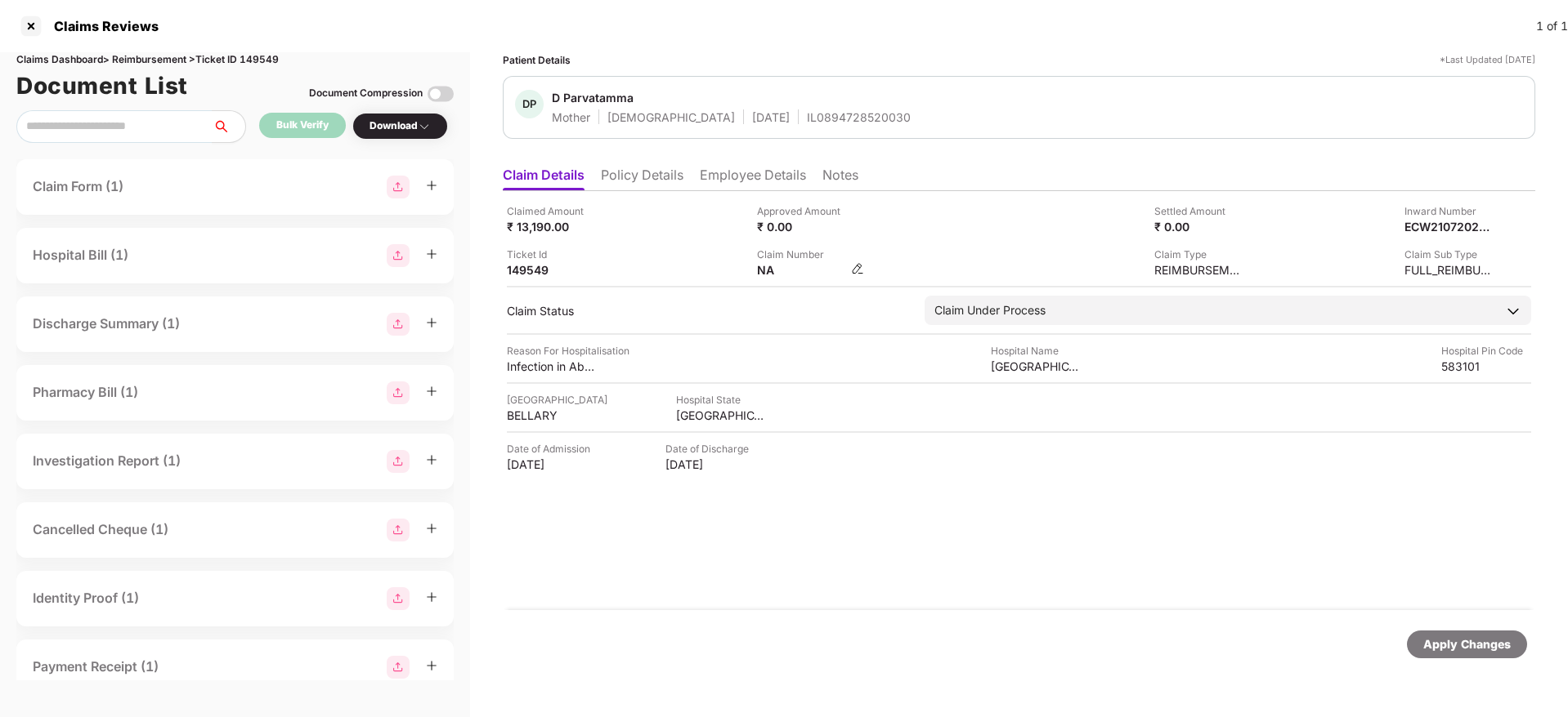
click at [856, 270] on img at bounding box center [857, 269] width 13 height 13
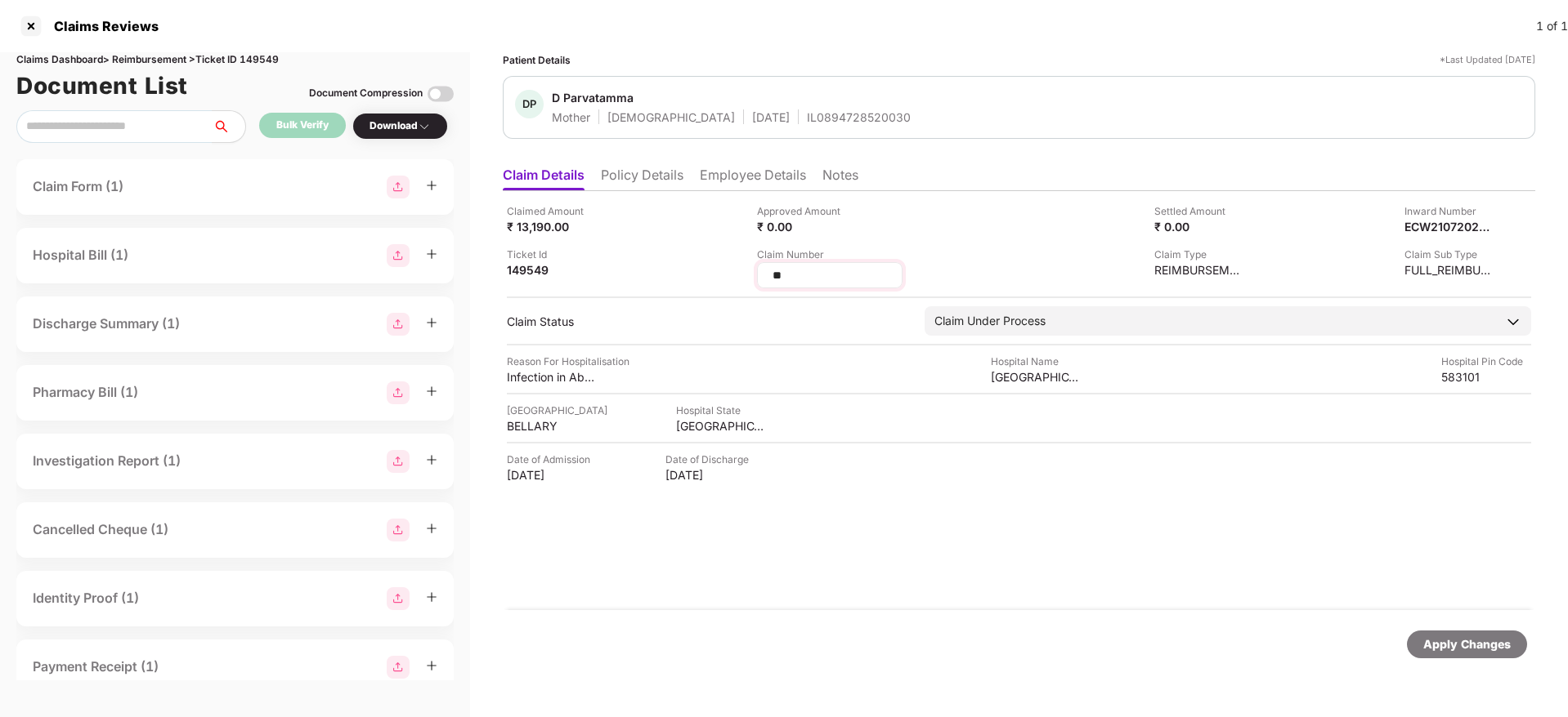
type input "*"
type input "**********"
click at [1446, 647] on div "Apply Changes" at bounding box center [1467, 644] width 88 height 18
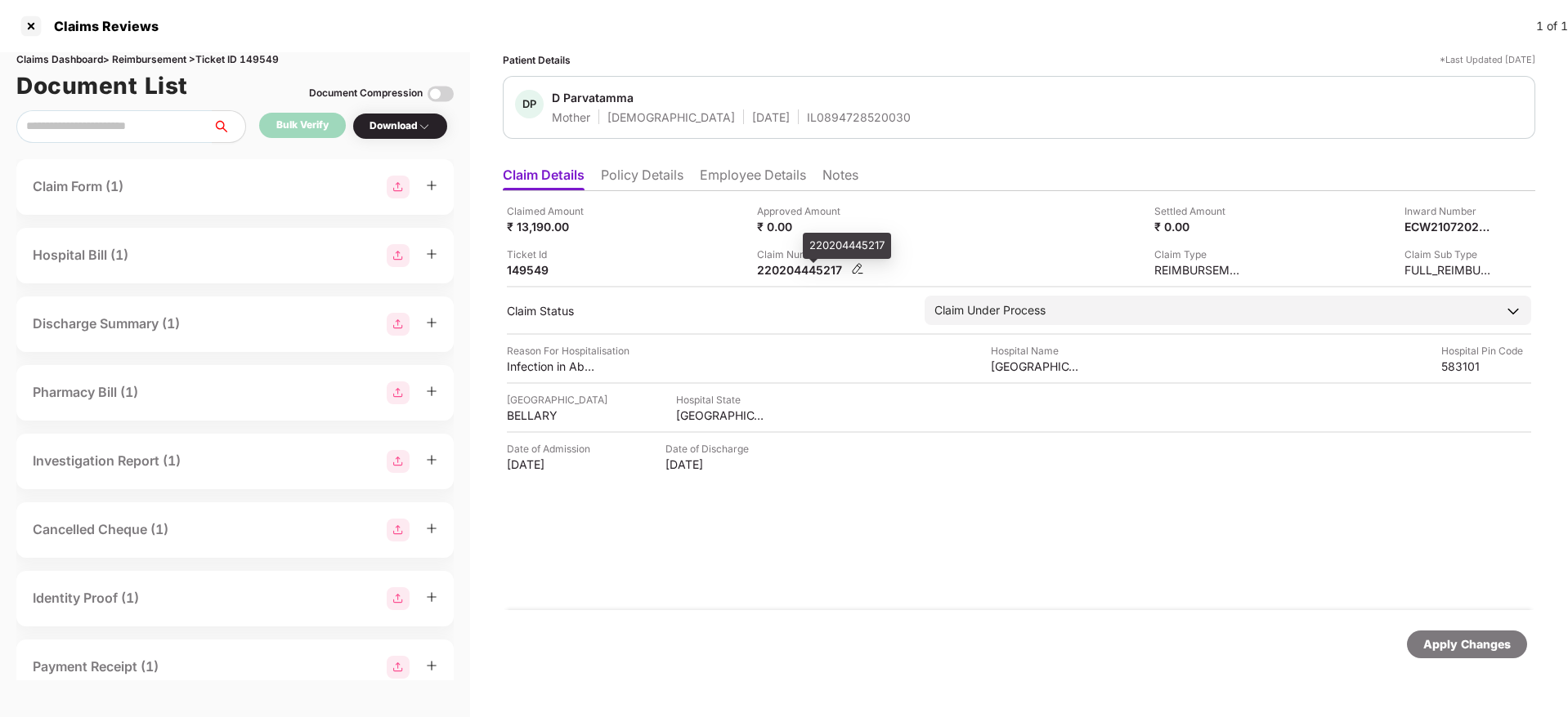
click at [796, 276] on div "220204445217" at bounding box center [802, 270] width 90 height 15
copy div
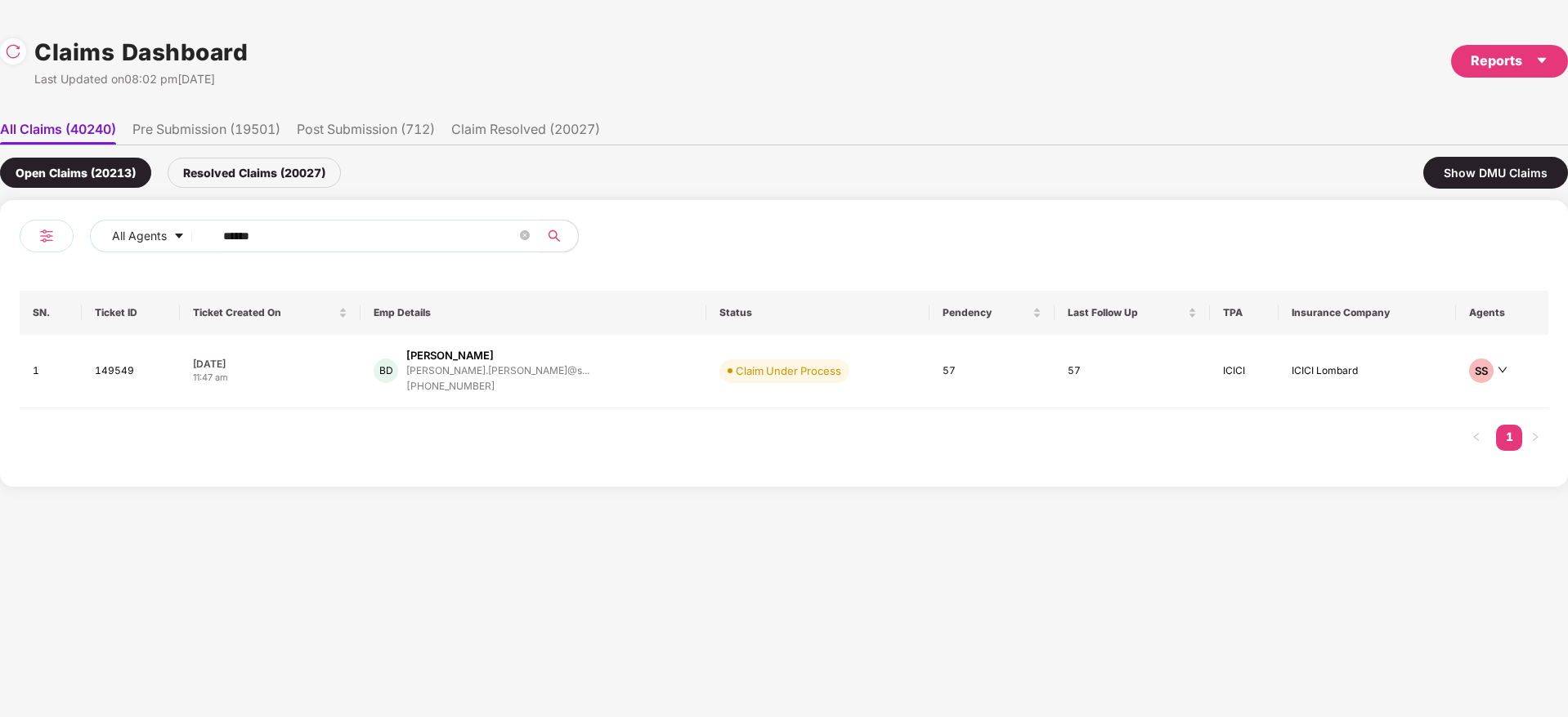
drag, startPoint x: 283, startPoint y: 233, endPoint x: 91, endPoint y: 254, distance: 193.1
click at [4, 251] on div "All Agents ****** SN. Ticket ID Ticket Created On Emp Details Status Pendency L…" at bounding box center [784, 344] width 1568 height 286
paste input "text"
type input "******"
click at [612, 376] on div "RB Rutvik R Bhopatrao rutvik.bhopatrao@trede... +918055657696" at bounding box center [539, 371] width 362 height 46
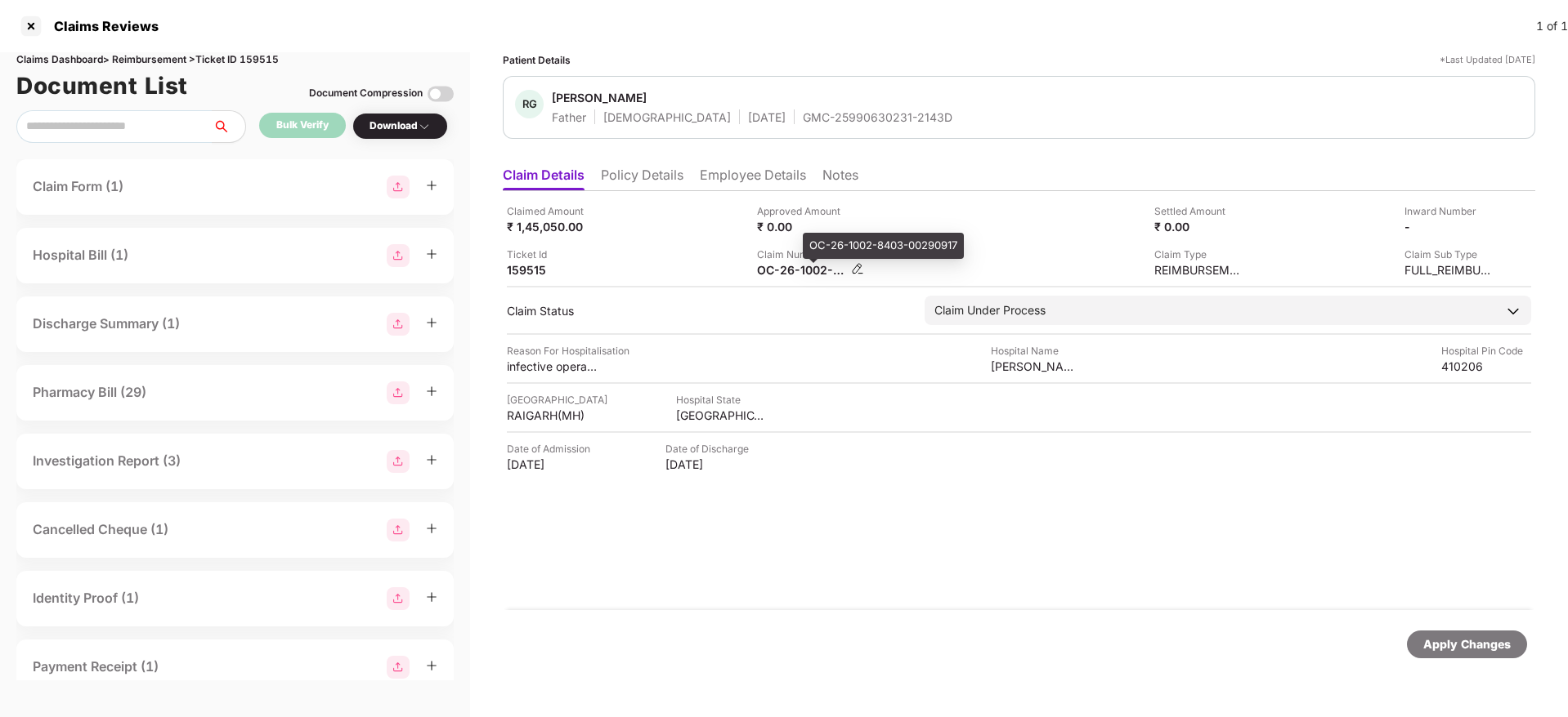
click at [788, 270] on div "OC-26-1002-8403-00290917" at bounding box center [802, 270] width 90 height 15
copy div
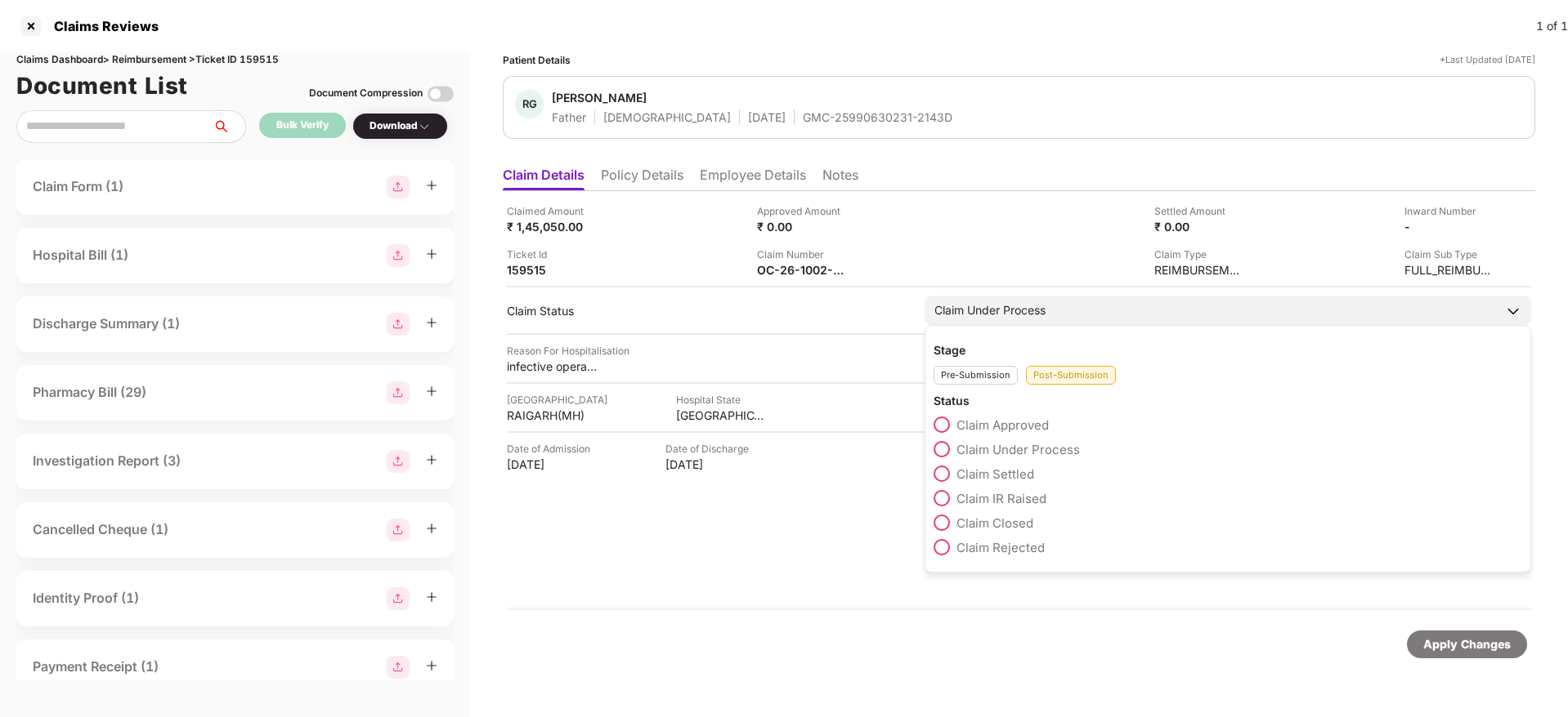
click at [1020, 499] on span "Claim IR Raised" at bounding box center [1001, 499] width 90 height 15
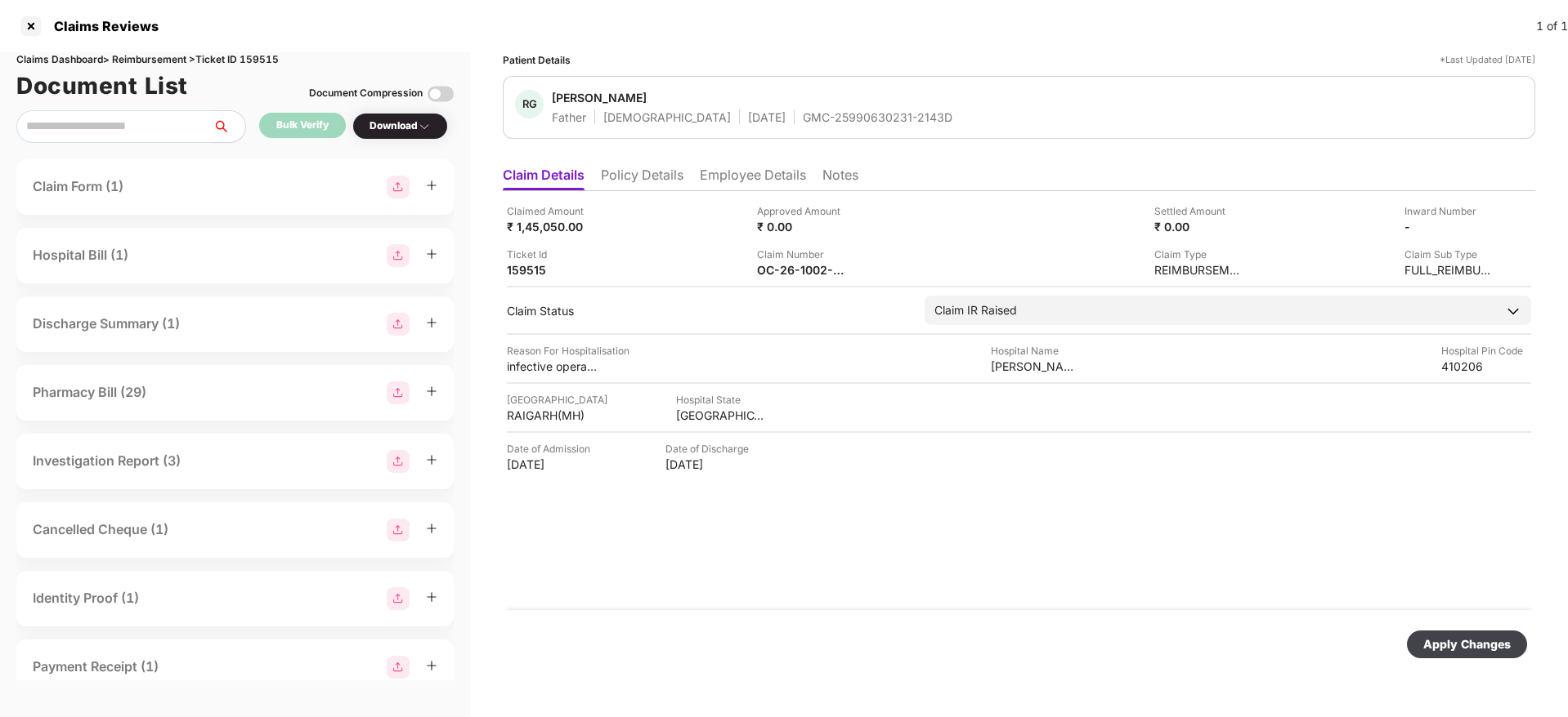
click at [1442, 644] on div "Apply Changes" at bounding box center [1467, 644] width 88 height 18
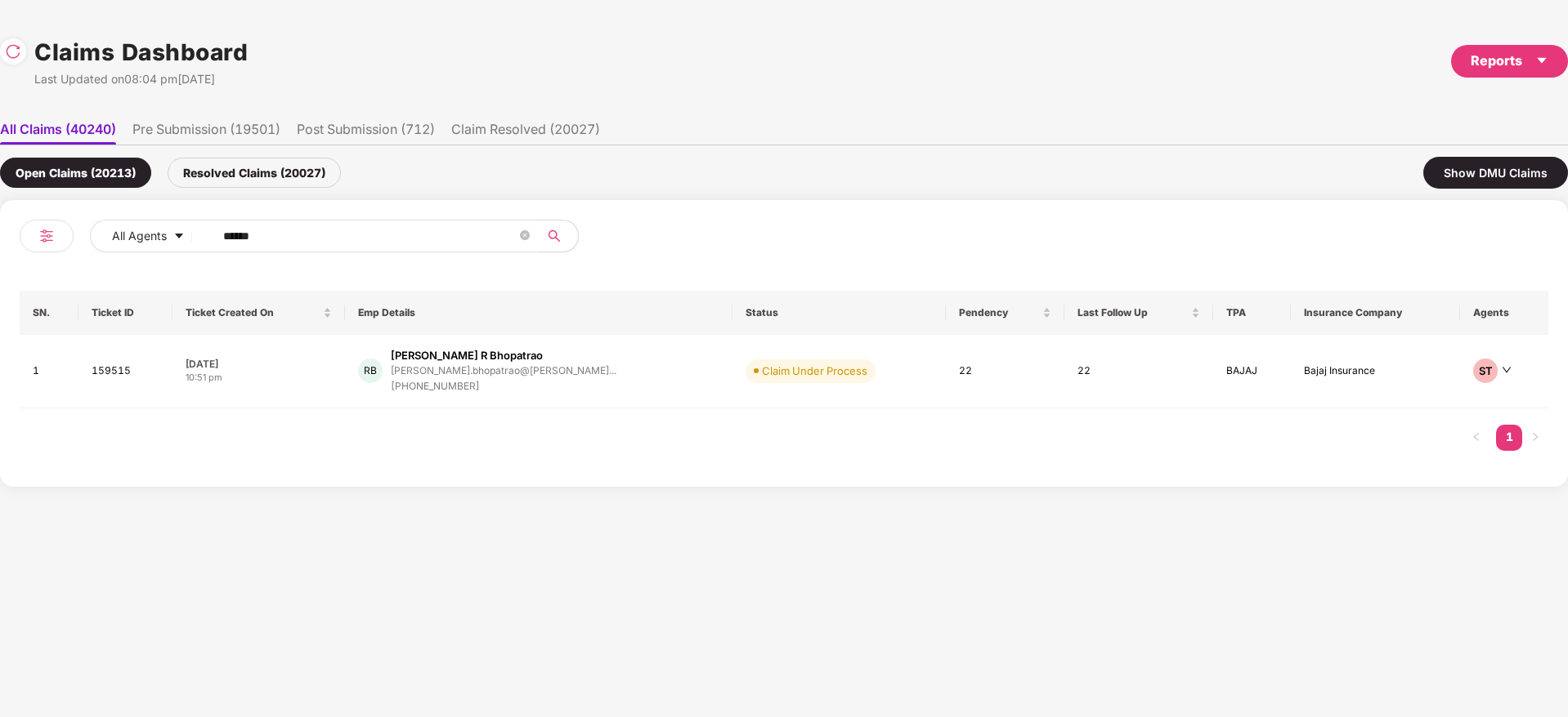
drag, startPoint x: 333, startPoint y: 236, endPoint x: 86, endPoint y: 253, distance: 247.6
click at [76, 253] on div "All Agents ******" at bounding box center [401, 243] width 765 height 45
paste input "text"
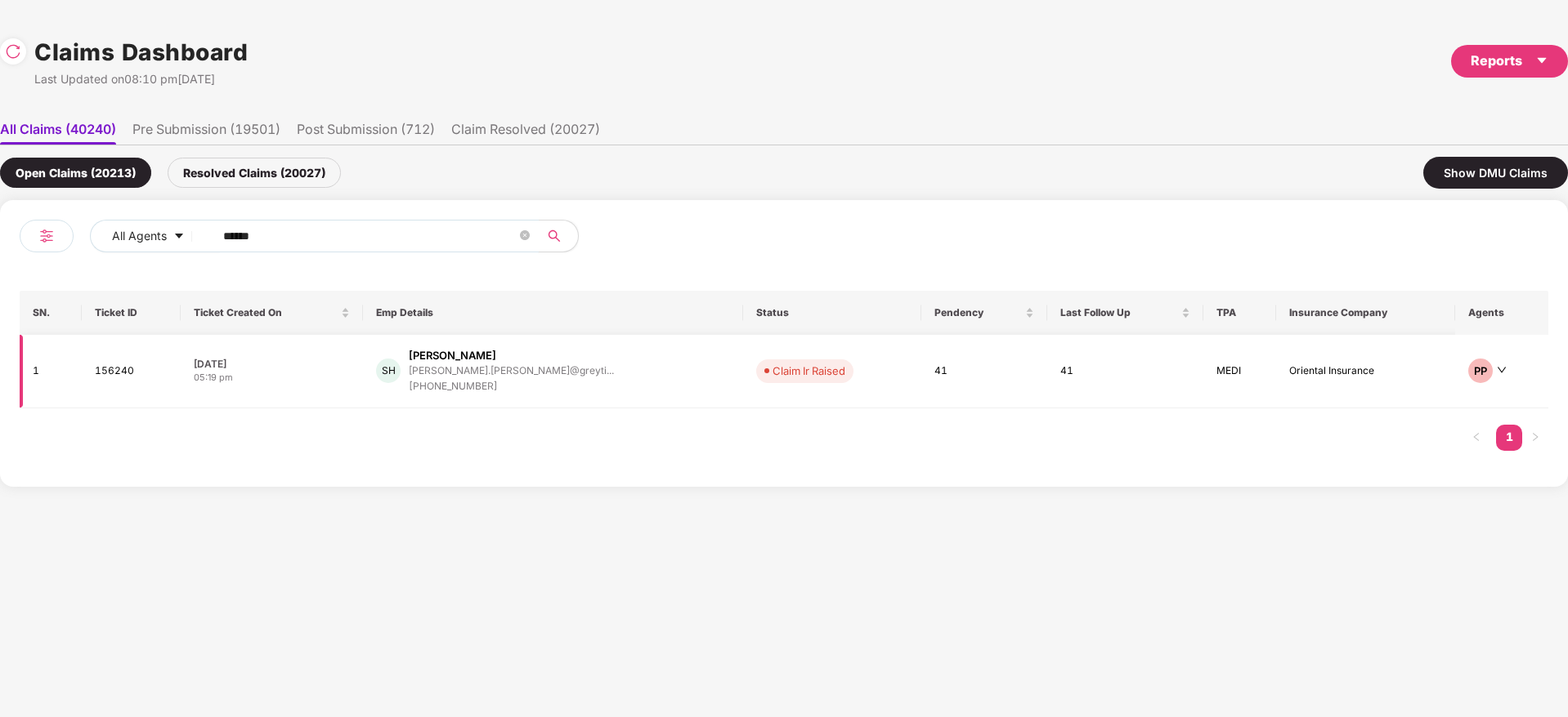
type input "******"
click at [611, 379] on div "SH Sajith H sajith.haldurai@greyti... +919943686901" at bounding box center [553, 371] width 354 height 46
